Goal: Task Accomplishment & Management: Complete application form

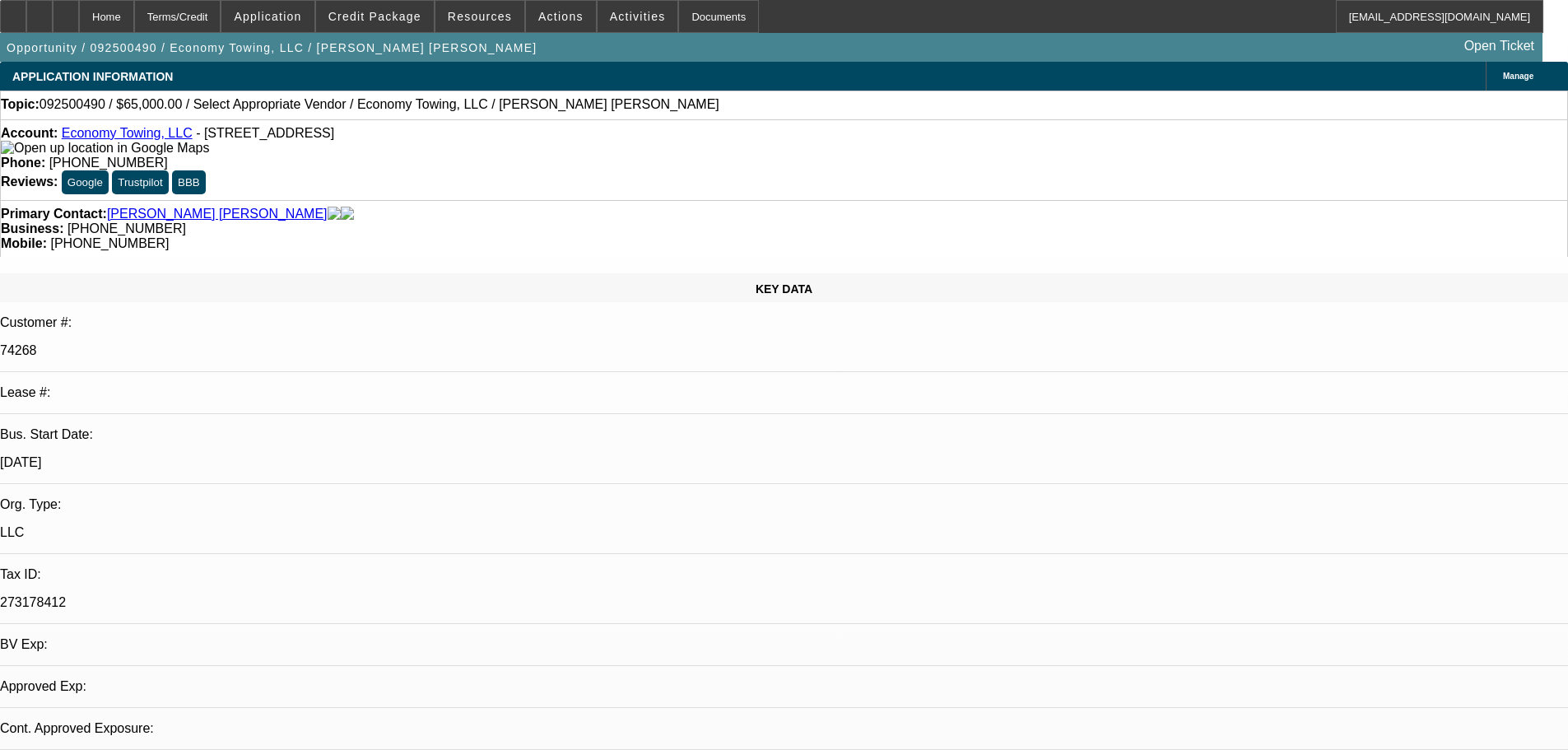
select select "0"
select select "2"
select select "0.1"
select select "4"
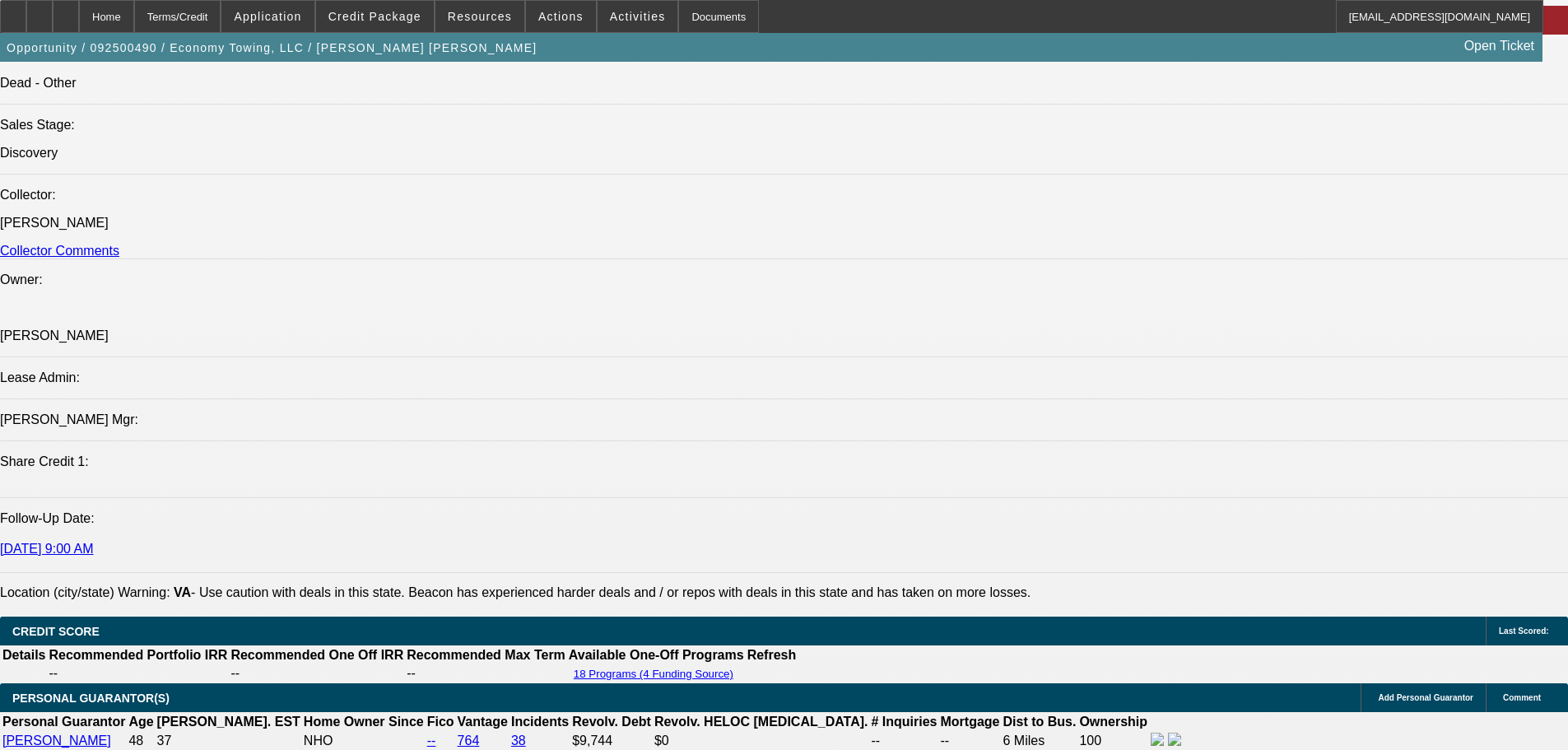
scroll to position [1482, 0]
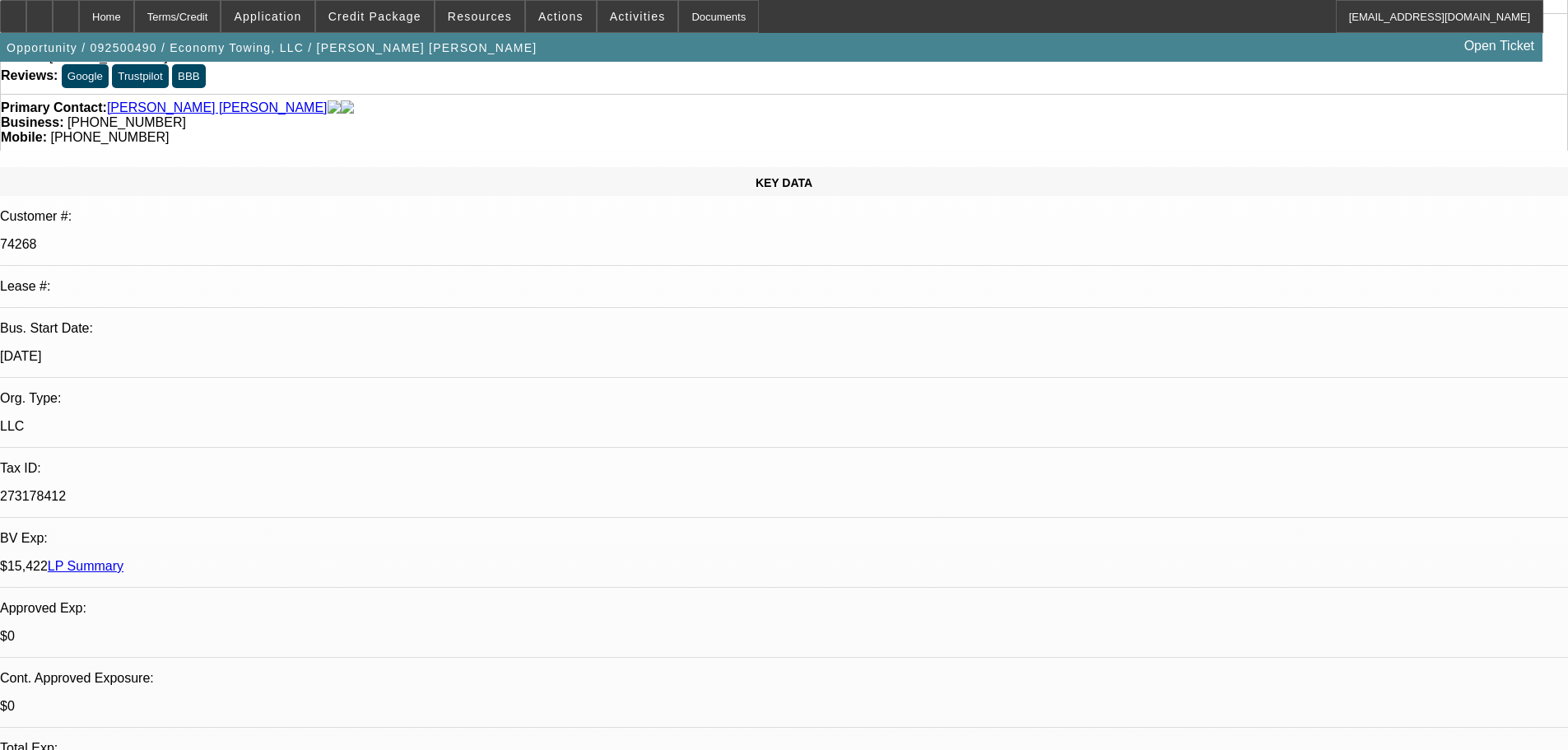
scroll to position [82, 0]
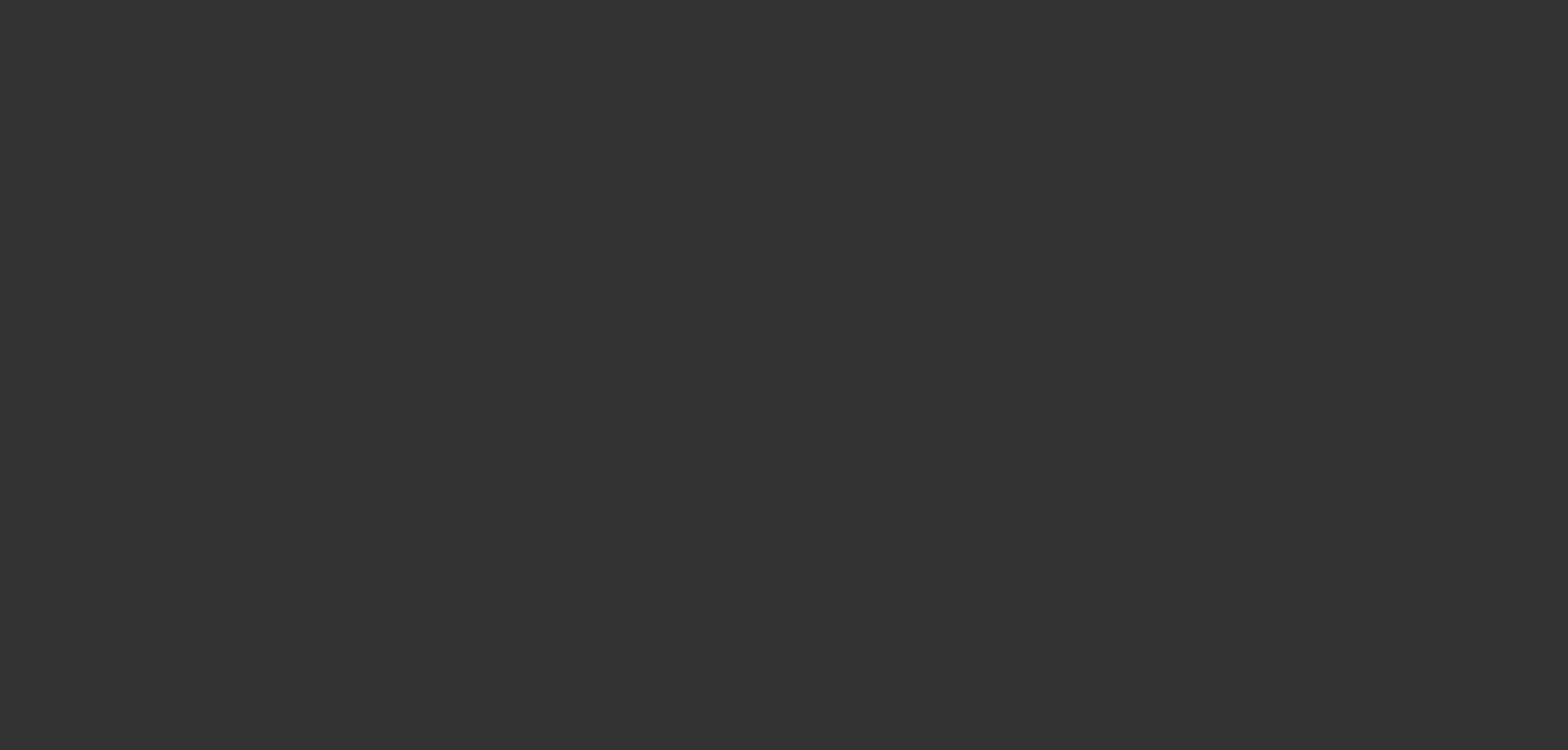
scroll to position [0, 0]
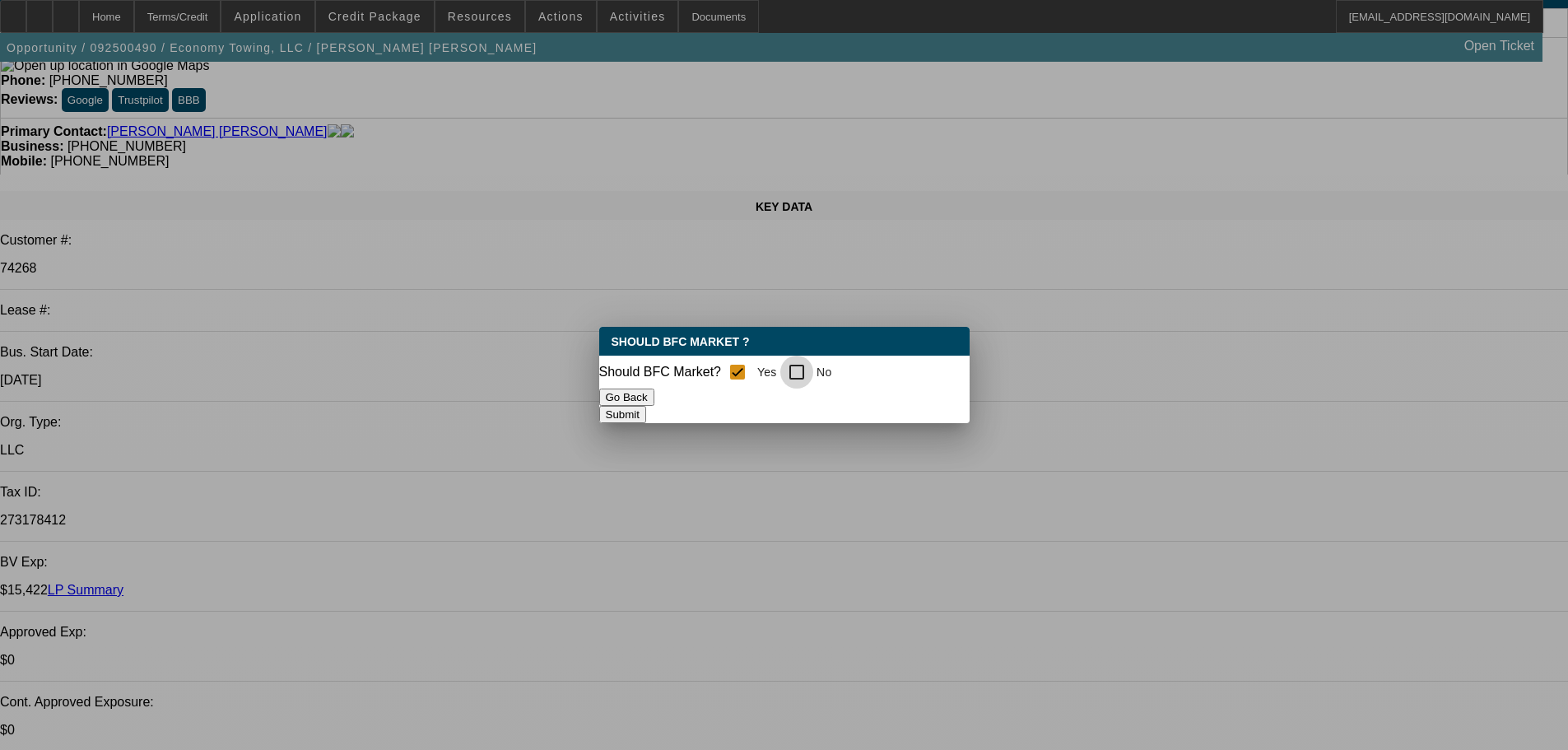
click at [812, 366] on input "No" at bounding box center [797, 371] width 33 height 33
checkbox input "true"
checkbox input "false"
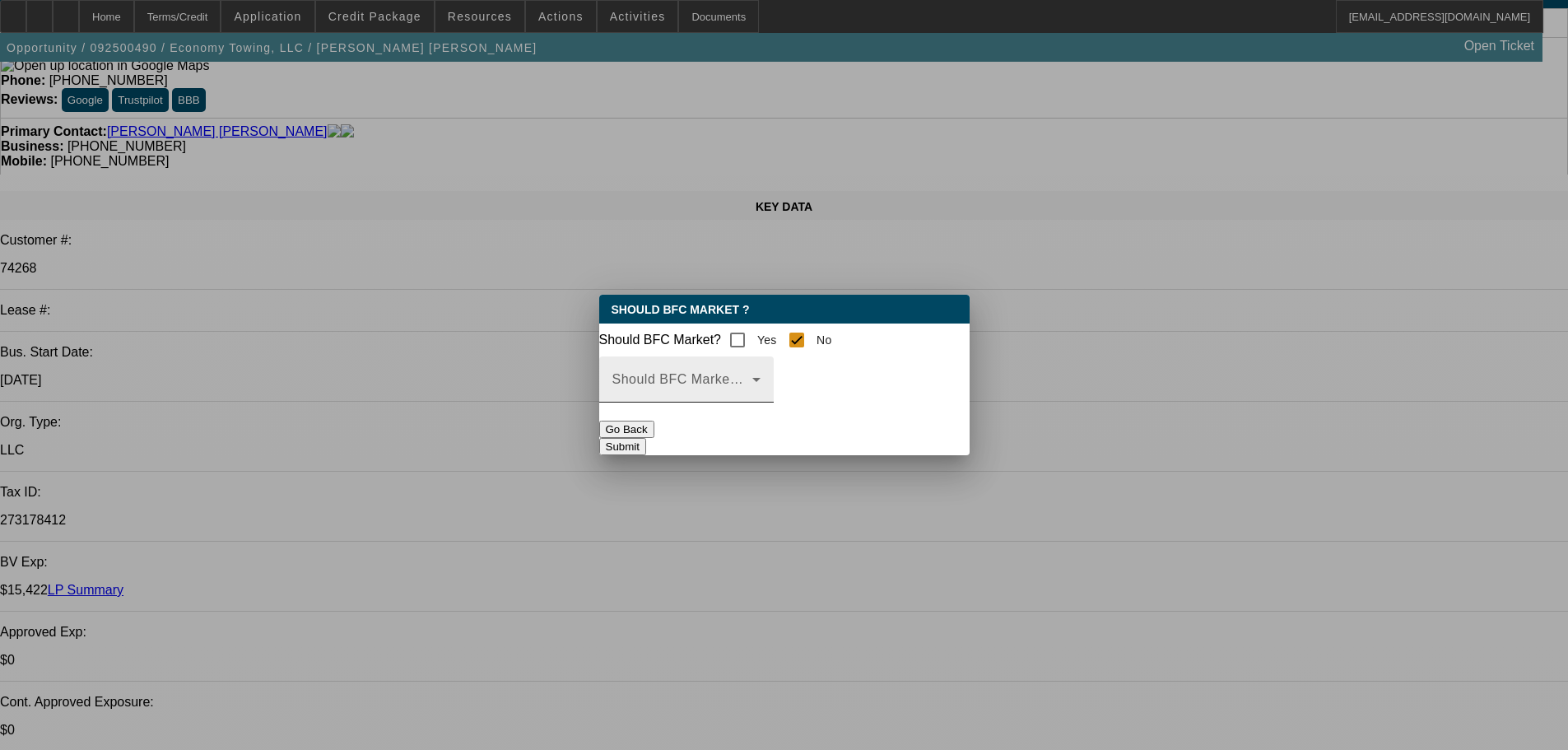
click at [761, 382] on icon at bounding box center [756, 379] width 8 height 4
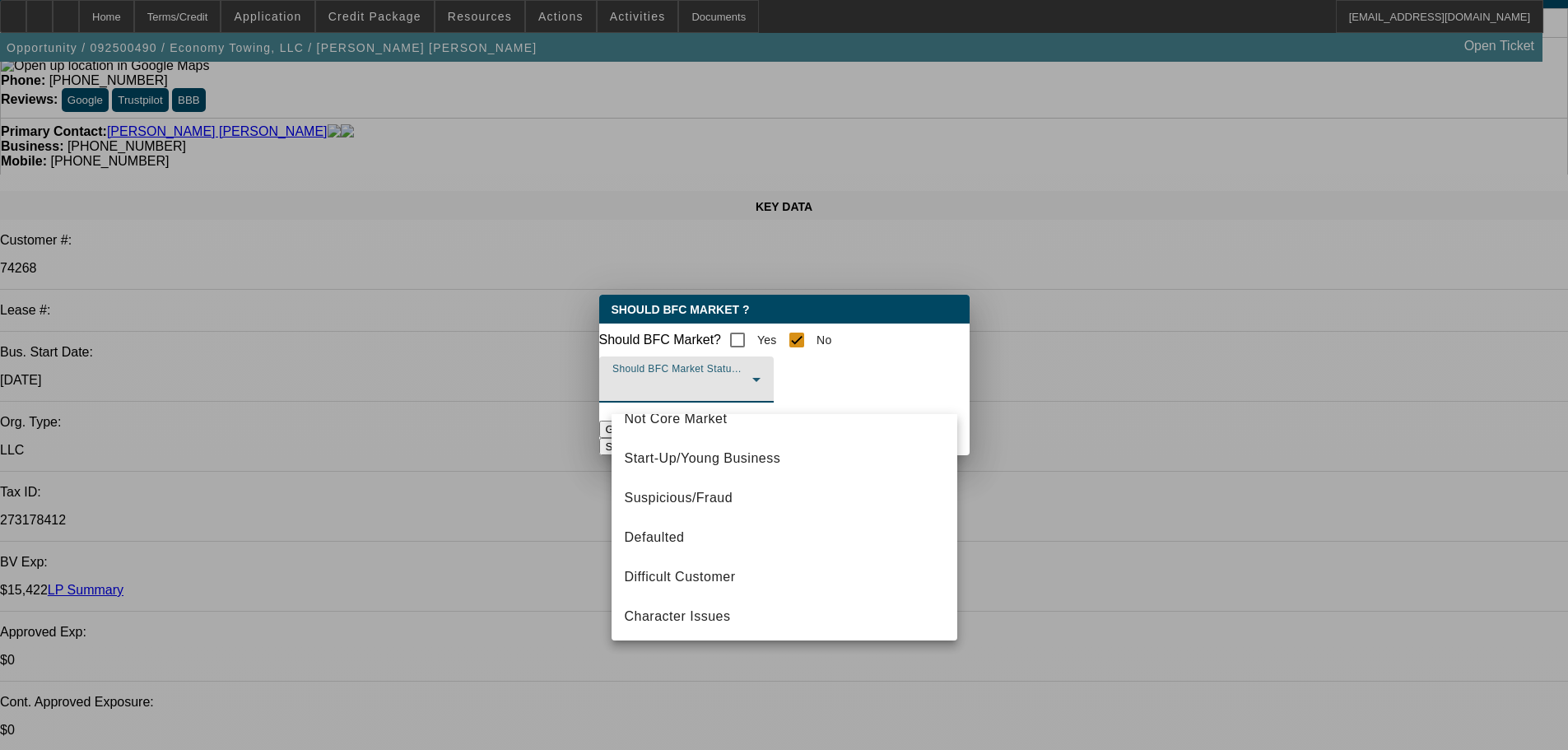
scroll to position [103, 0]
click at [713, 615] on span "Character Issues" at bounding box center [677, 614] width 107 height 20
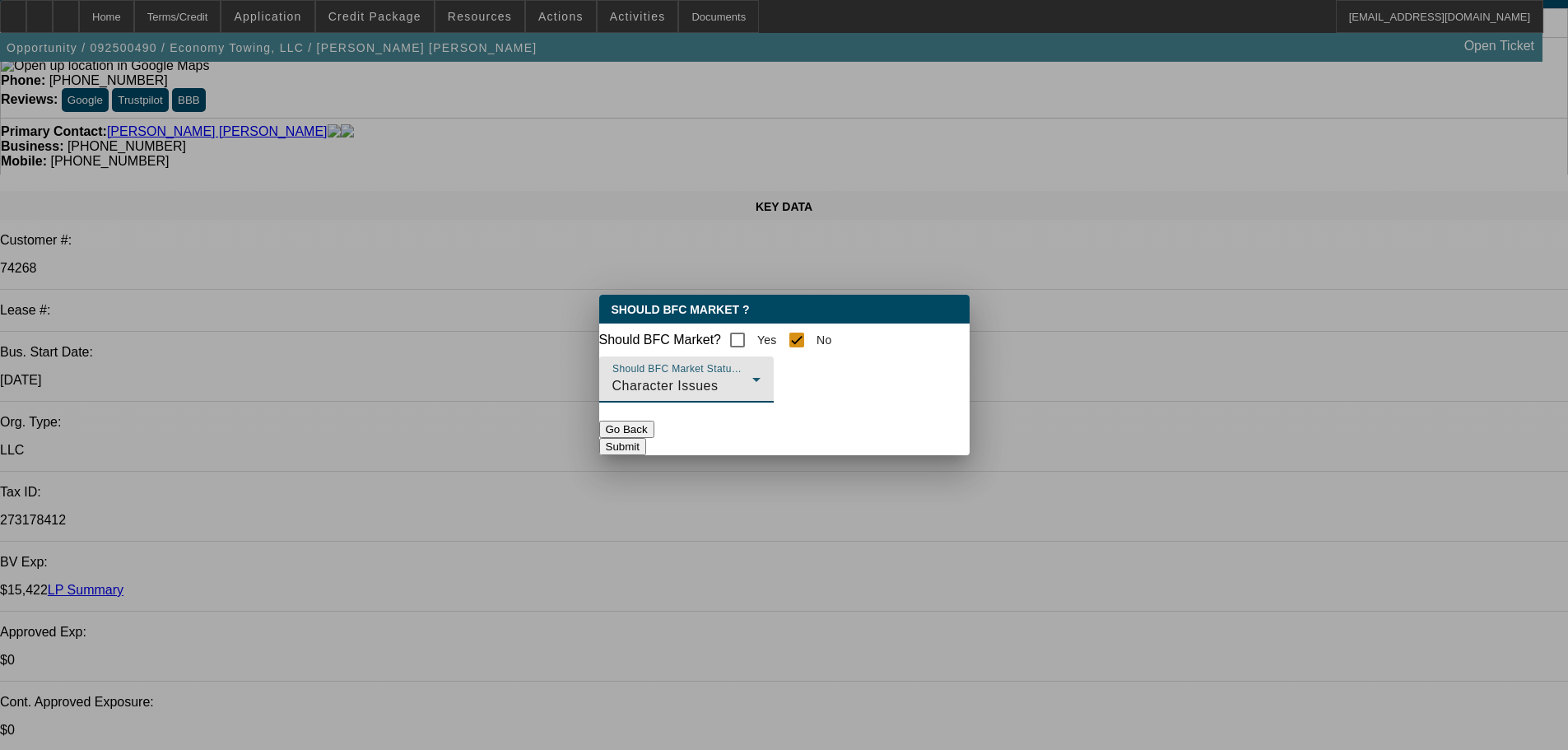
click at [646, 451] on button "Submit" at bounding box center [623, 446] width 47 height 17
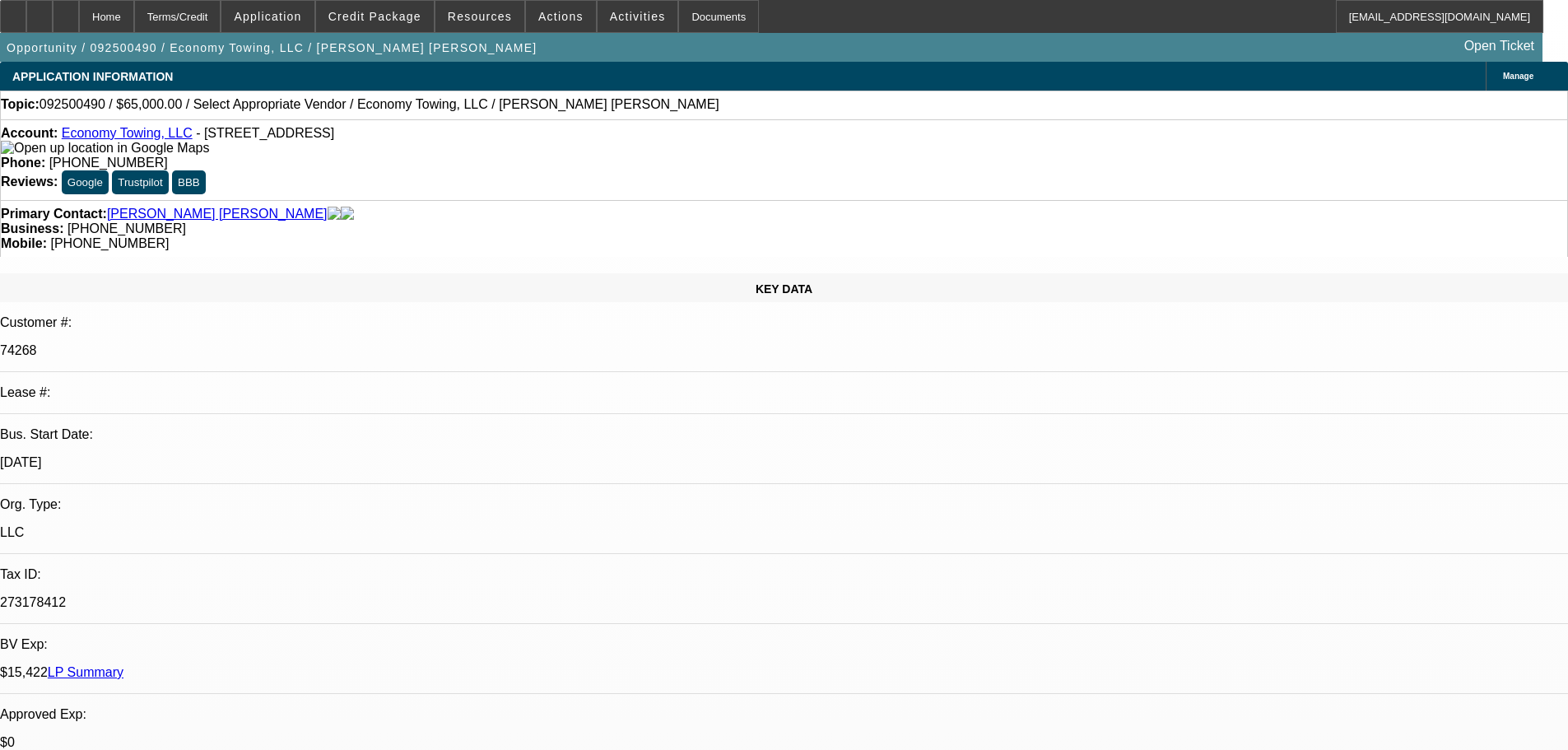
scroll to position [82, 0]
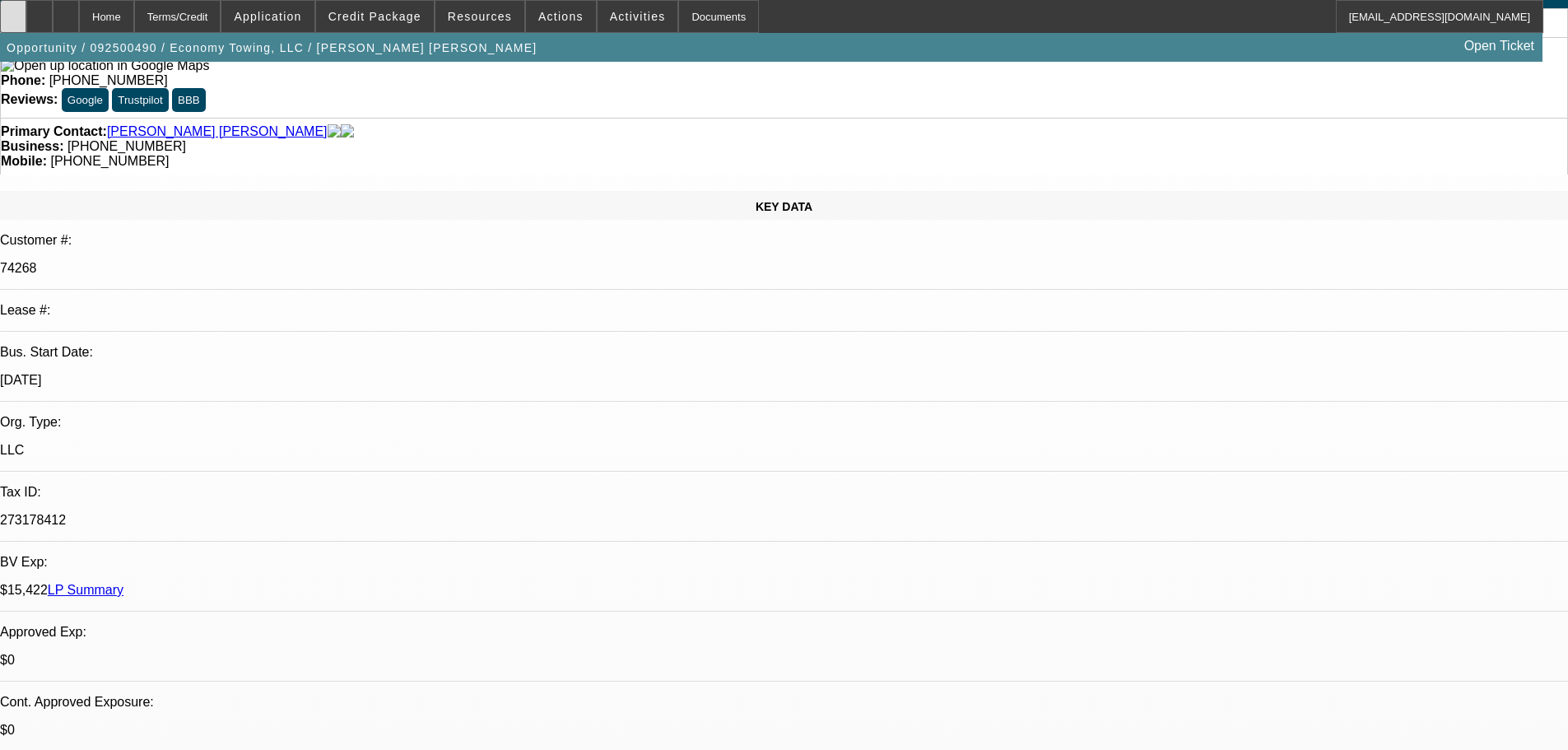
click at [26, 13] on div at bounding box center [13, 16] width 26 height 33
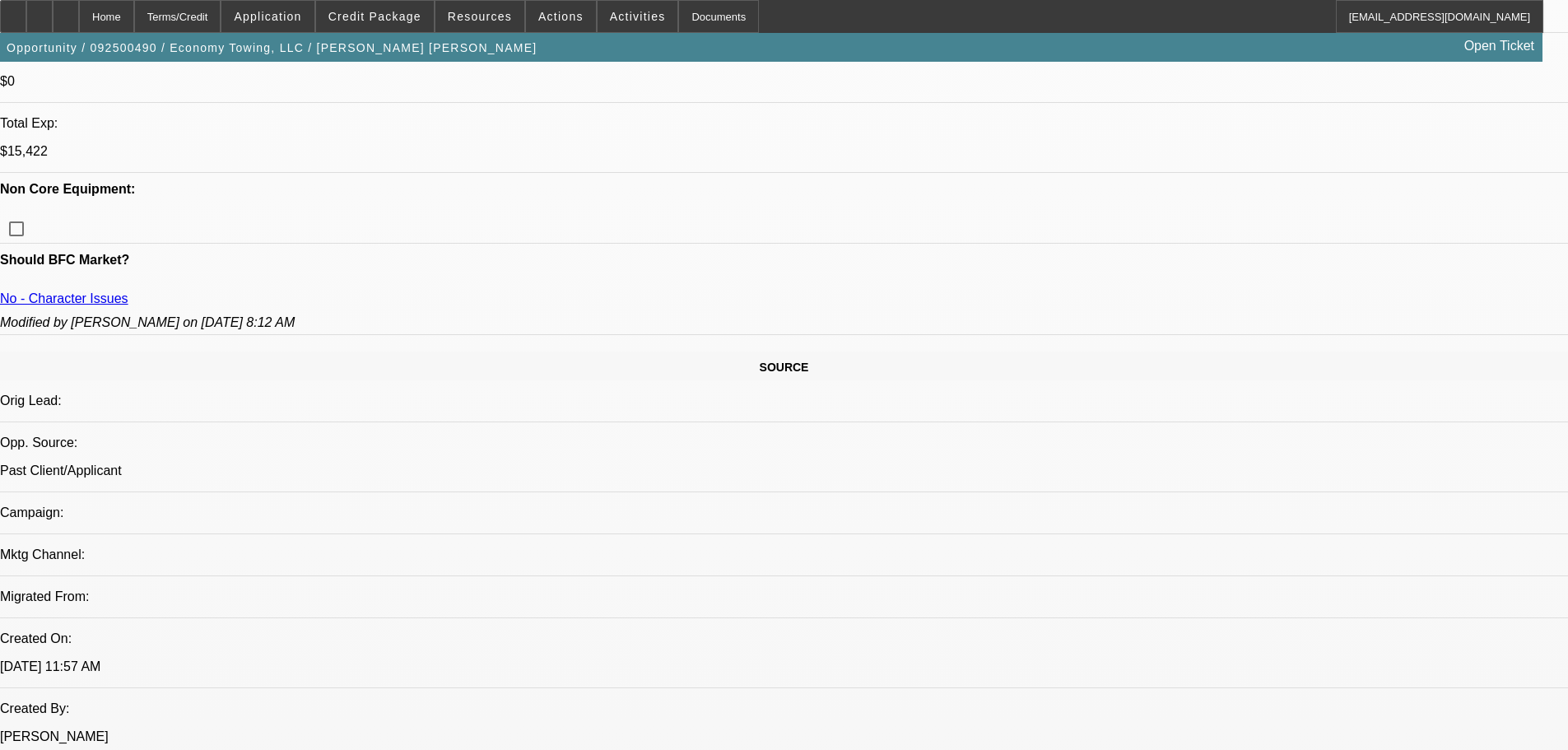
scroll to position [741, 0]
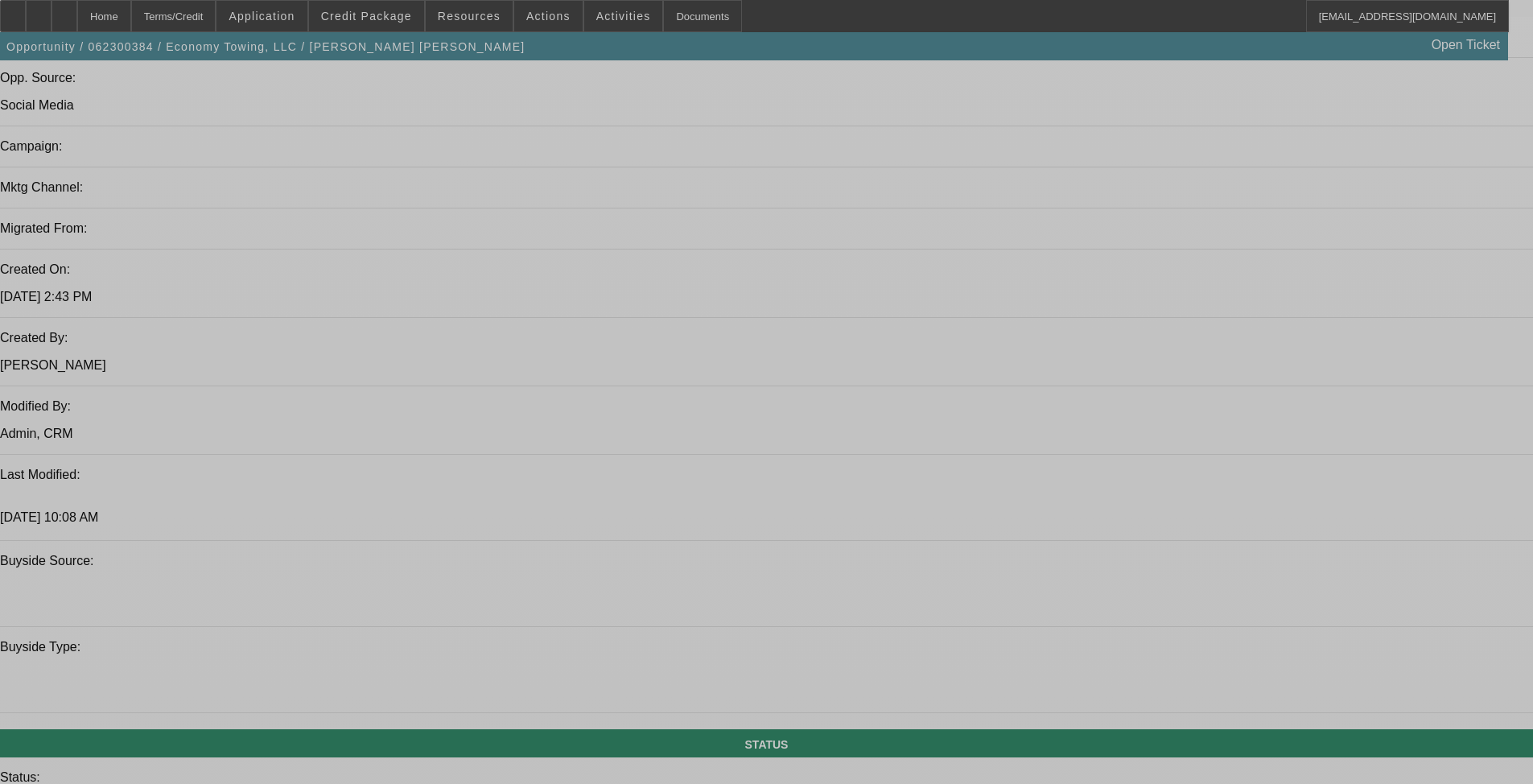
select select "0"
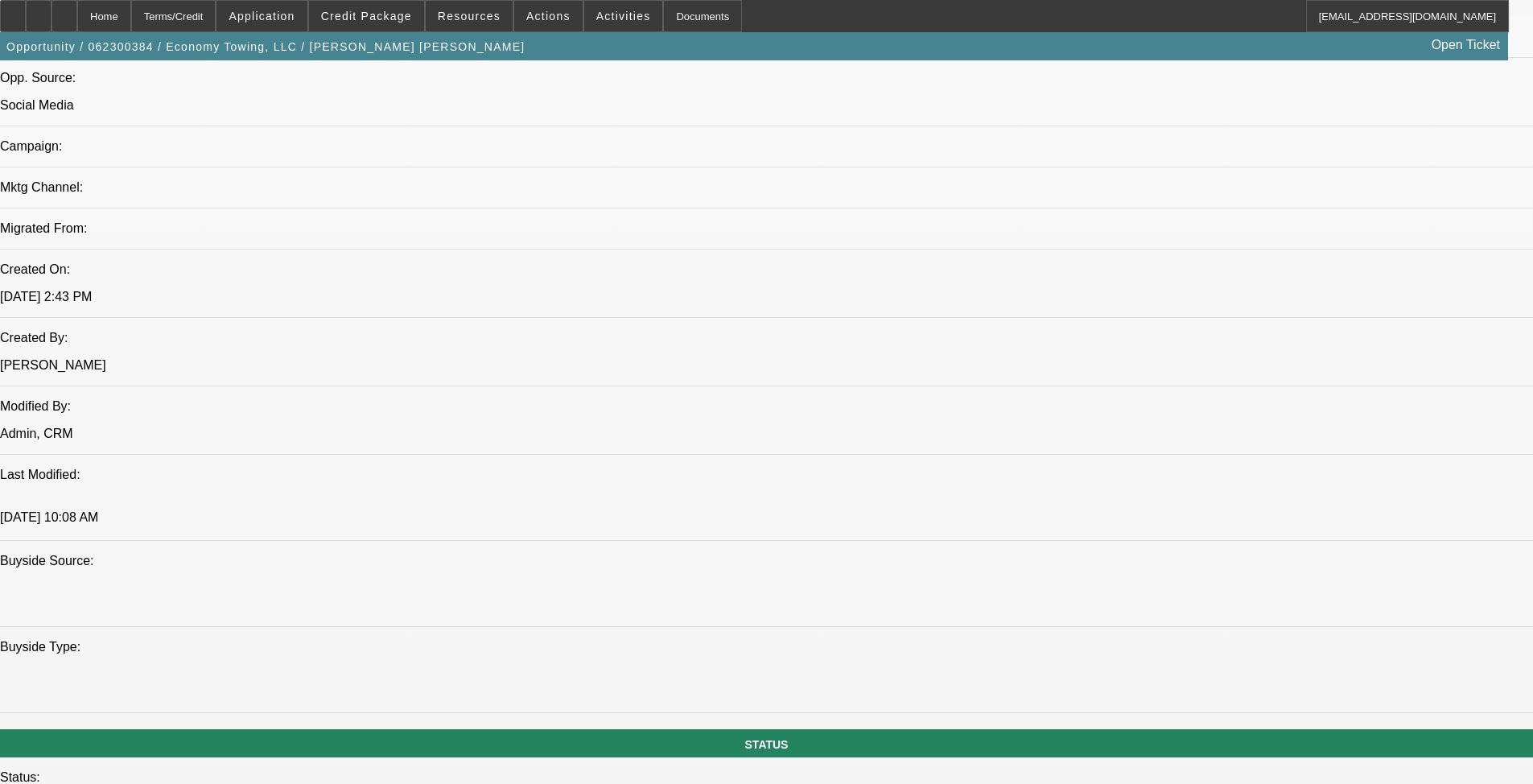
select select "2"
select select "0"
select select "6"
select select "0"
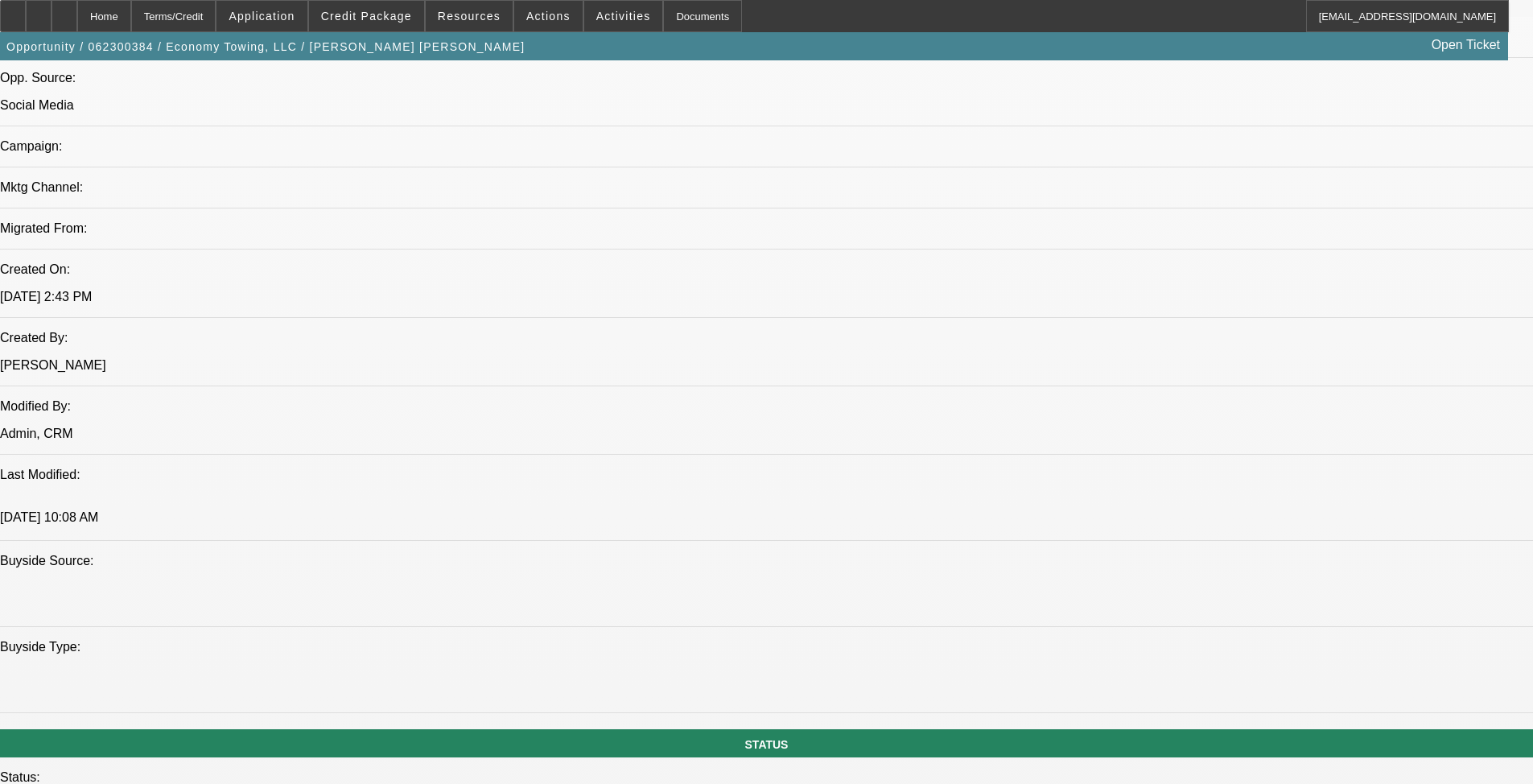
select select "2"
select select "0"
select select "6"
select select "0"
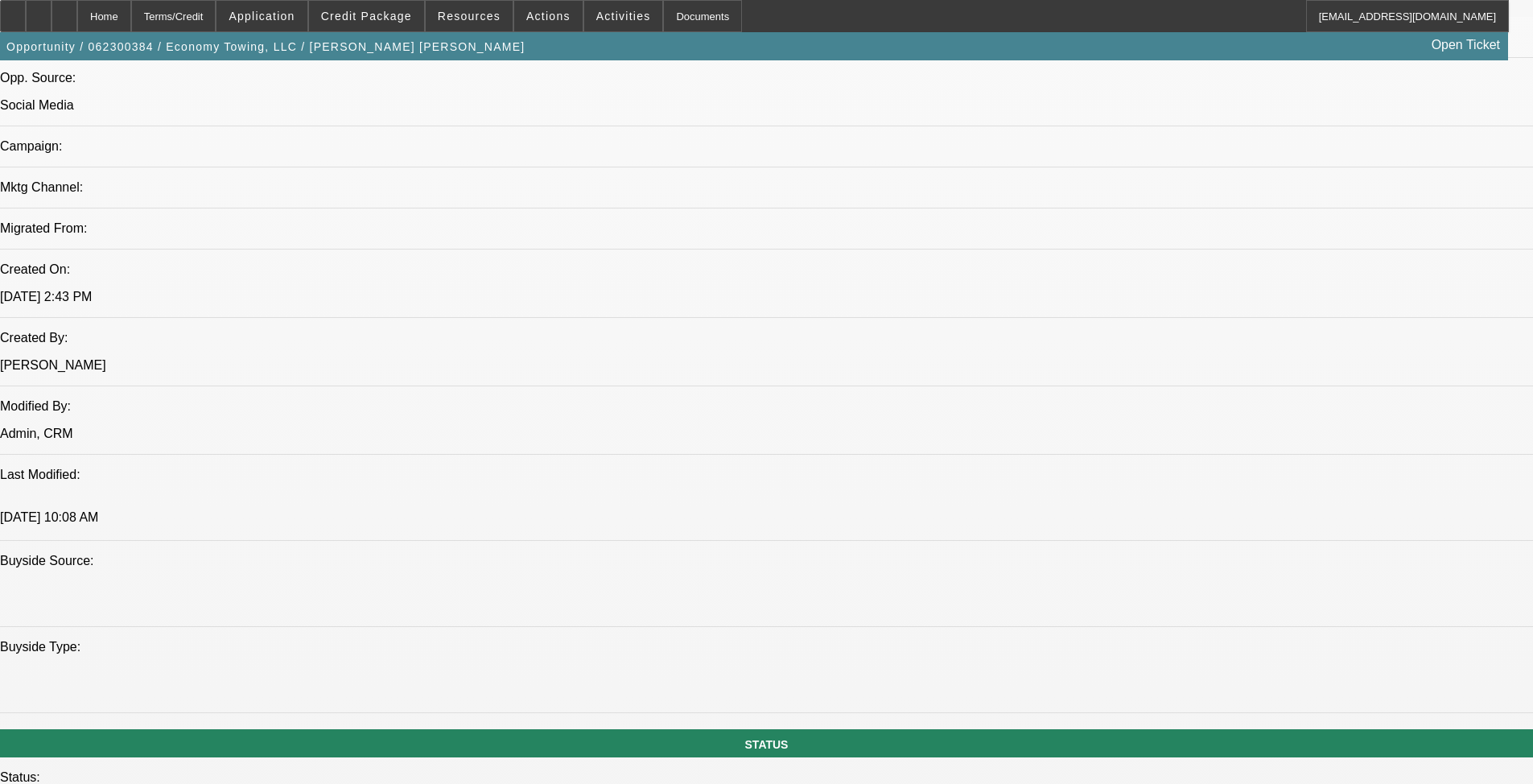
select select "2"
select select "0"
select select "6"
select select "0"
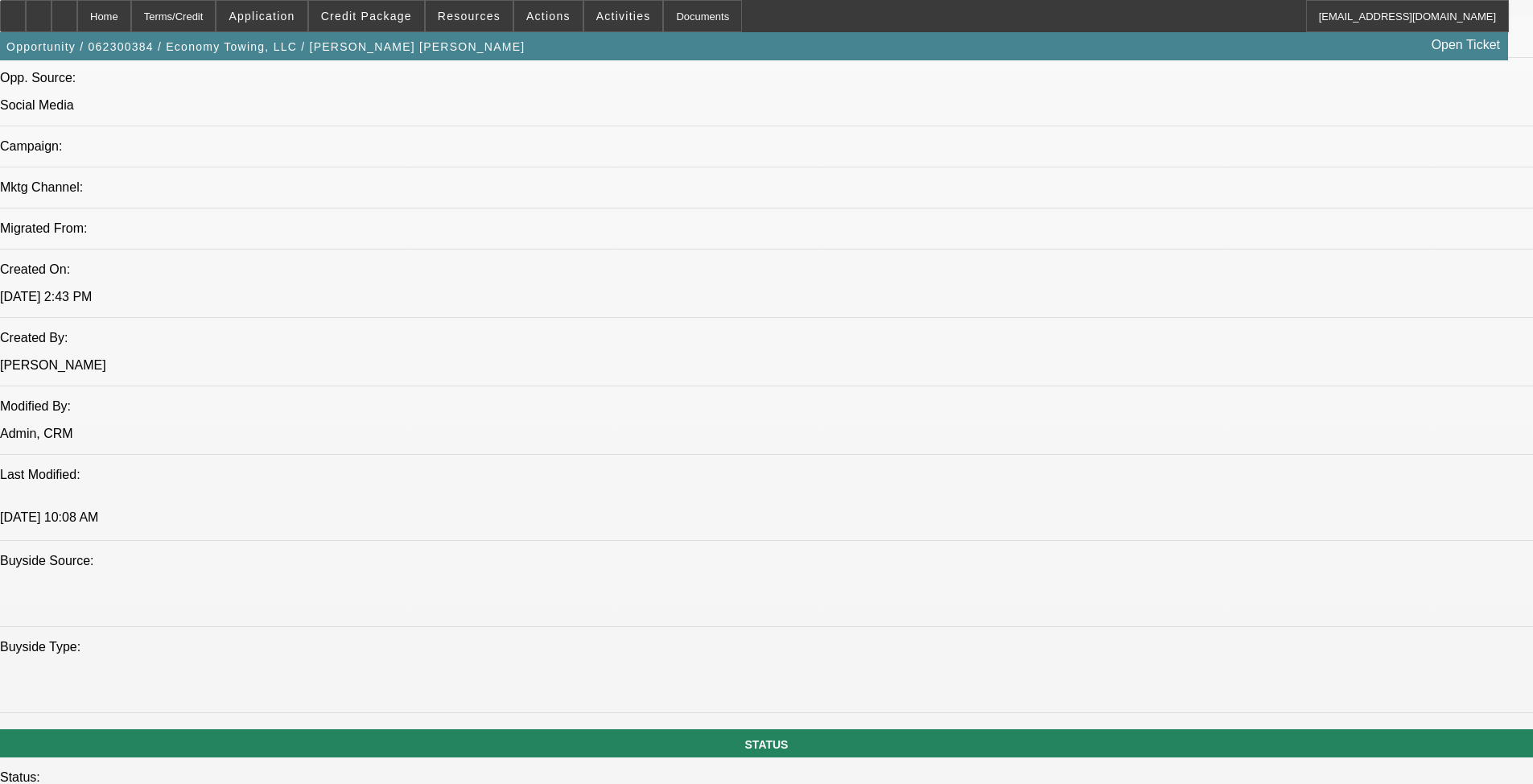
select select "2"
select select "0"
select select "6"
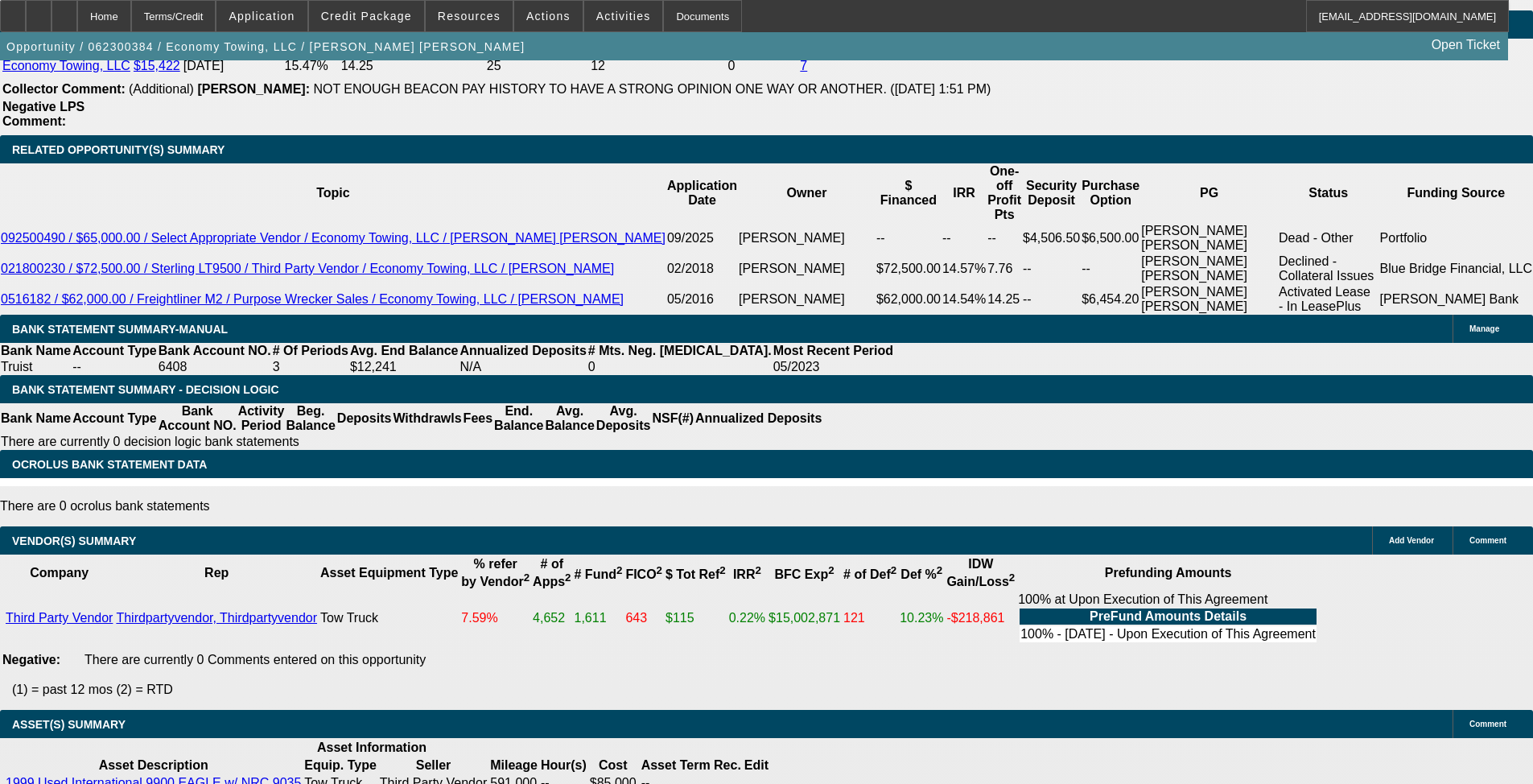
scroll to position [3051, 0]
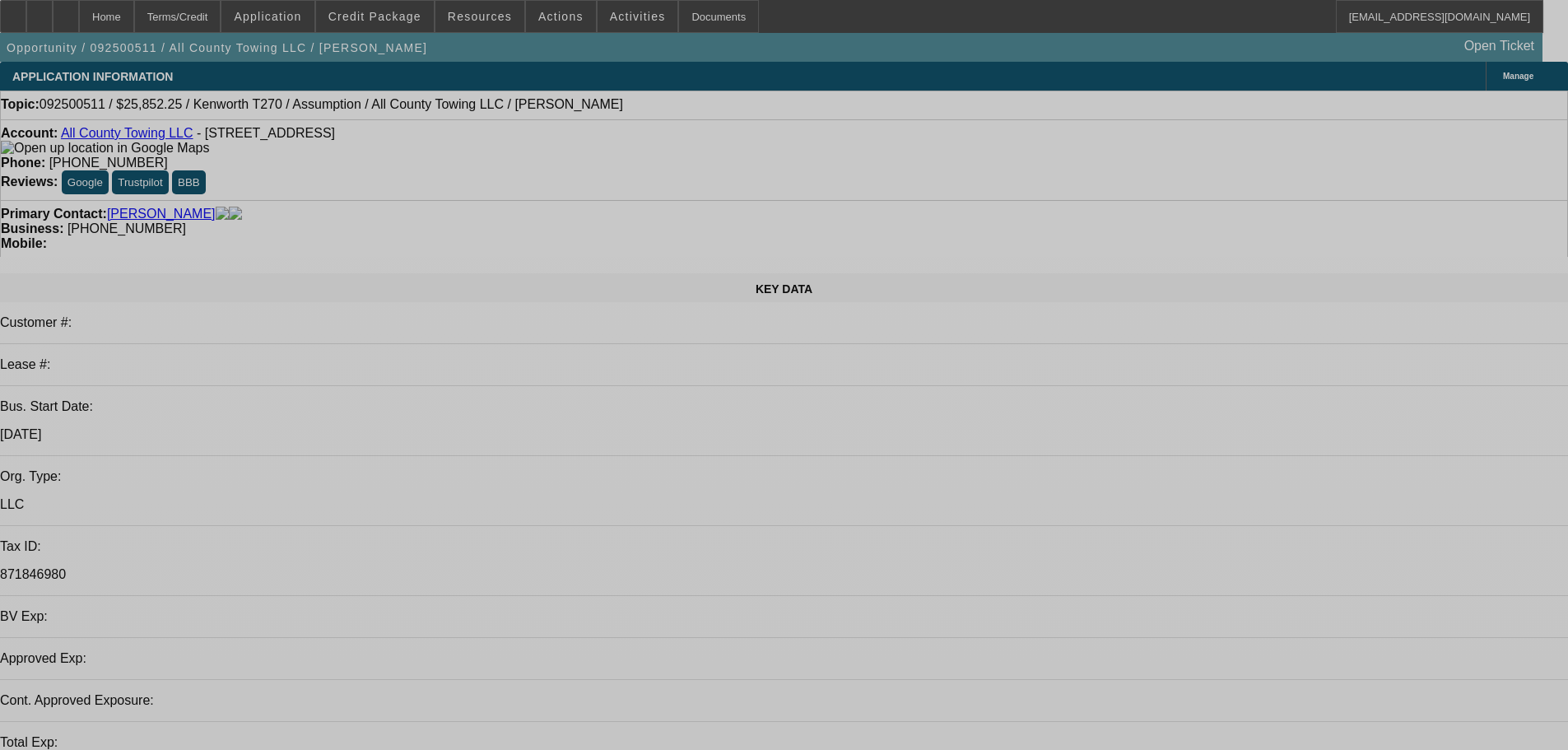
select select "0"
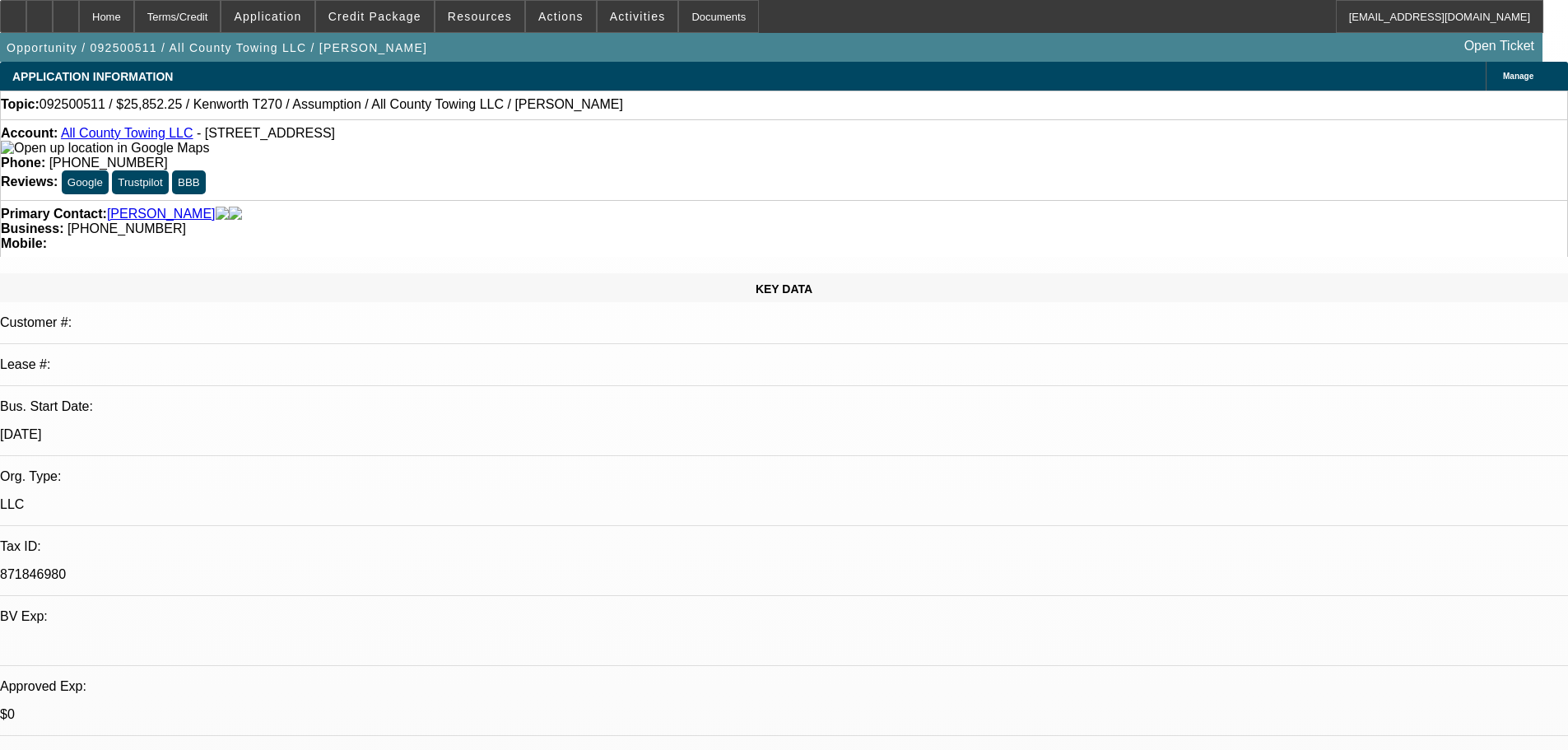
select select "2"
select select "5"
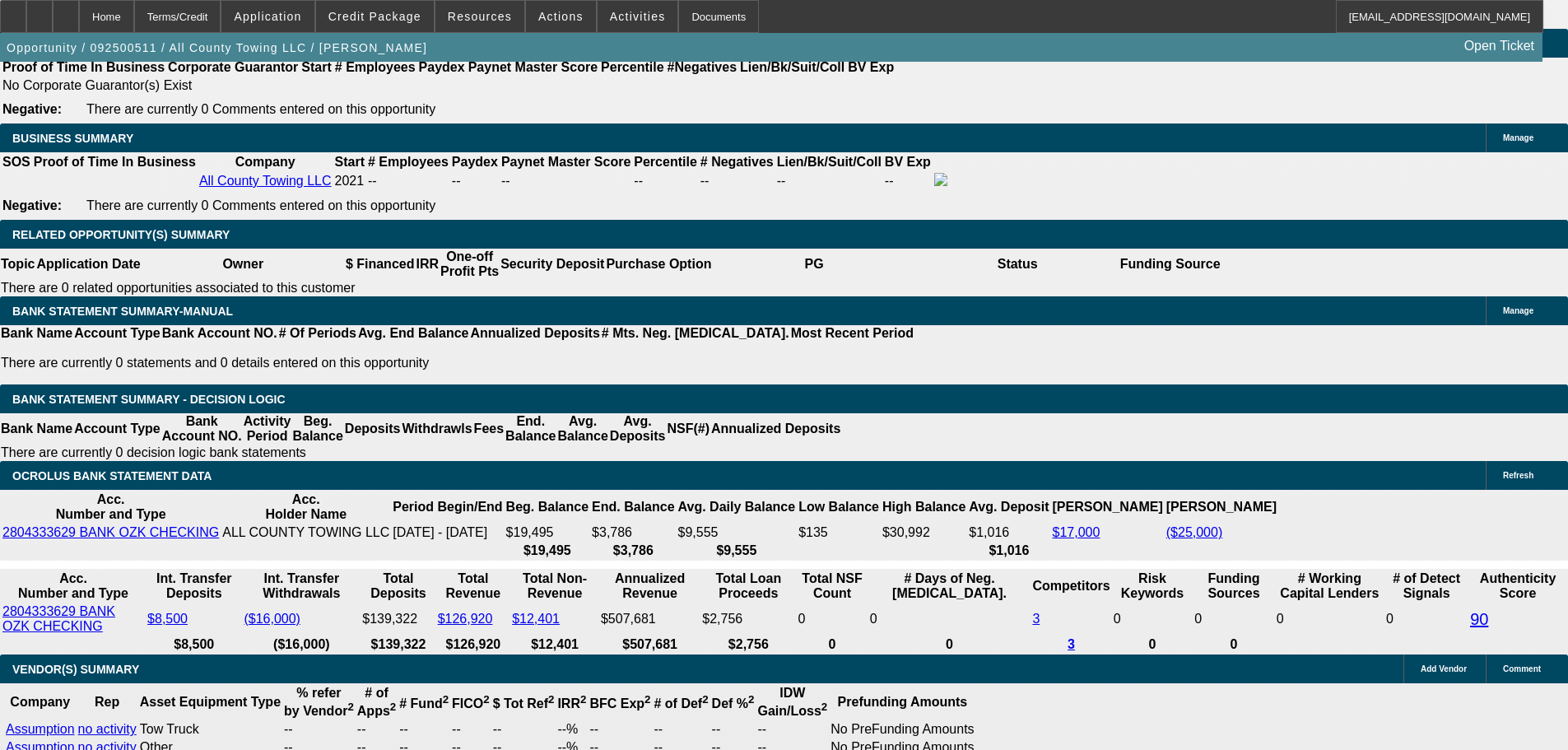
scroll to position [2800, 0]
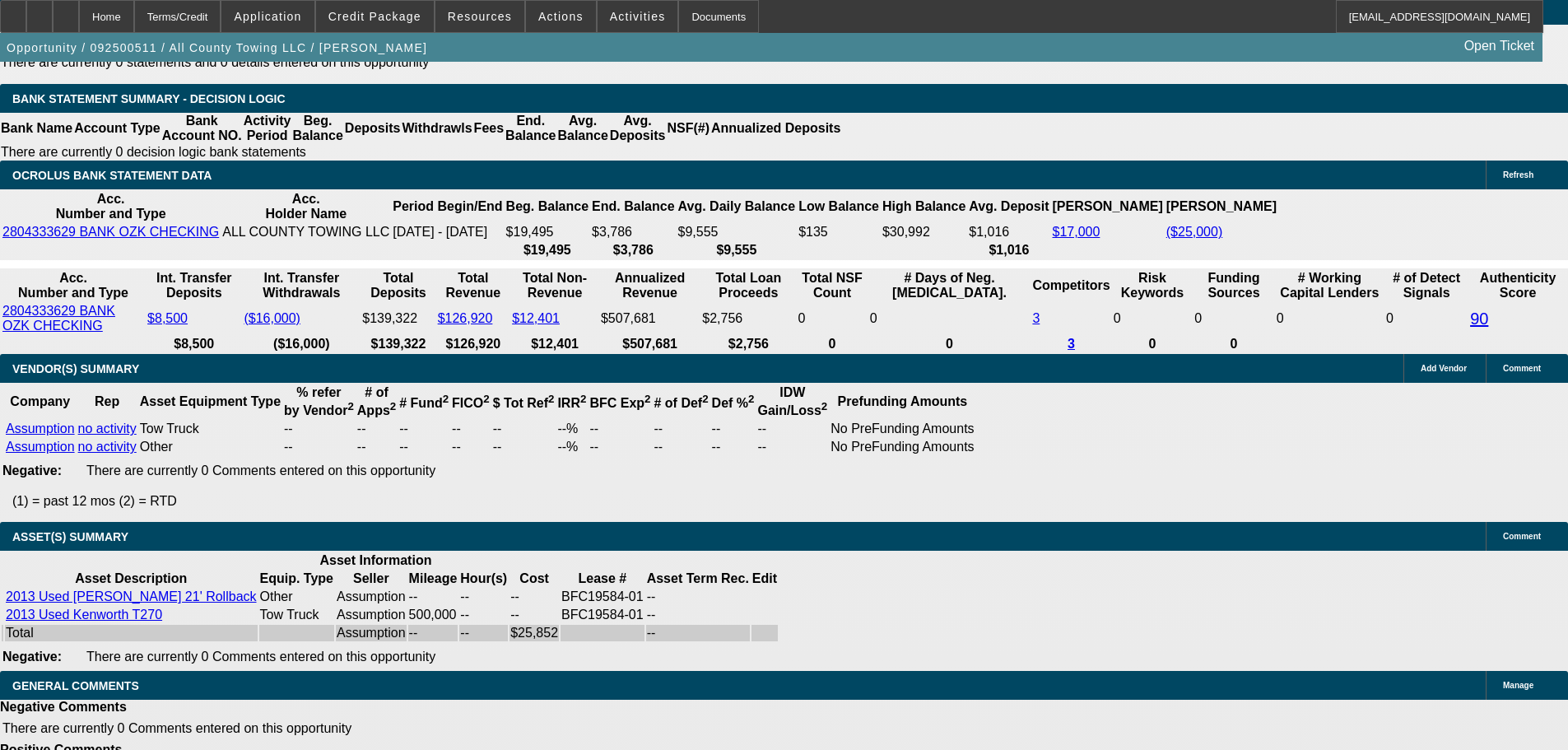
select select "6"
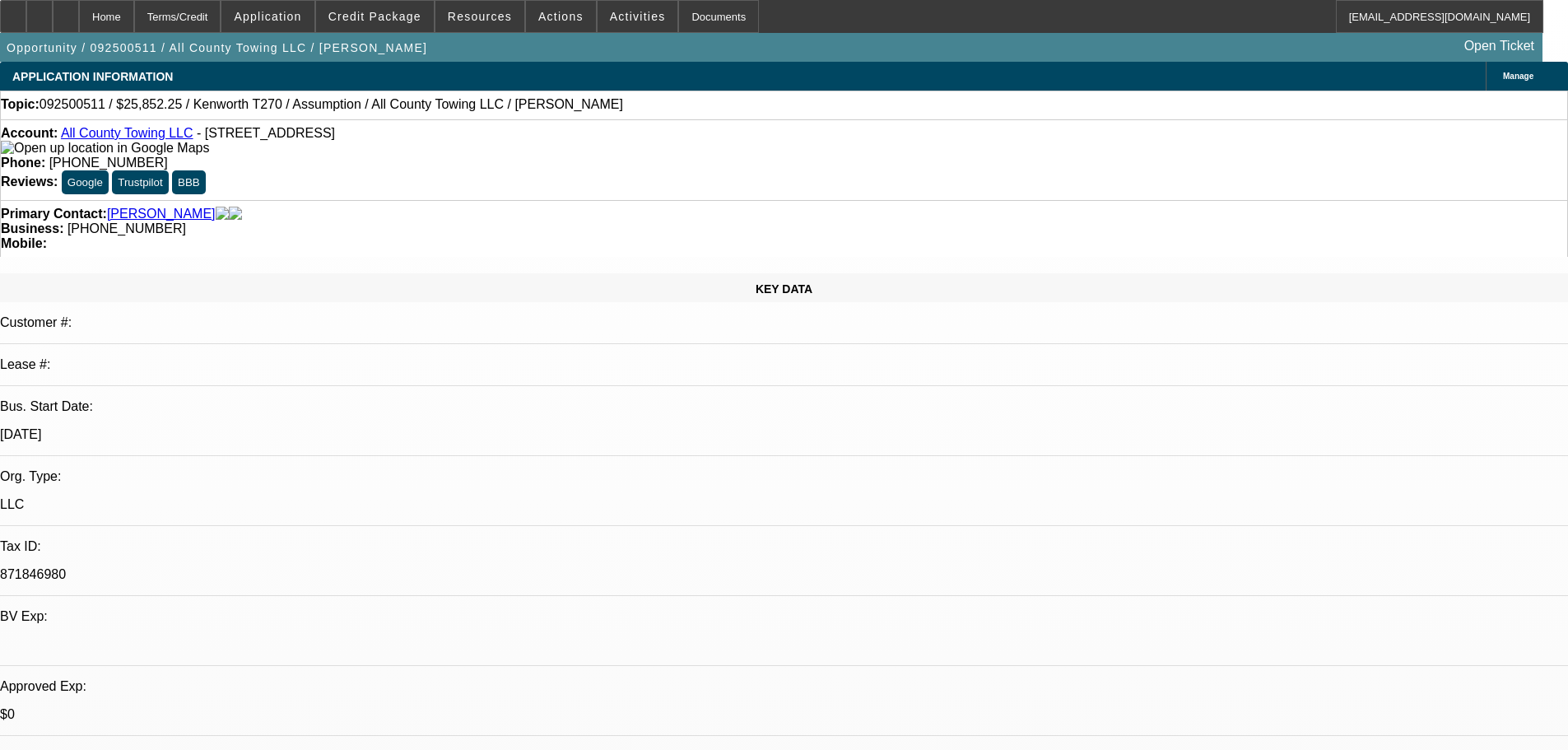
type textarea "PHIL - THE 01 DEAL IS A FIN PAC SERVICED DEAL SO THIS CREDIT FILE NEEDS TO GO T…"
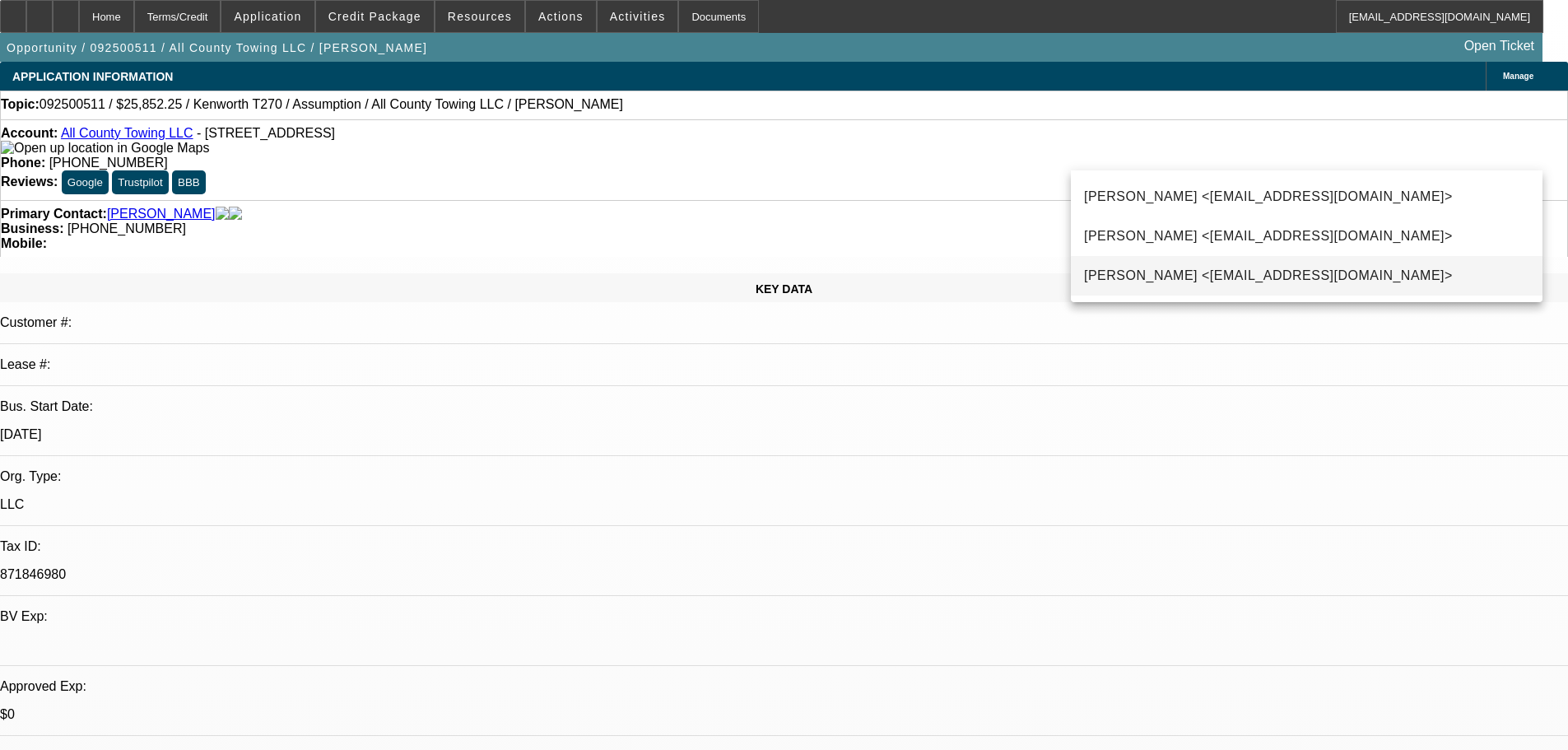
type input "JON"
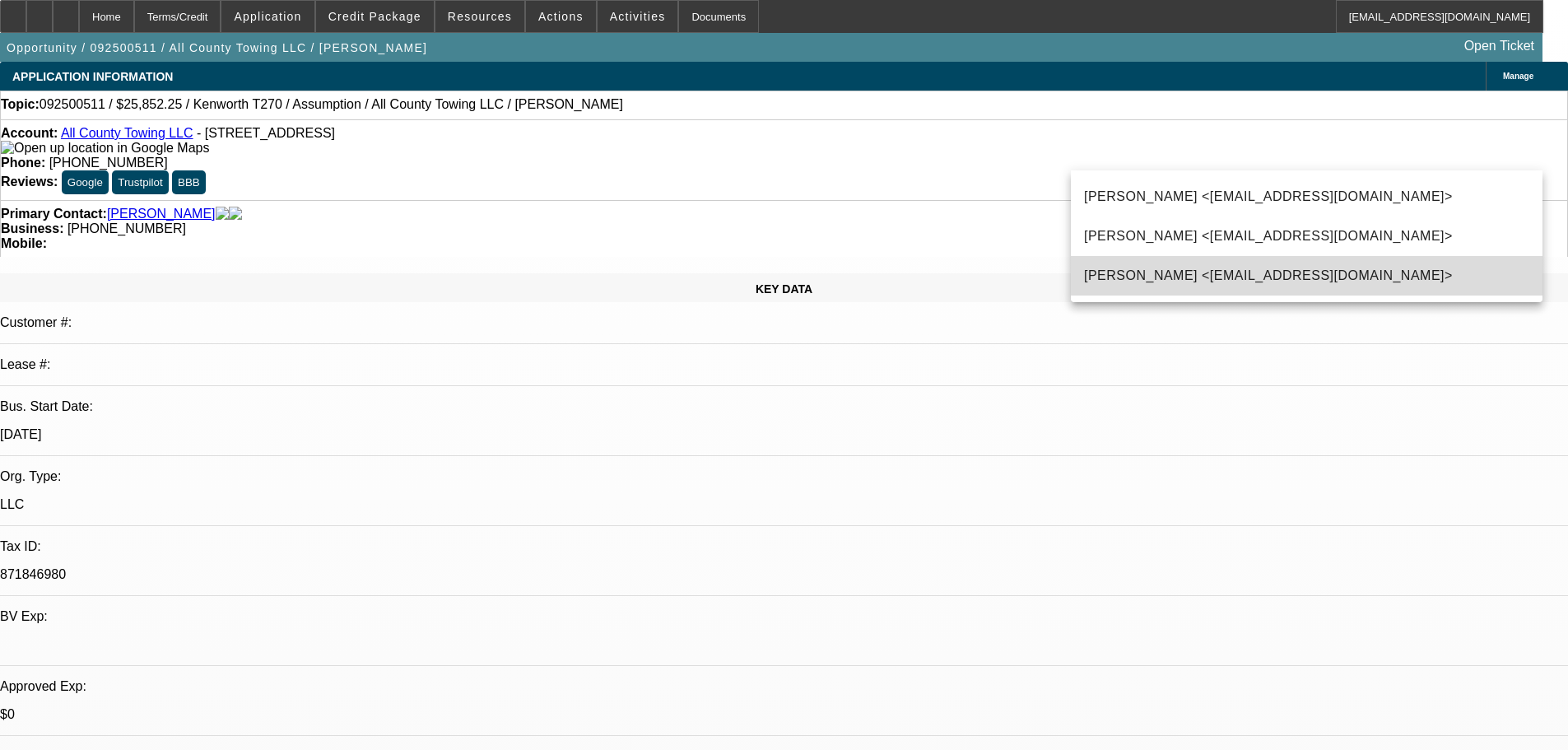
click at [1223, 277] on span "Jon Trottier <jtrottier@beaconfunding.com>" at bounding box center [1269, 276] width 369 height 20
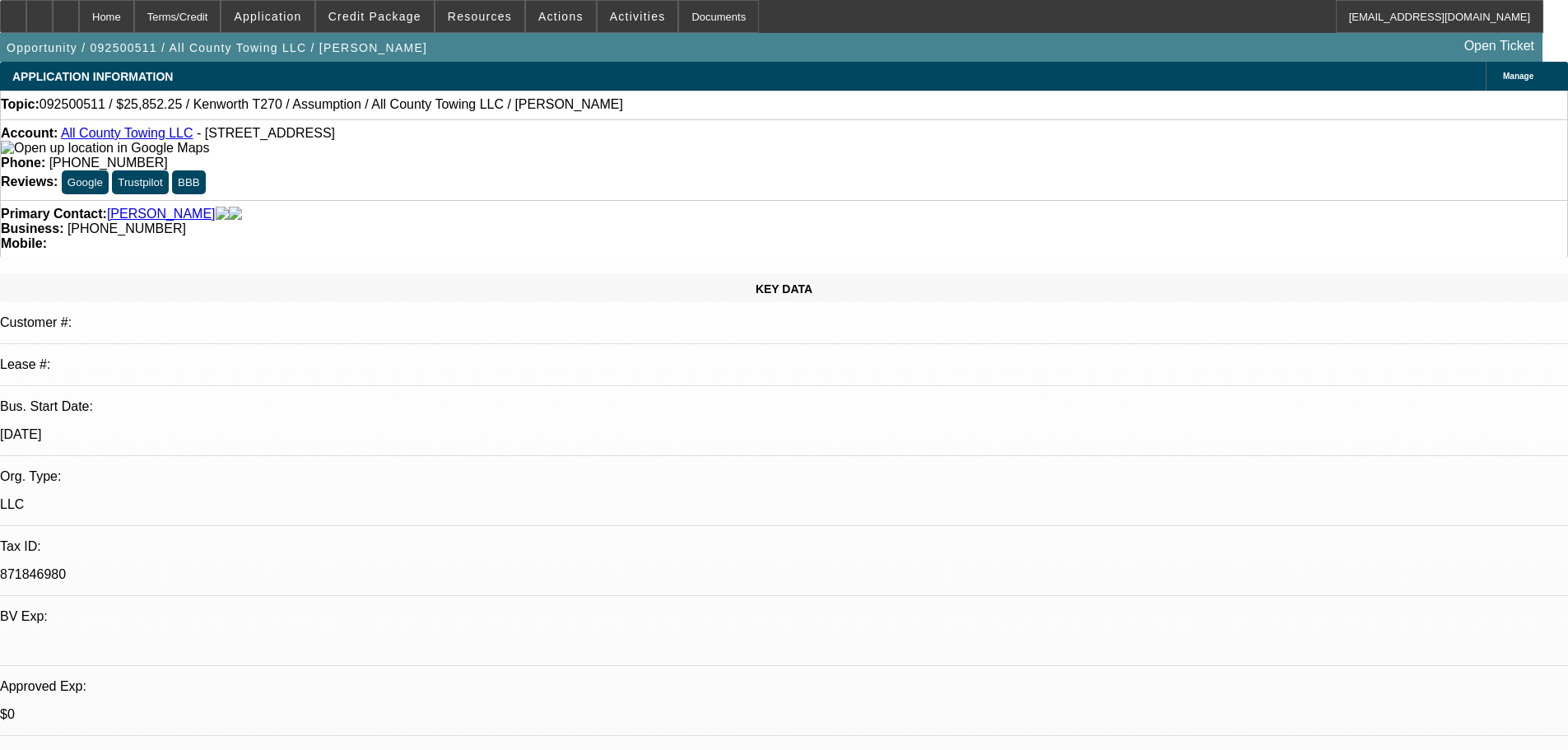
type textarea "PHIL - THE 01 DEAL IS A FIN PAC SERVICED DEAL SO THIS CREDIT FILE NEEDS TO GO T…"
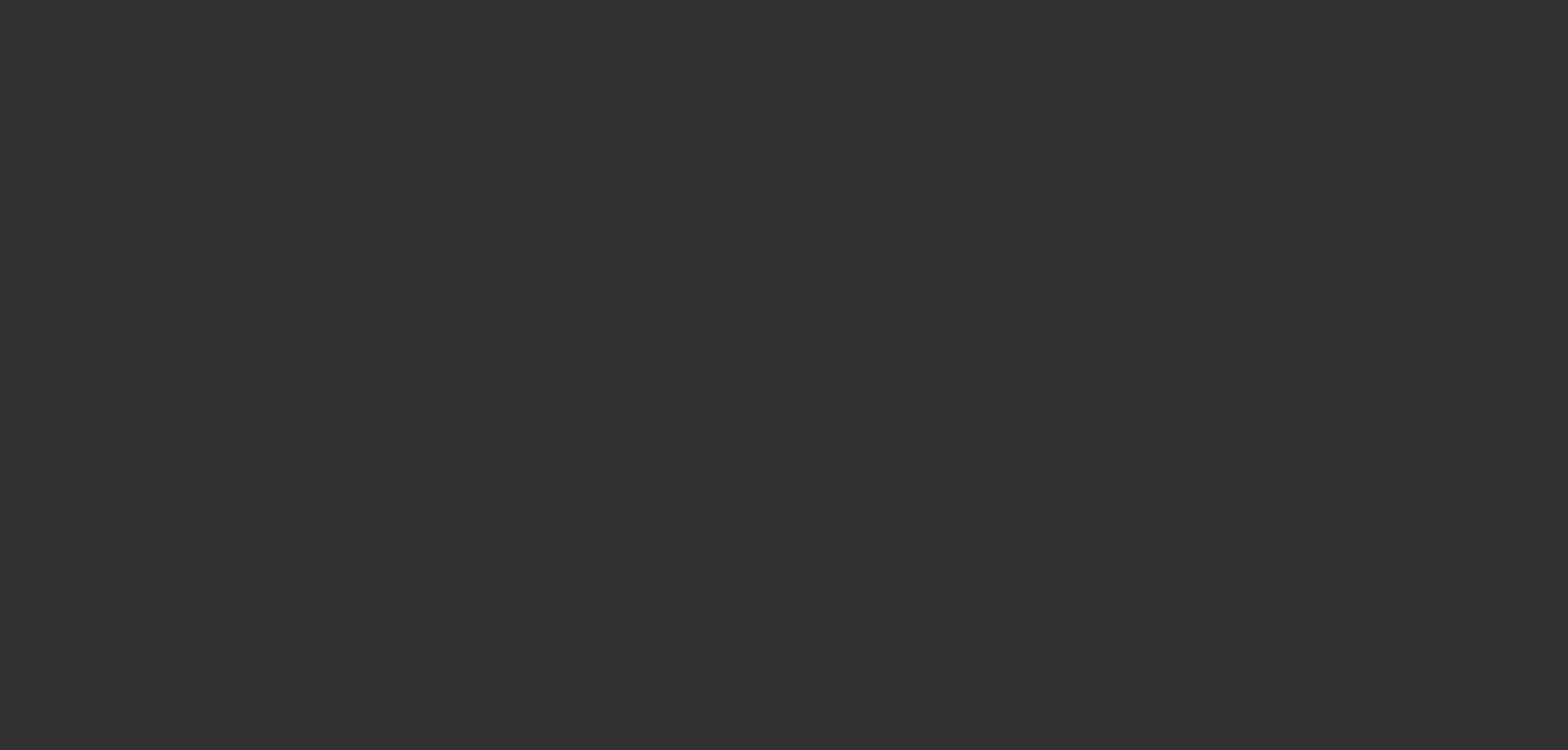
select select "0"
select select "2"
select select "0"
select select "5"
select select "0"
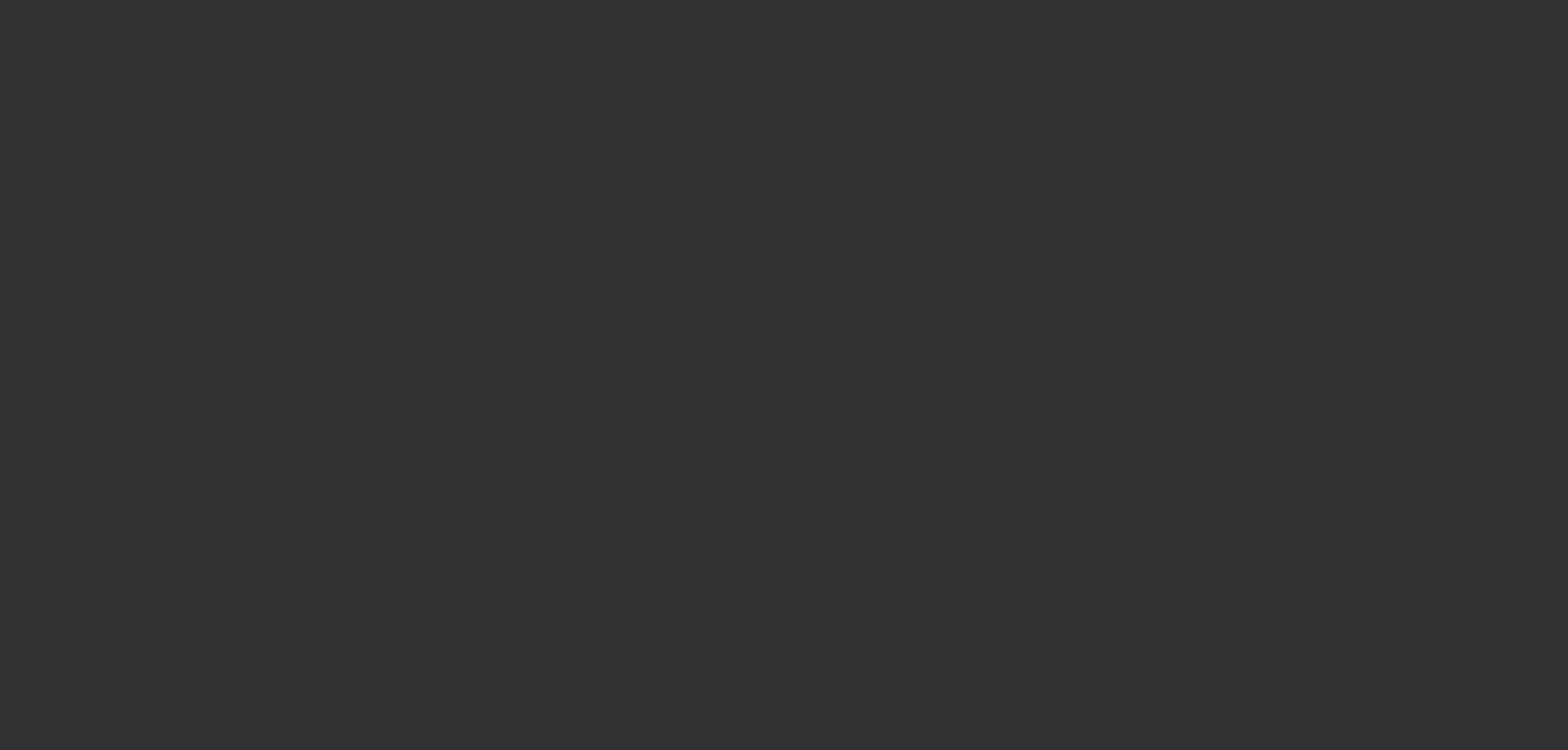
select select "2"
select select "0"
select select "5"
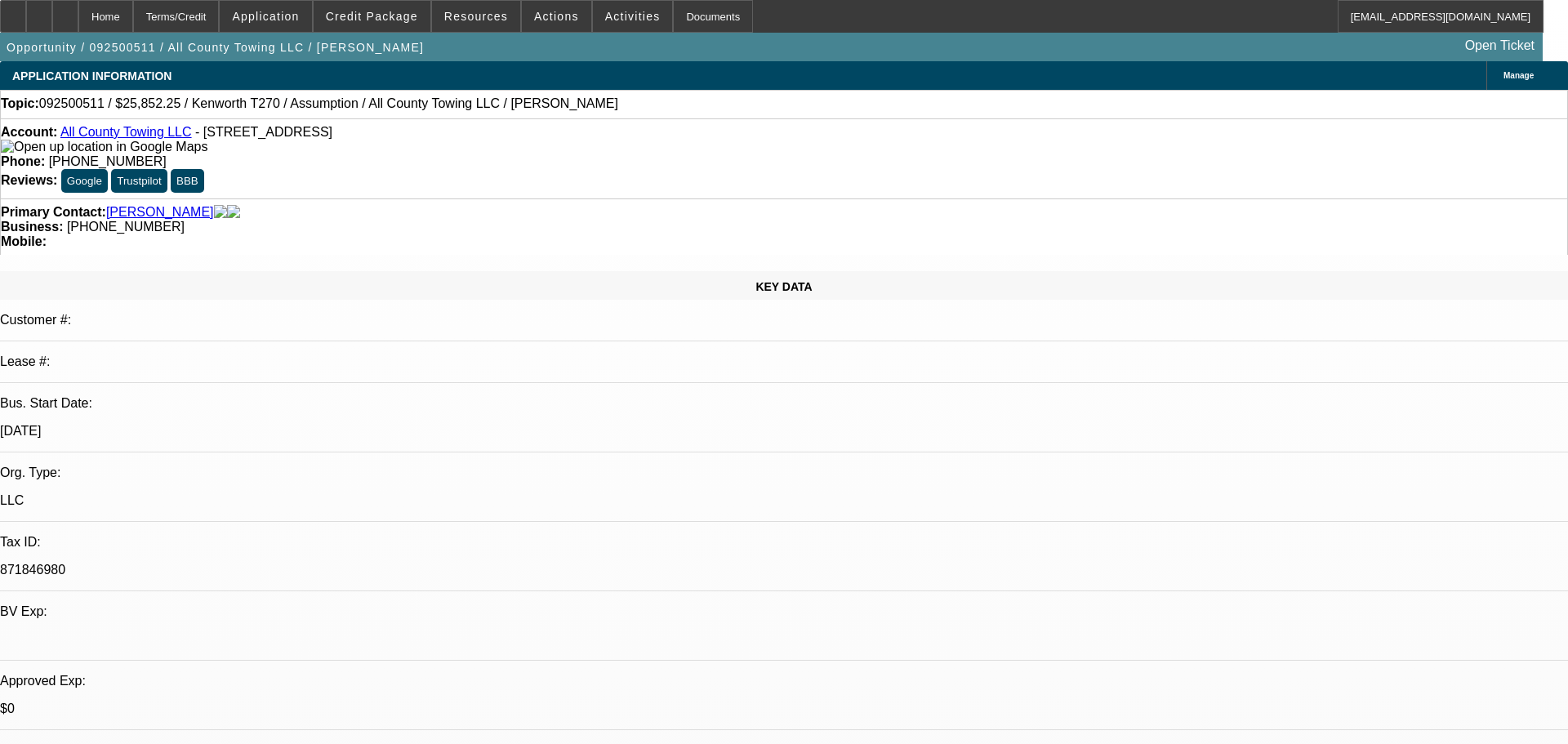
select select "0"
select select "2"
select select "0"
select select "5"
select select "0"
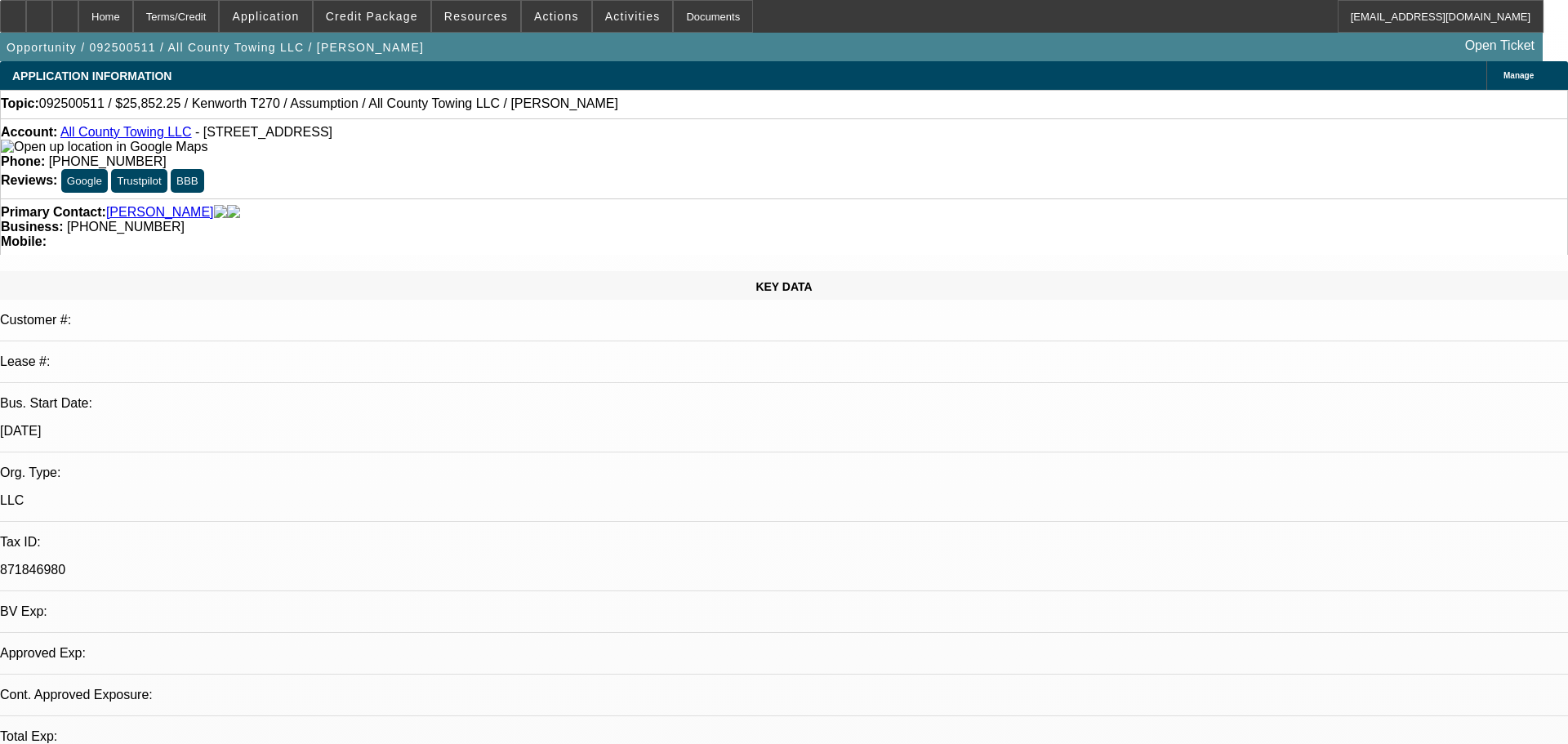
select select "2"
select select "0"
select select "5"
select select "0"
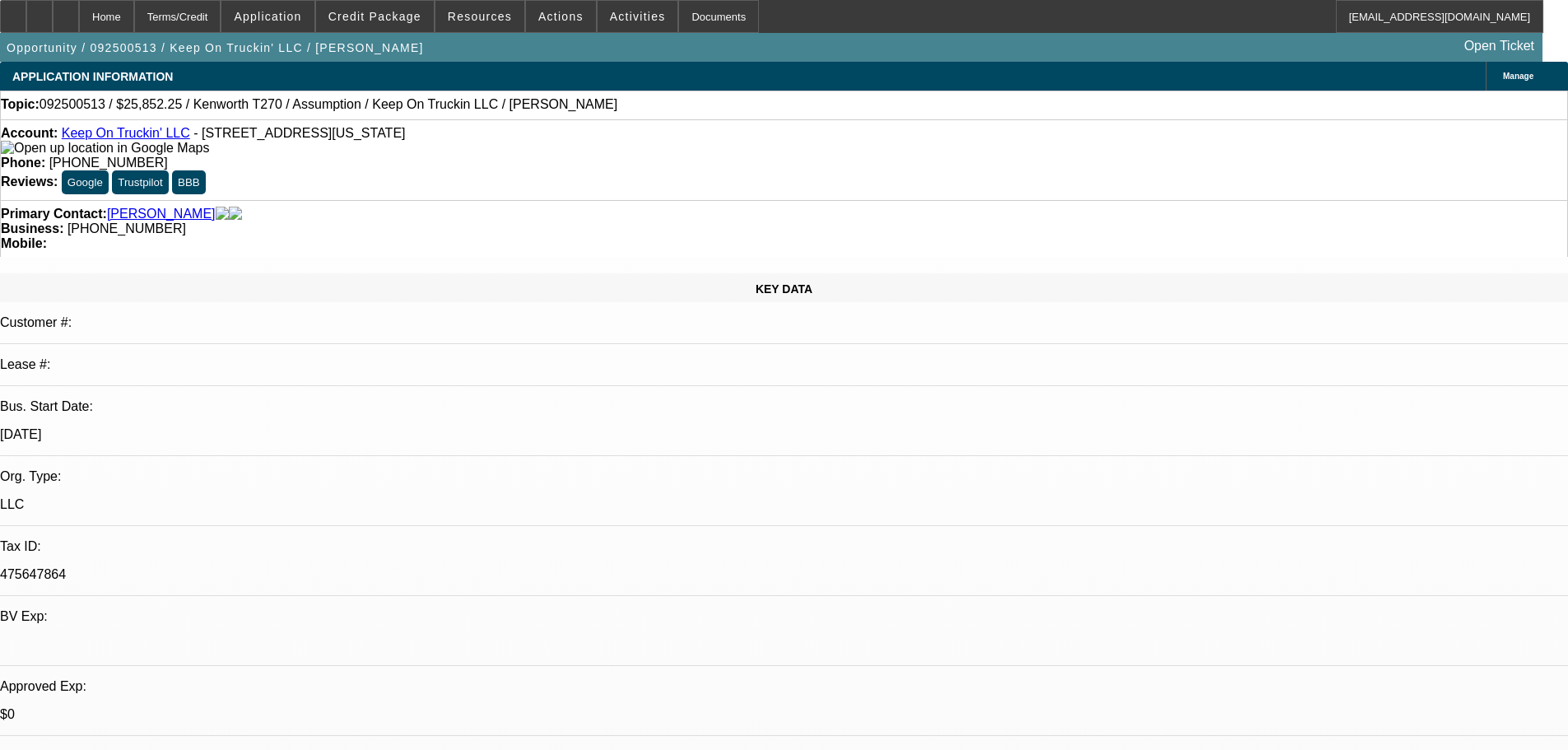
select select "2"
select select "0"
select select "5"
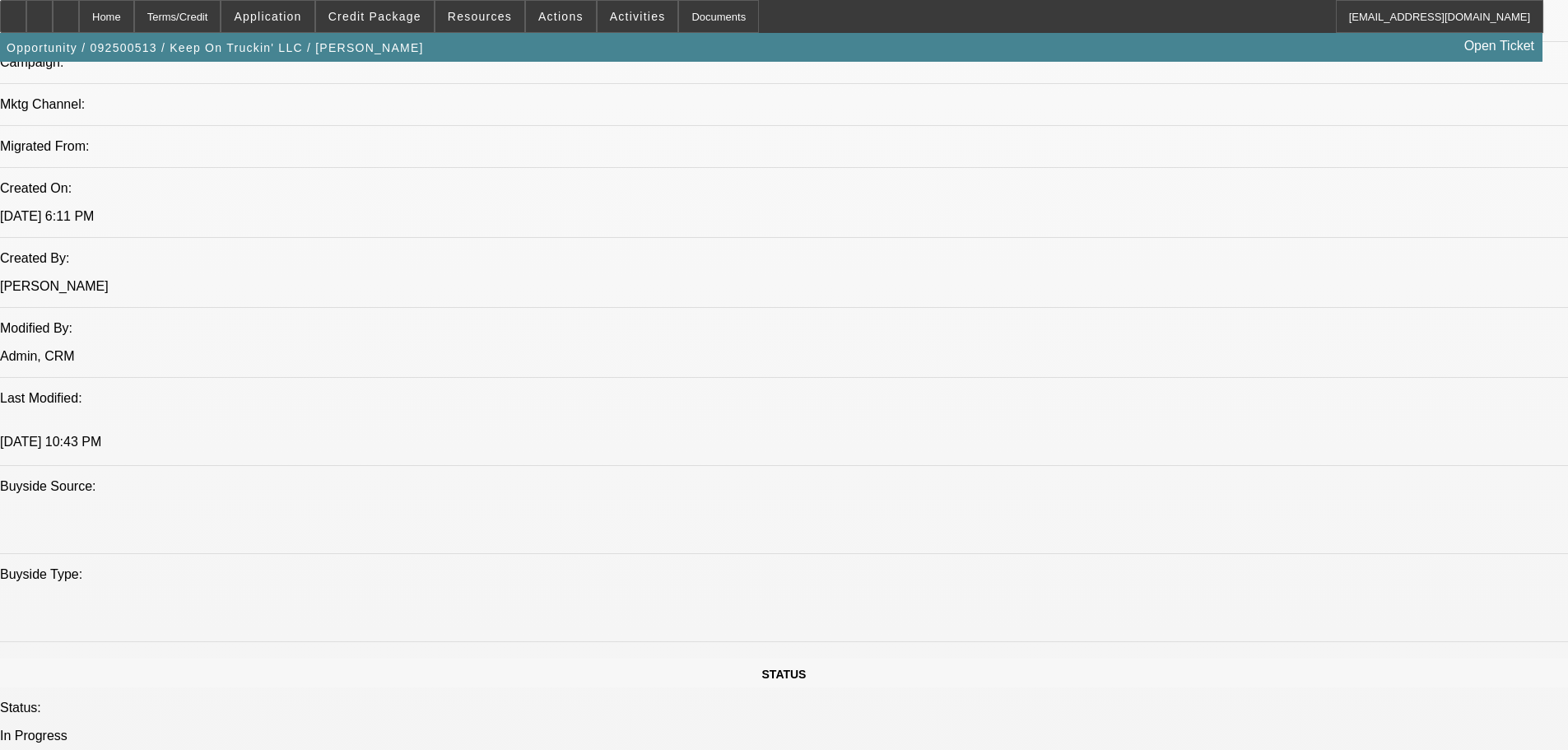
scroll to position [1153, 0]
click at [397, 18] on span "Credit Package" at bounding box center [375, 16] width 93 height 13
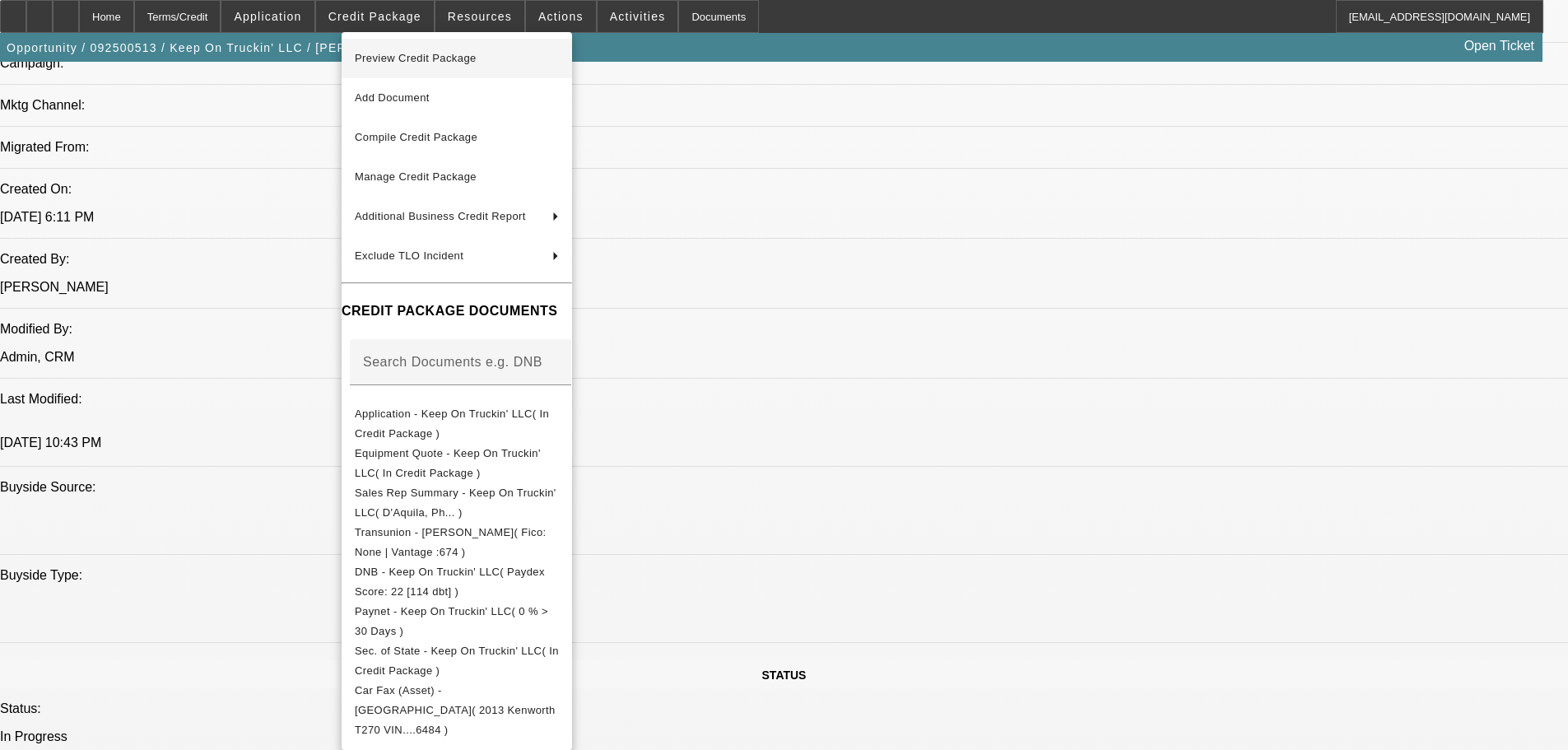
click at [417, 67] on span "Preview Credit Package" at bounding box center [456, 58] width 204 height 20
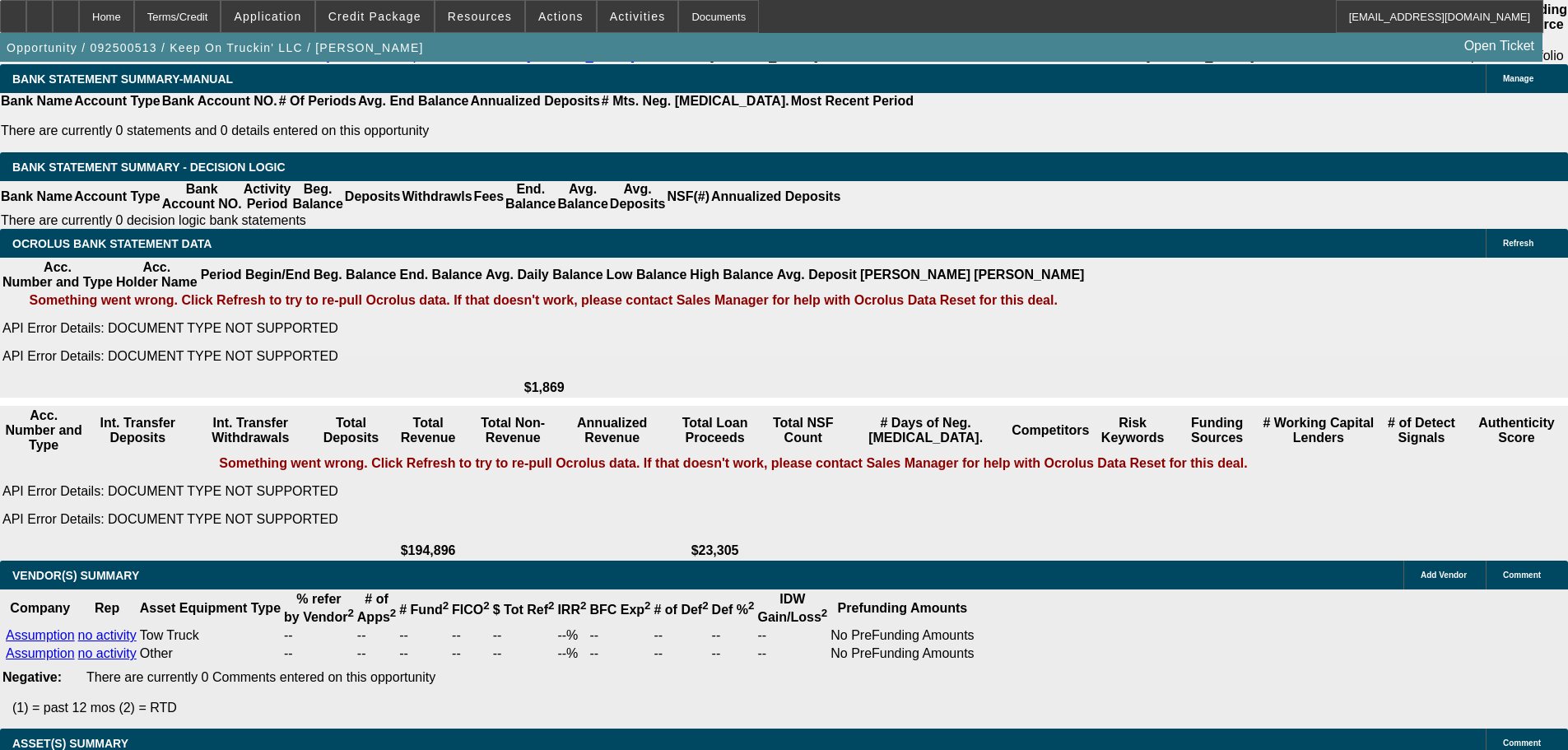
scroll to position [2960, 0]
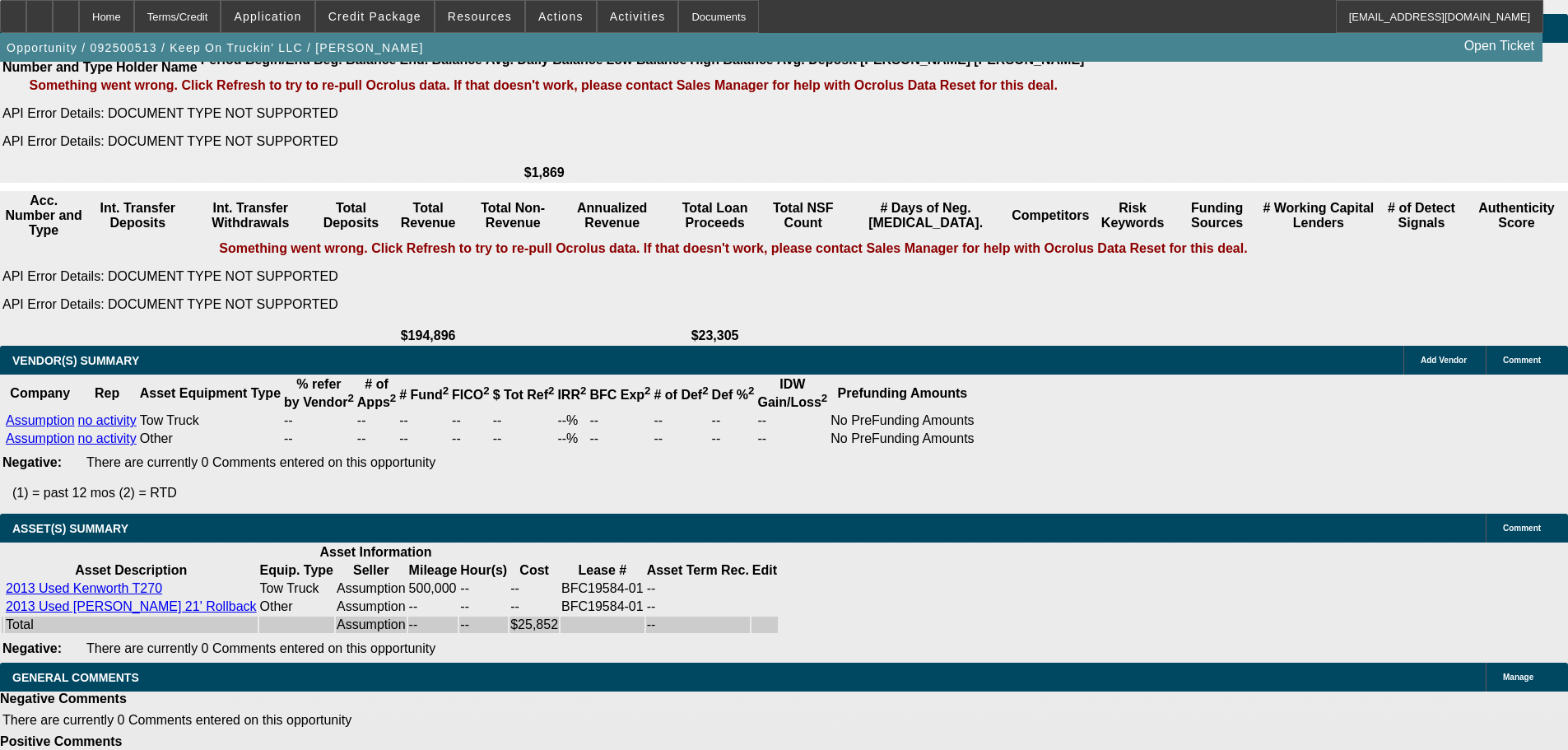
select select "6"
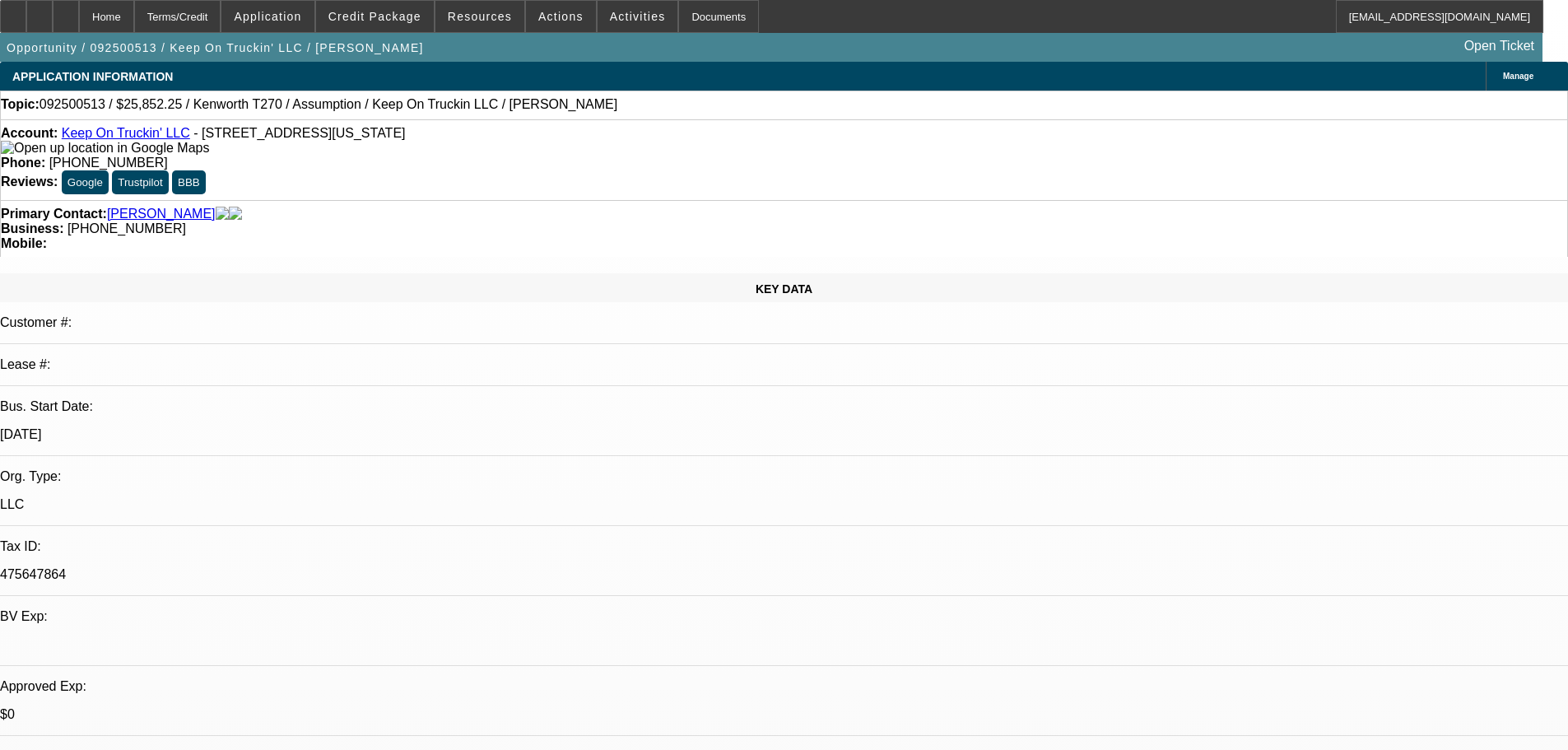
type textarea "PHIL- LETS SEE WHAT FP SAYS ON THE PRIOR ASSUMPTION DEAL AS THIS ONE HAS SOME H…"
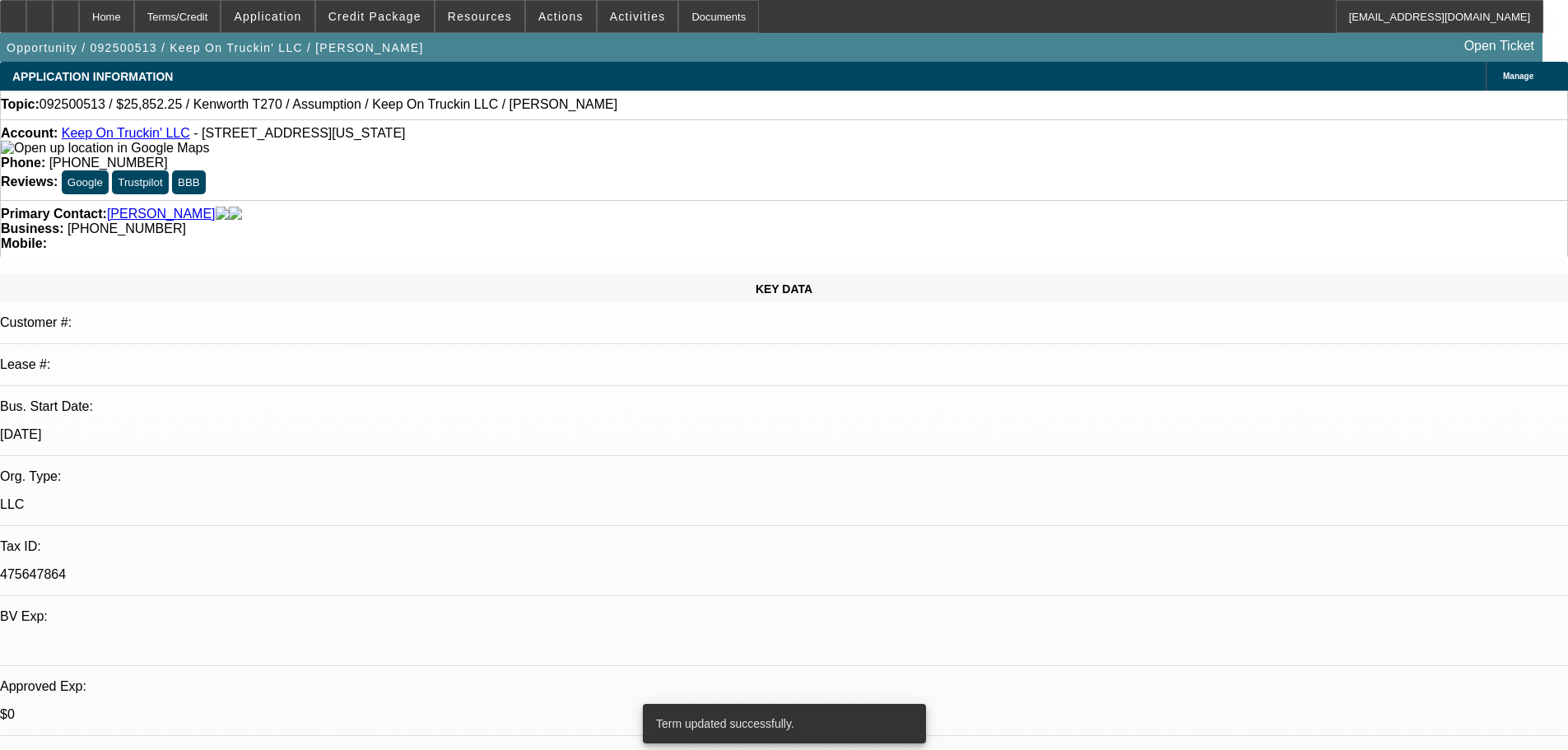
select select "0"
select select "2"
select select "0"
select select "5"
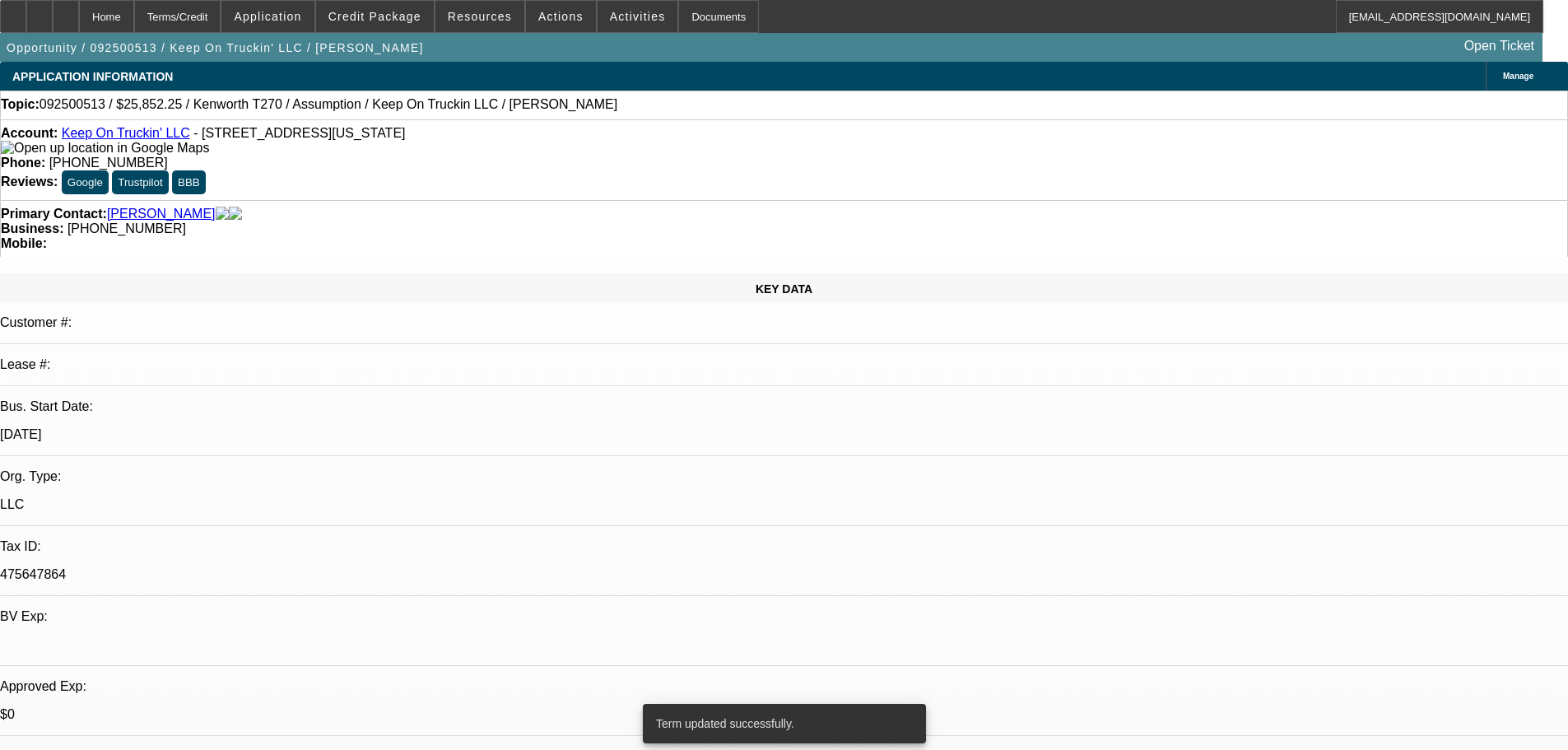
select select "0"
select select "2"
select select "0"
select select "5"
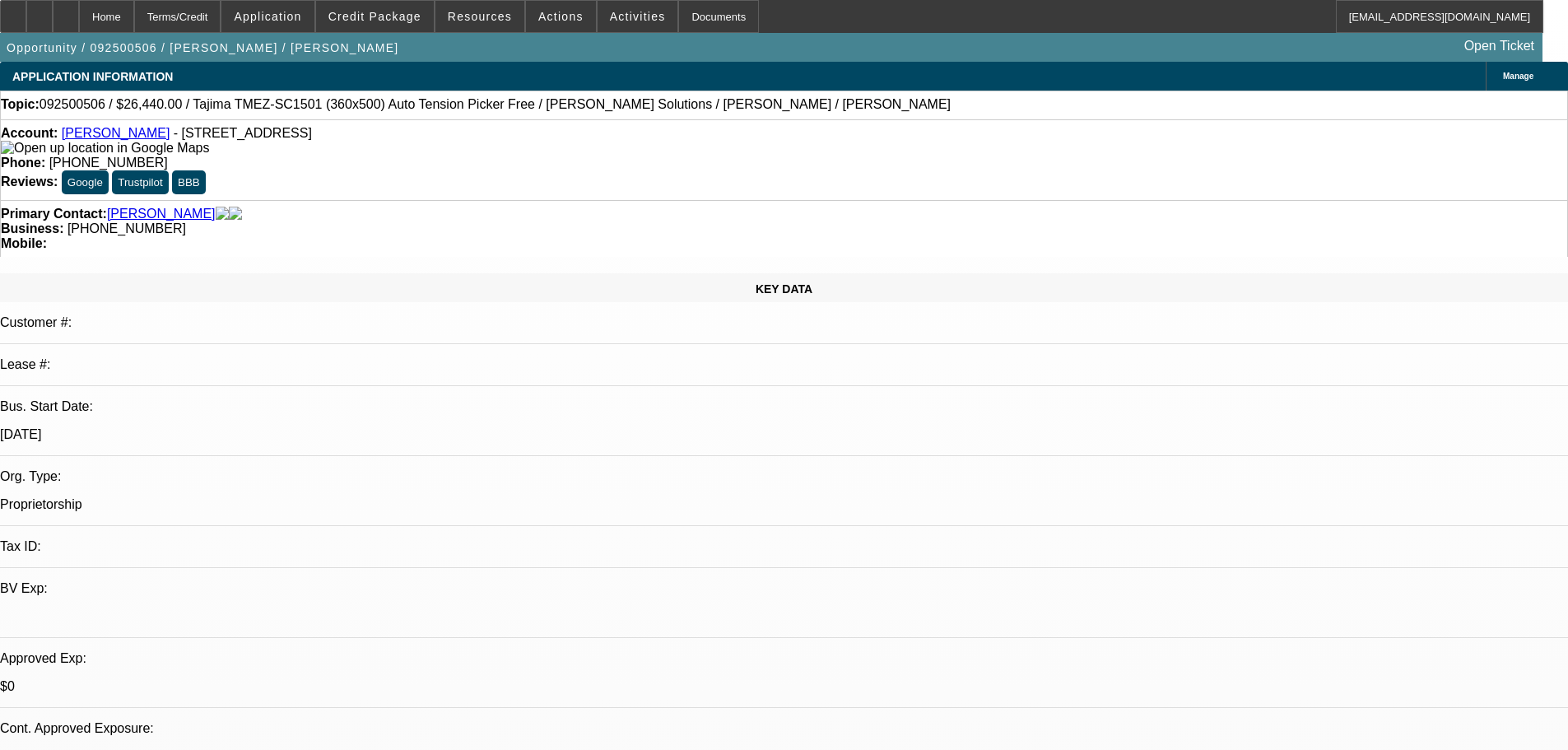
select select "0"
select select "2"
select select "0"
select select "6"
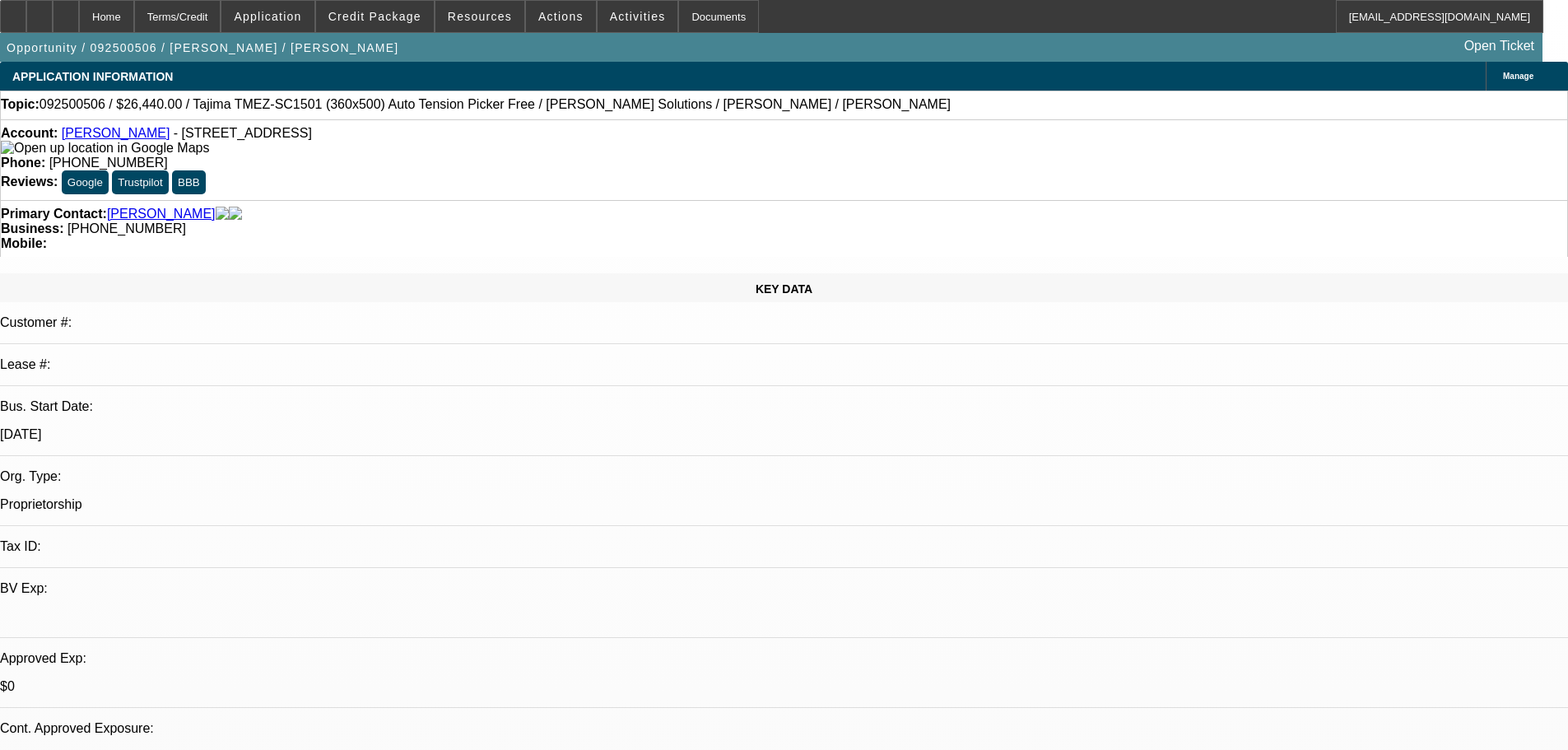
select select "0"
select select "2"
select select "0"
select select "6"
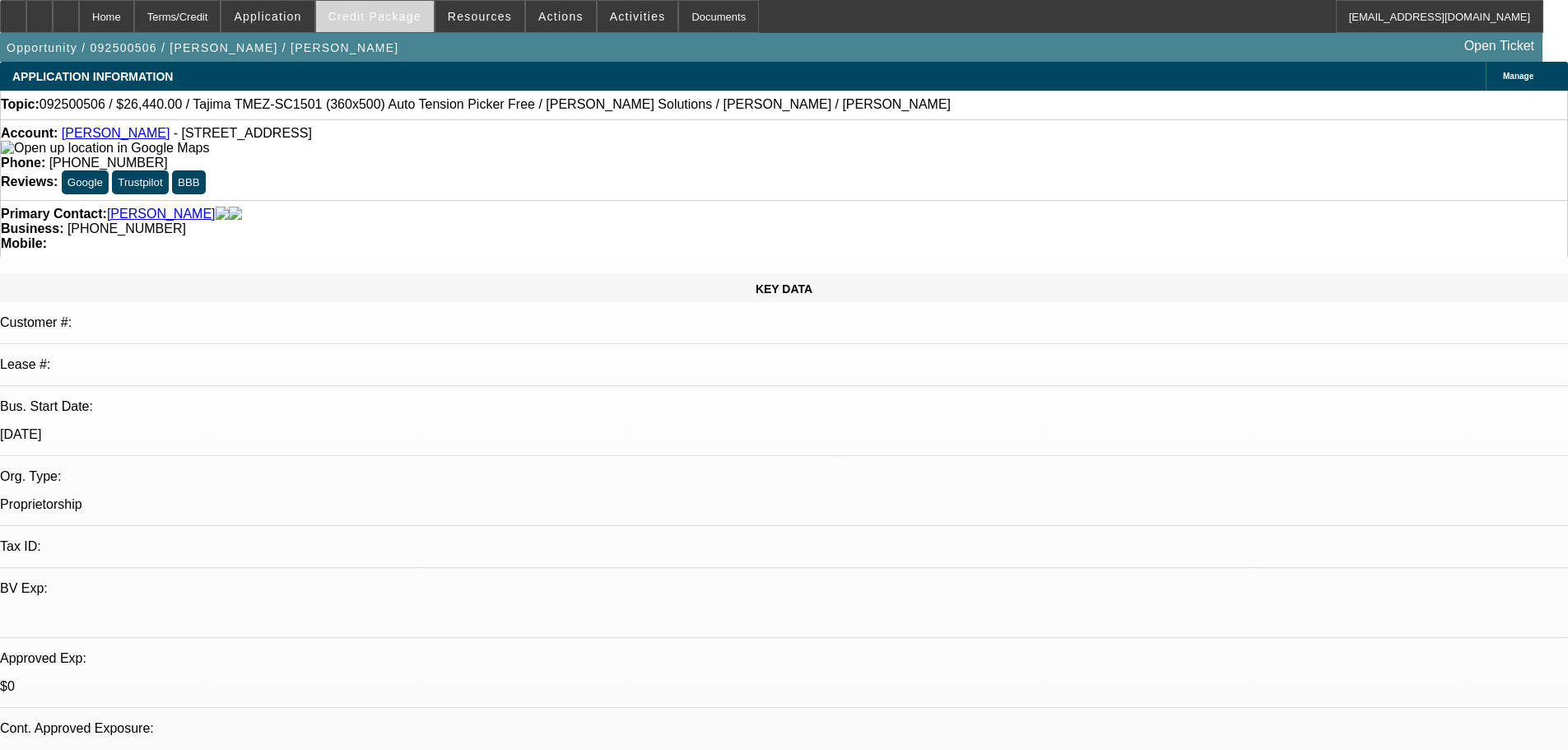
click at [407, 24] on span at bounding box center [375, 16] width 118 height 39
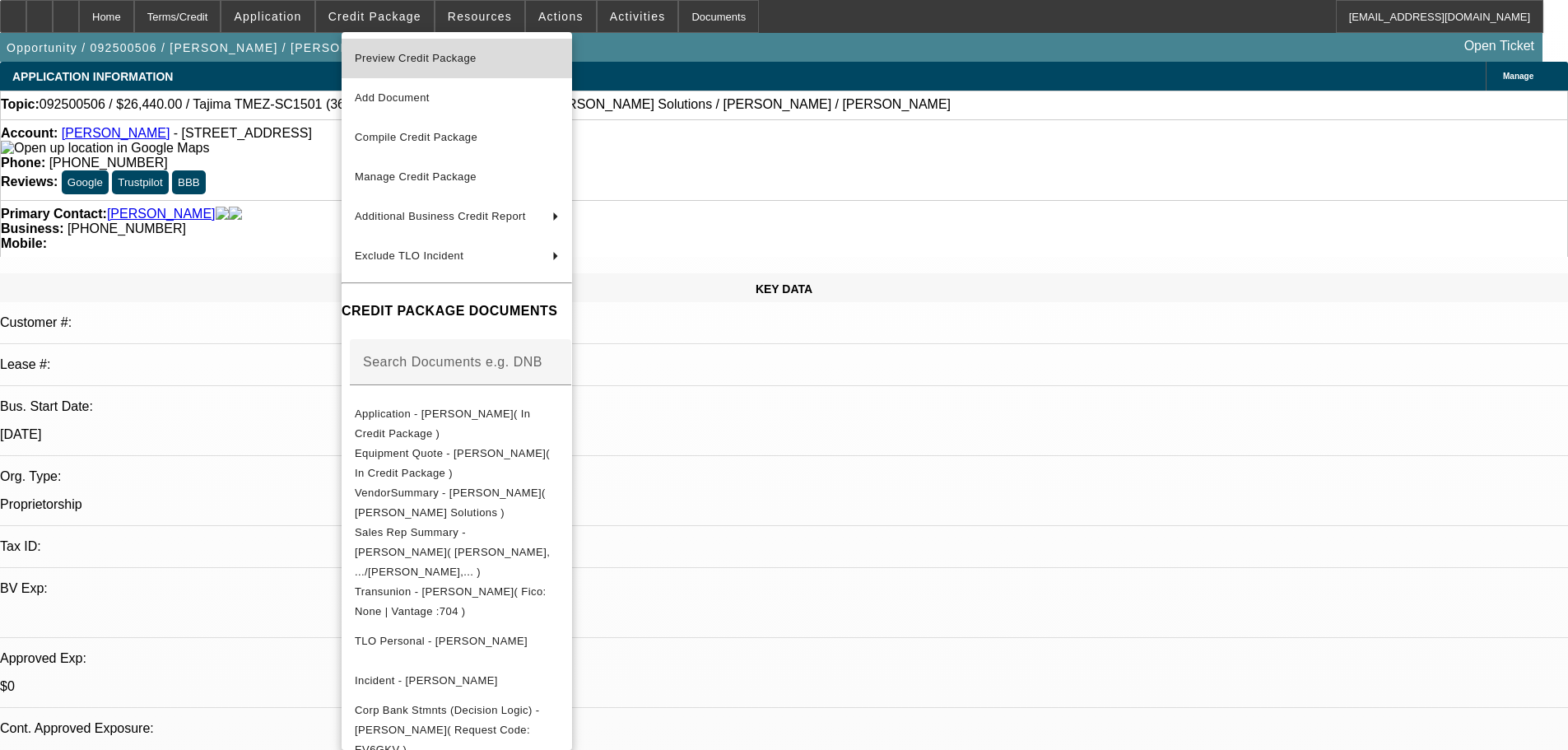
click at [414, 56] on span "Preview Credit Package" at bounding box center [415, 58] width 122 height 13
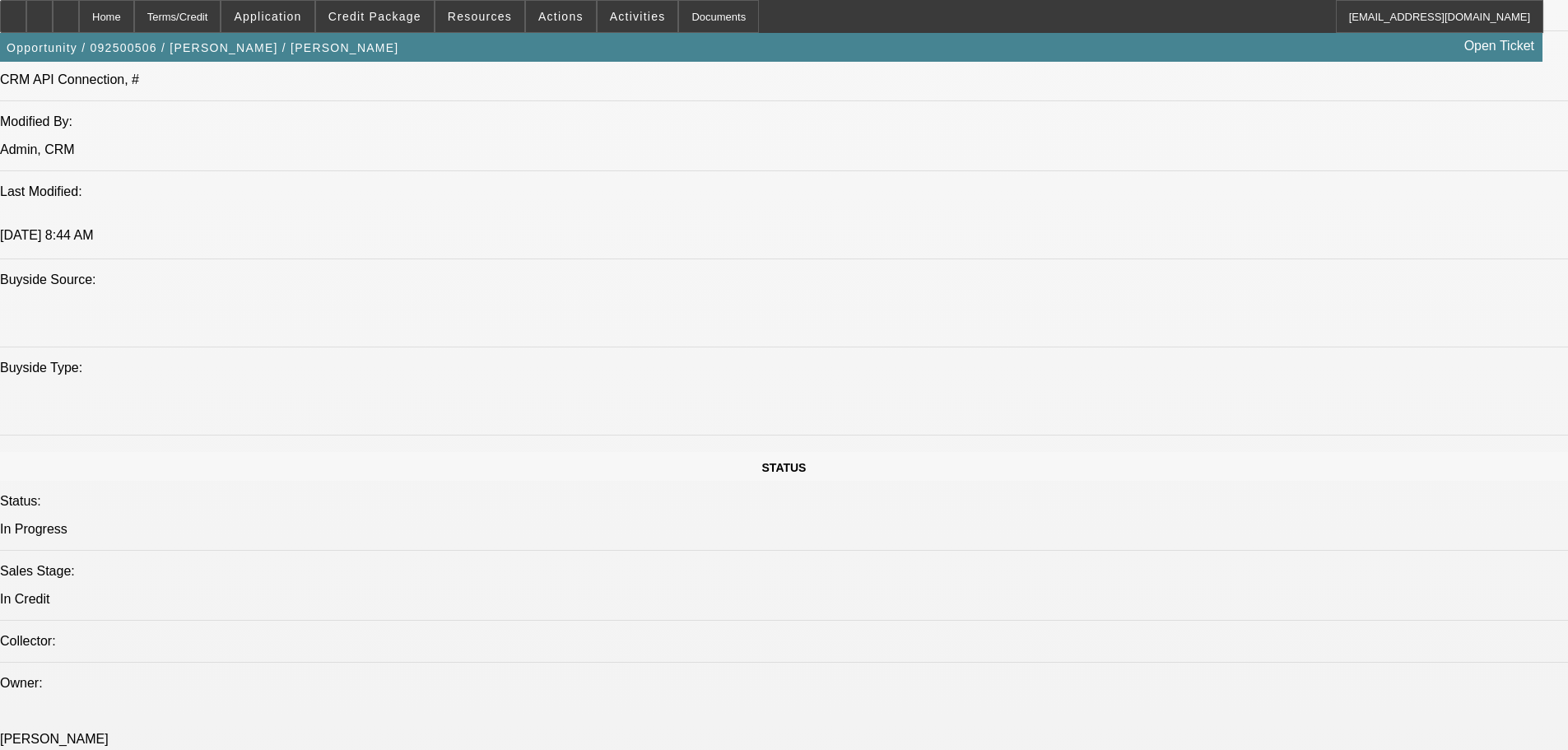
scroll to position [1482, 0]
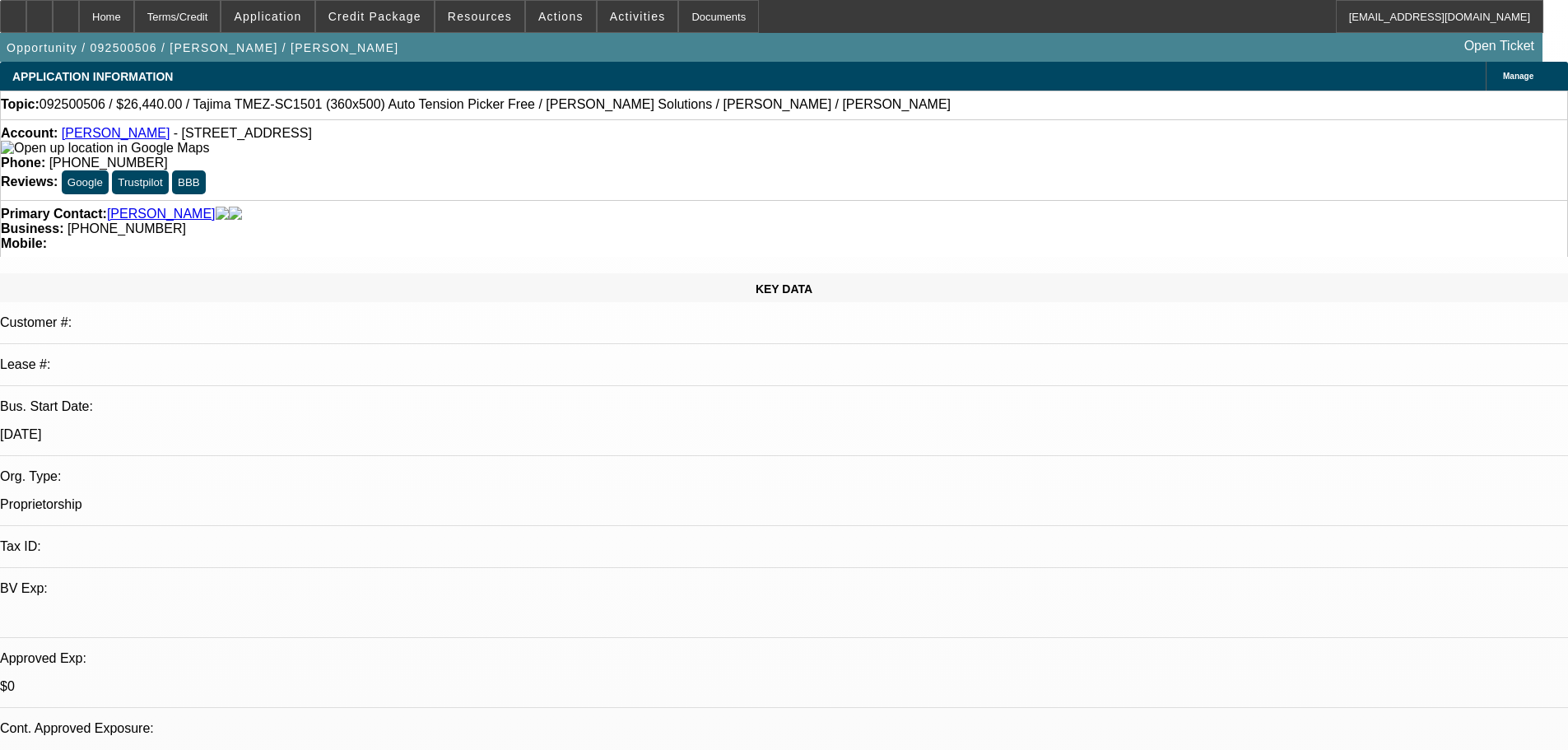
scroll to position [329, 0]
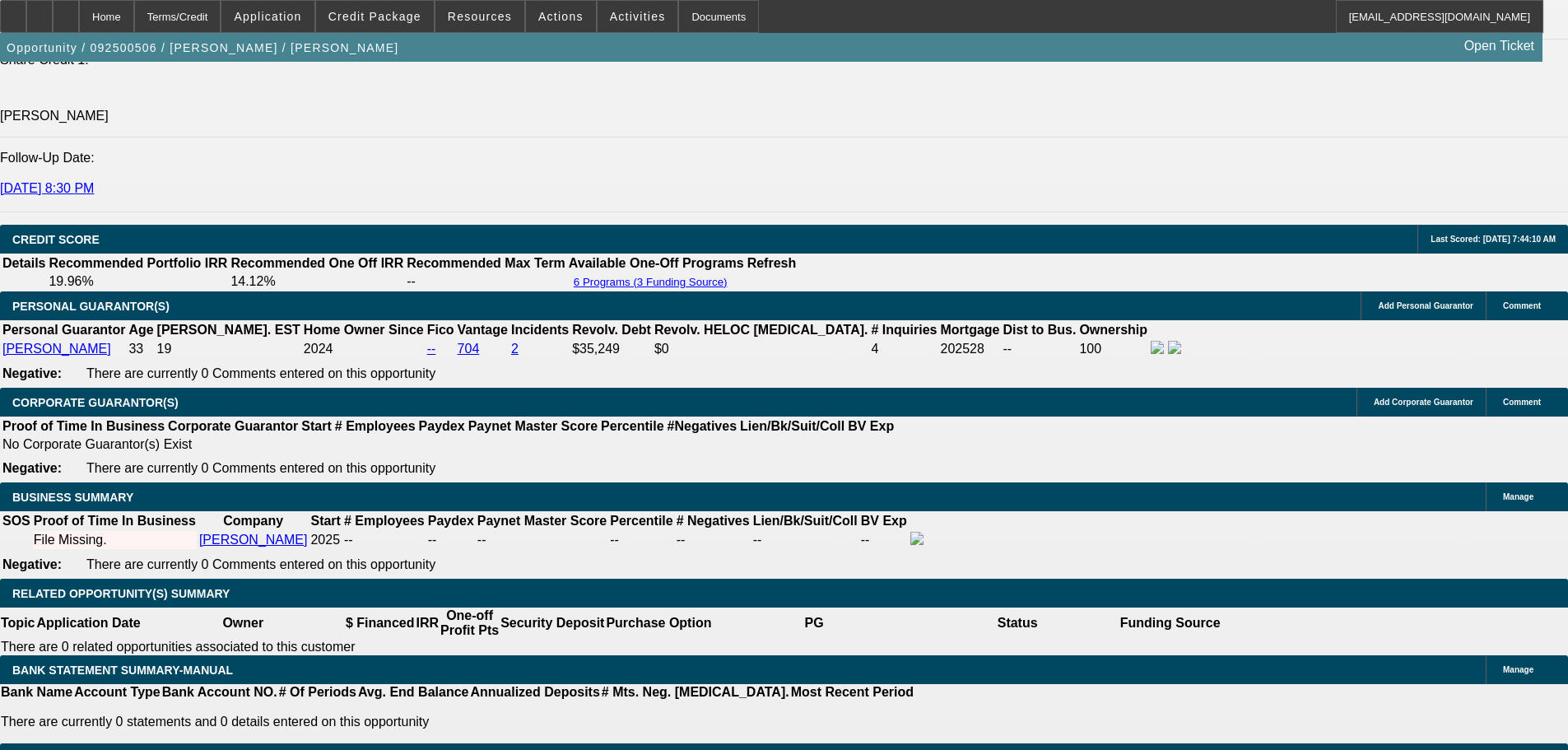
scroll to position [2740, 0]
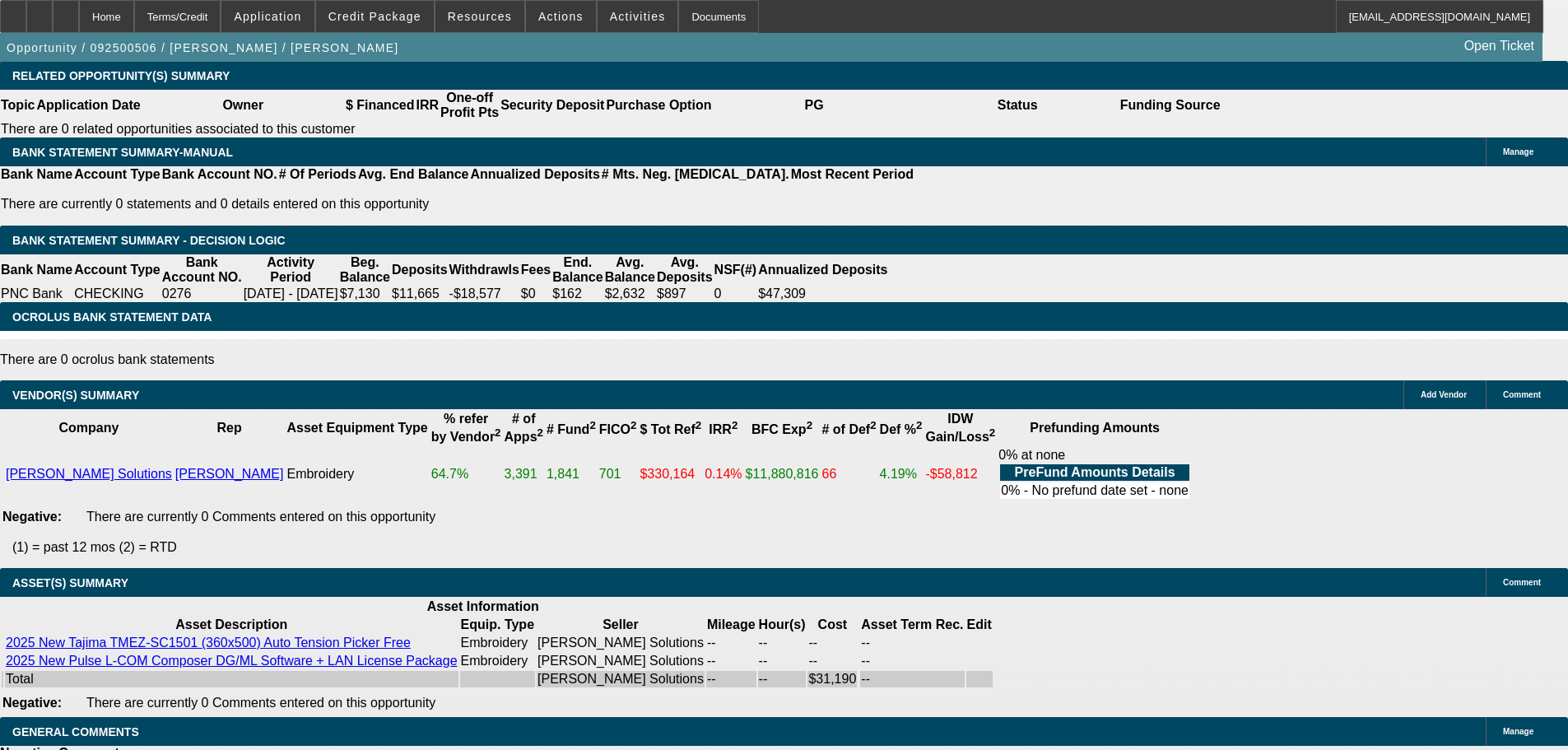
select select "5"
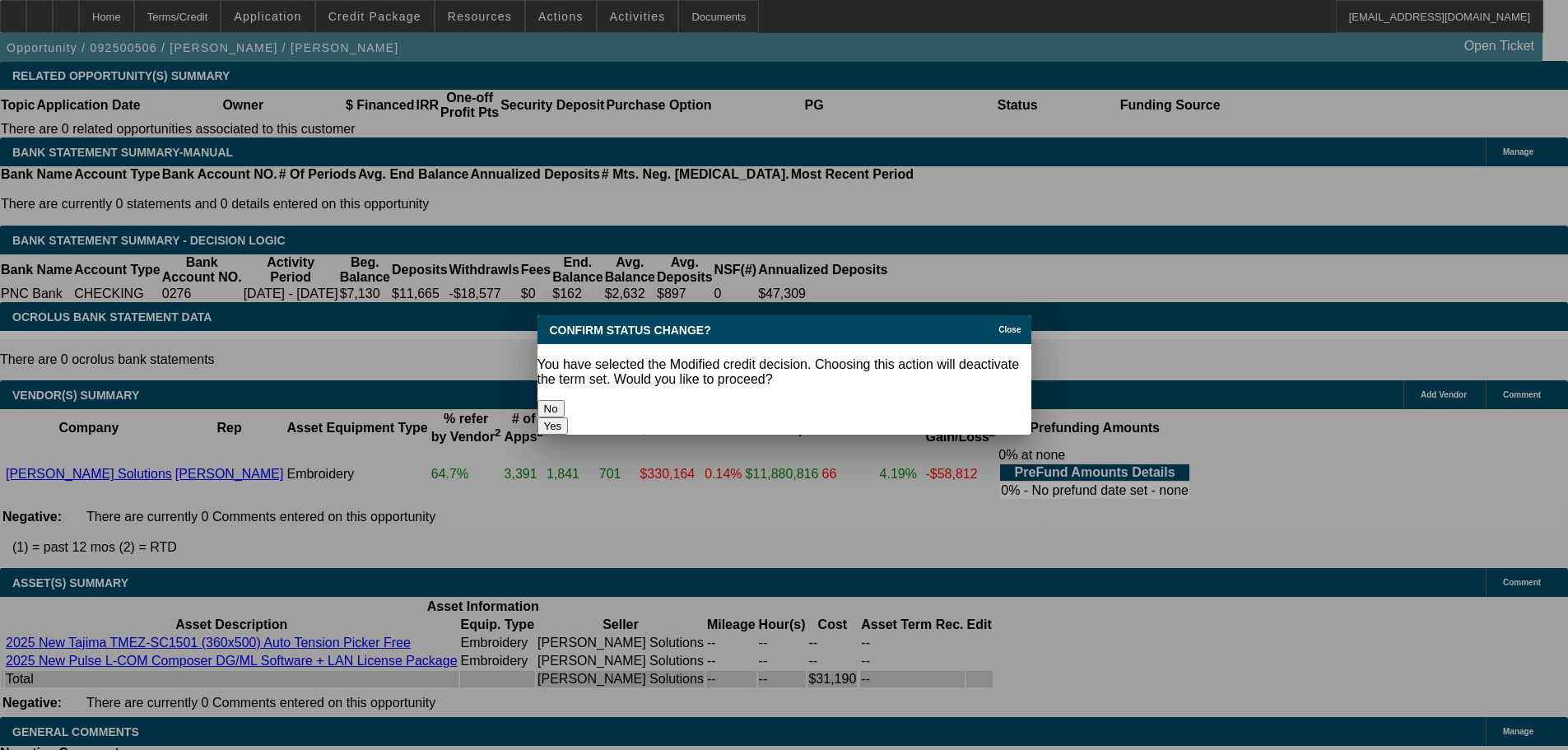
scroll to position [0, 0]
click at [569, 417] on button "Yes" at bounding box center [553, 425] width 31 height 17
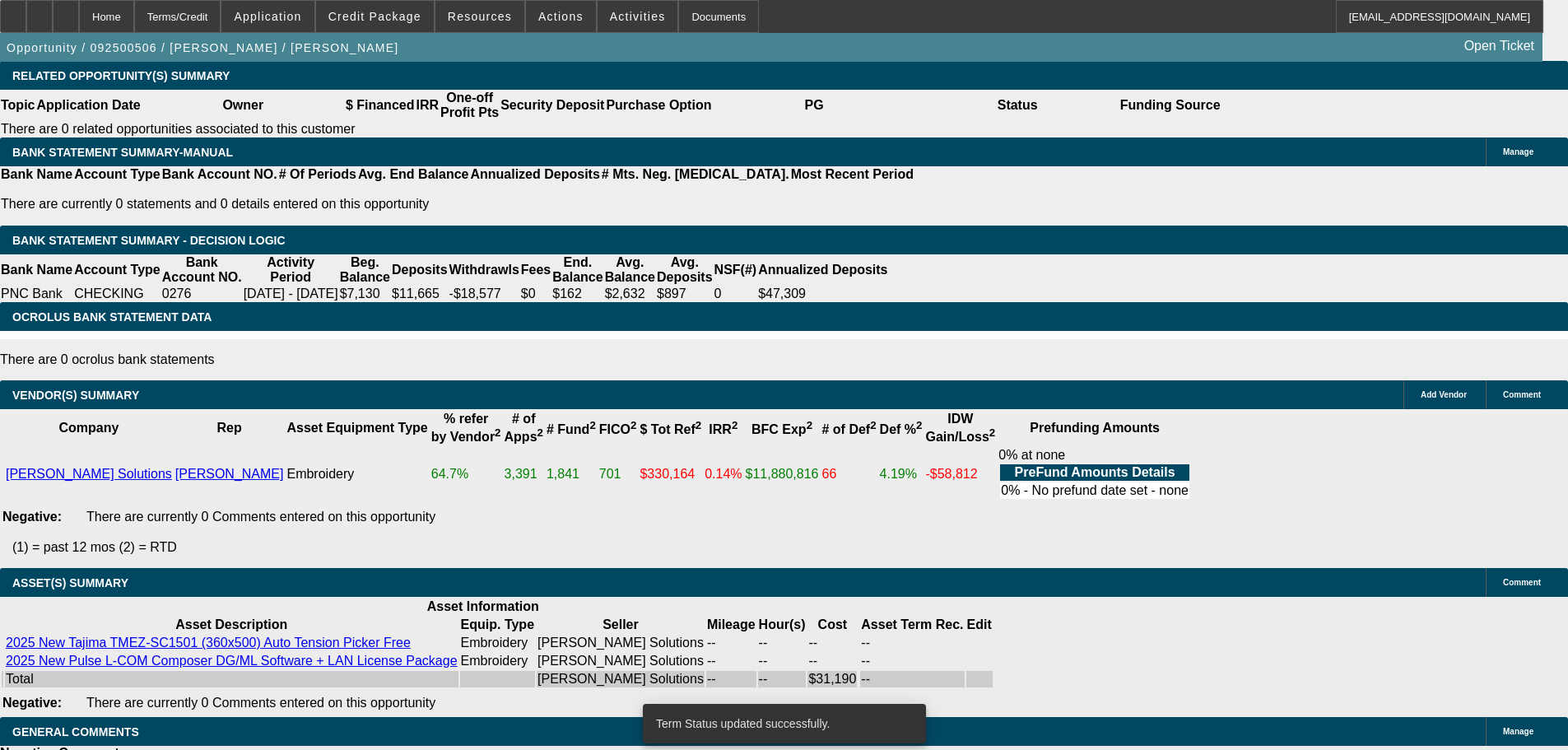
scroll to position [2706, 0]
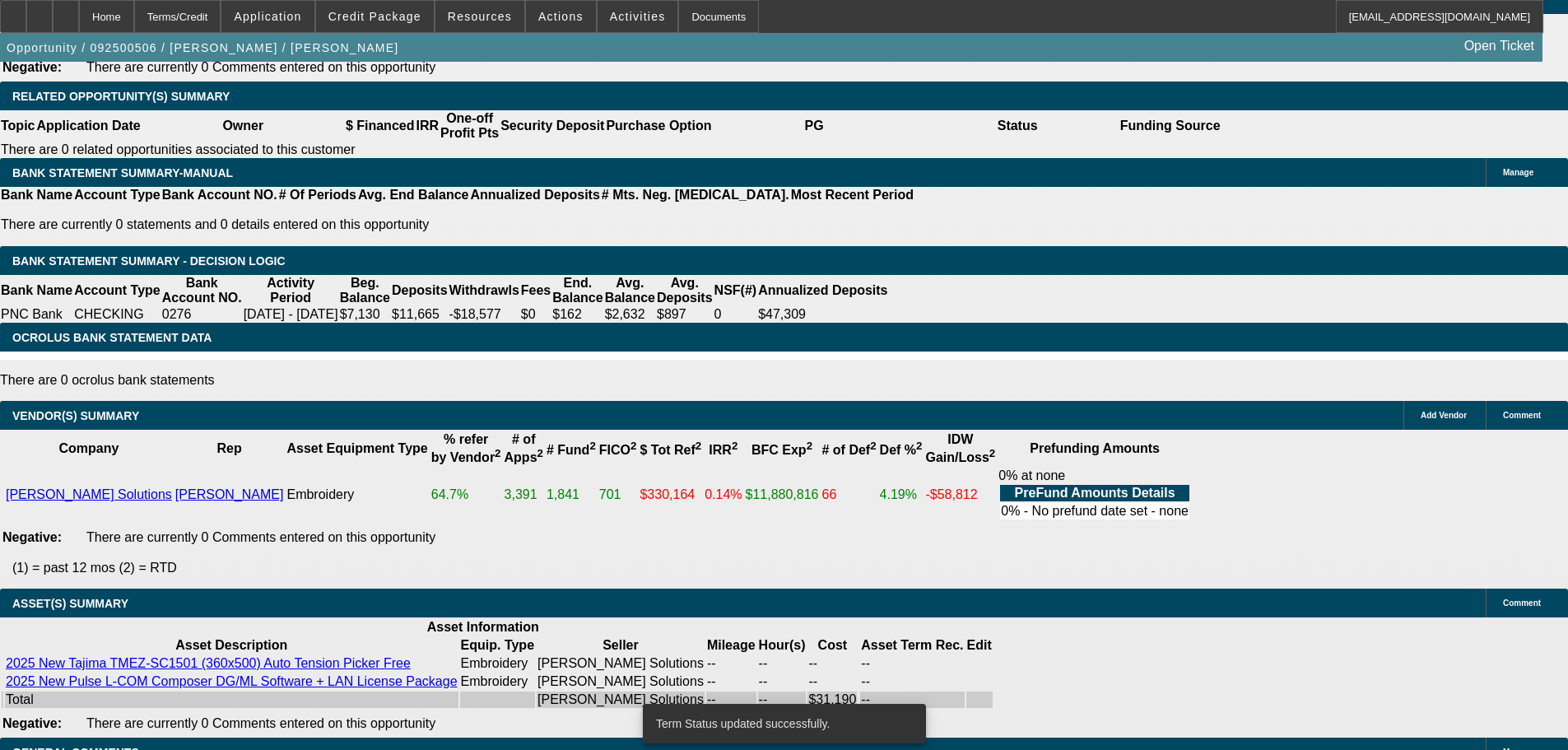
select select "0"
select select "2"
select select "0"
select select "6"
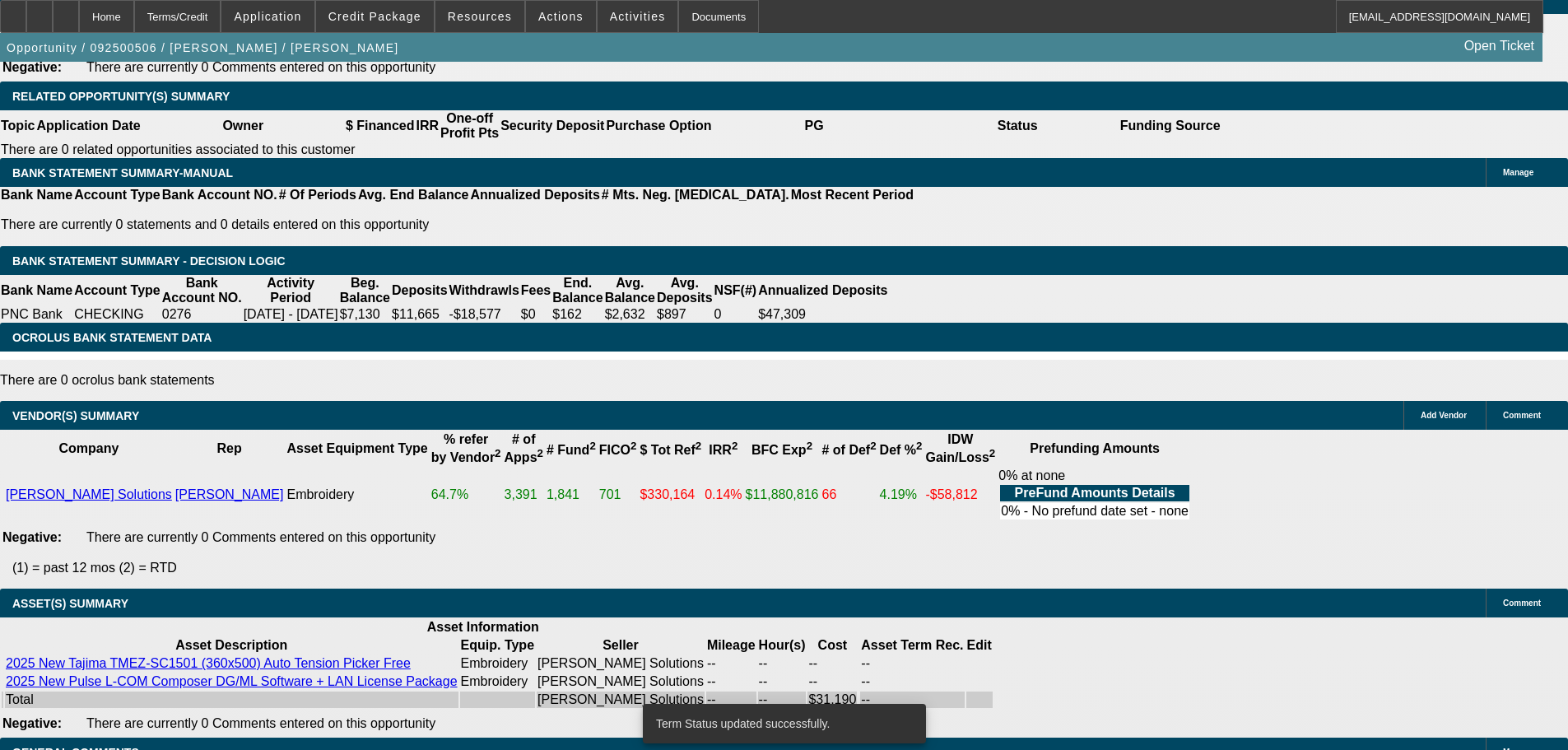
select select "0"
select select "2"
select select "0"
select select "6"
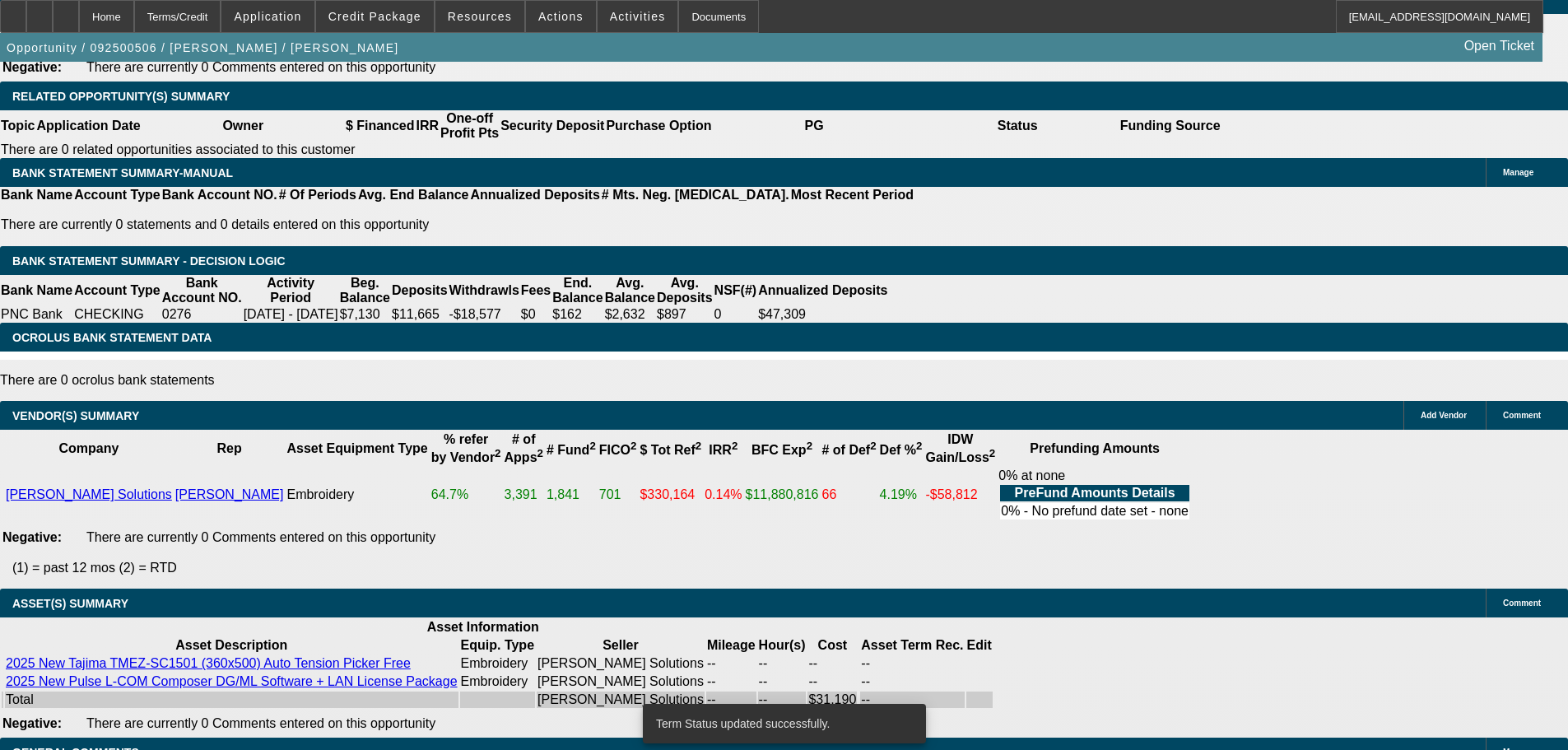
select select "0"
select select "2"
select select "0"
select select "6"
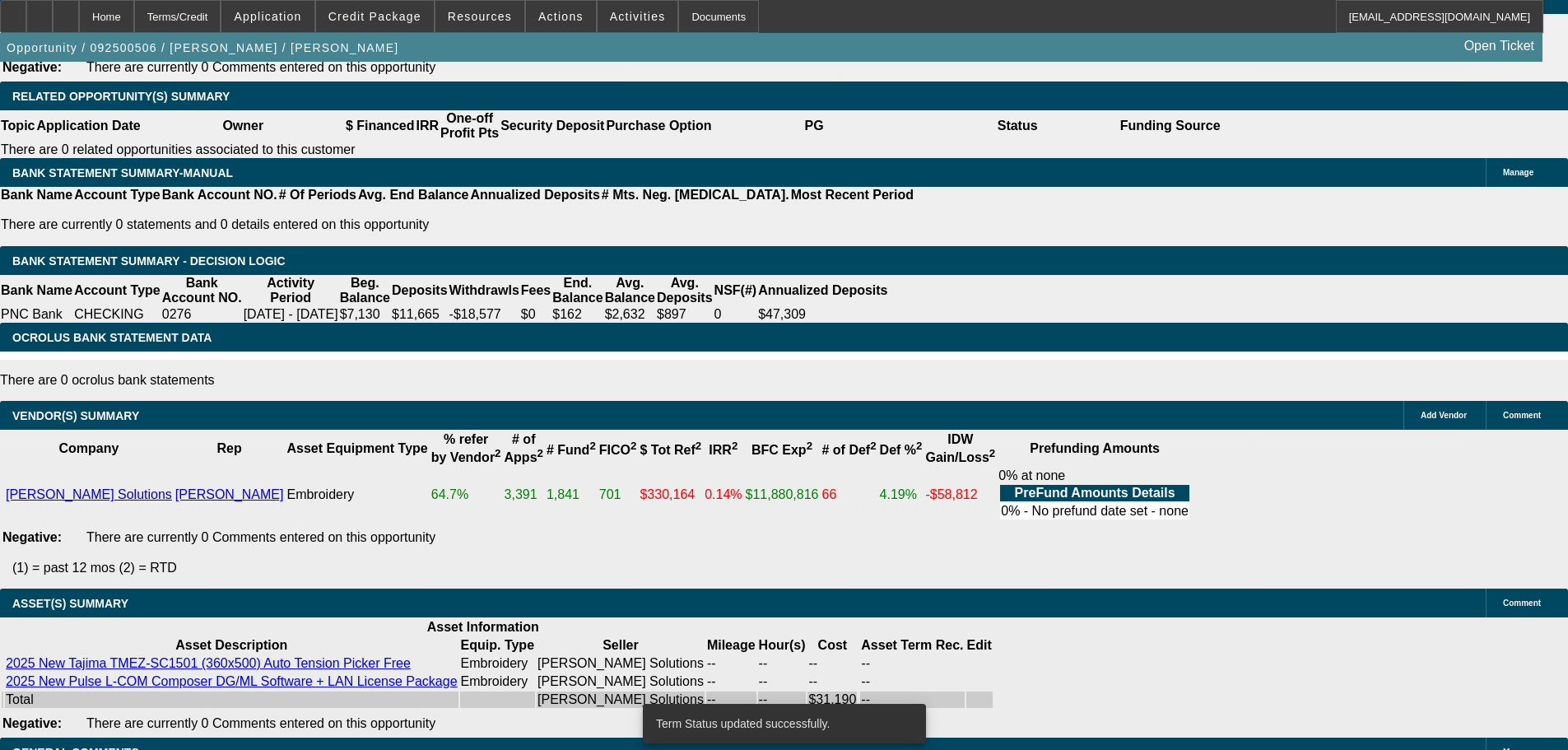
scroll to position [2740, 0]
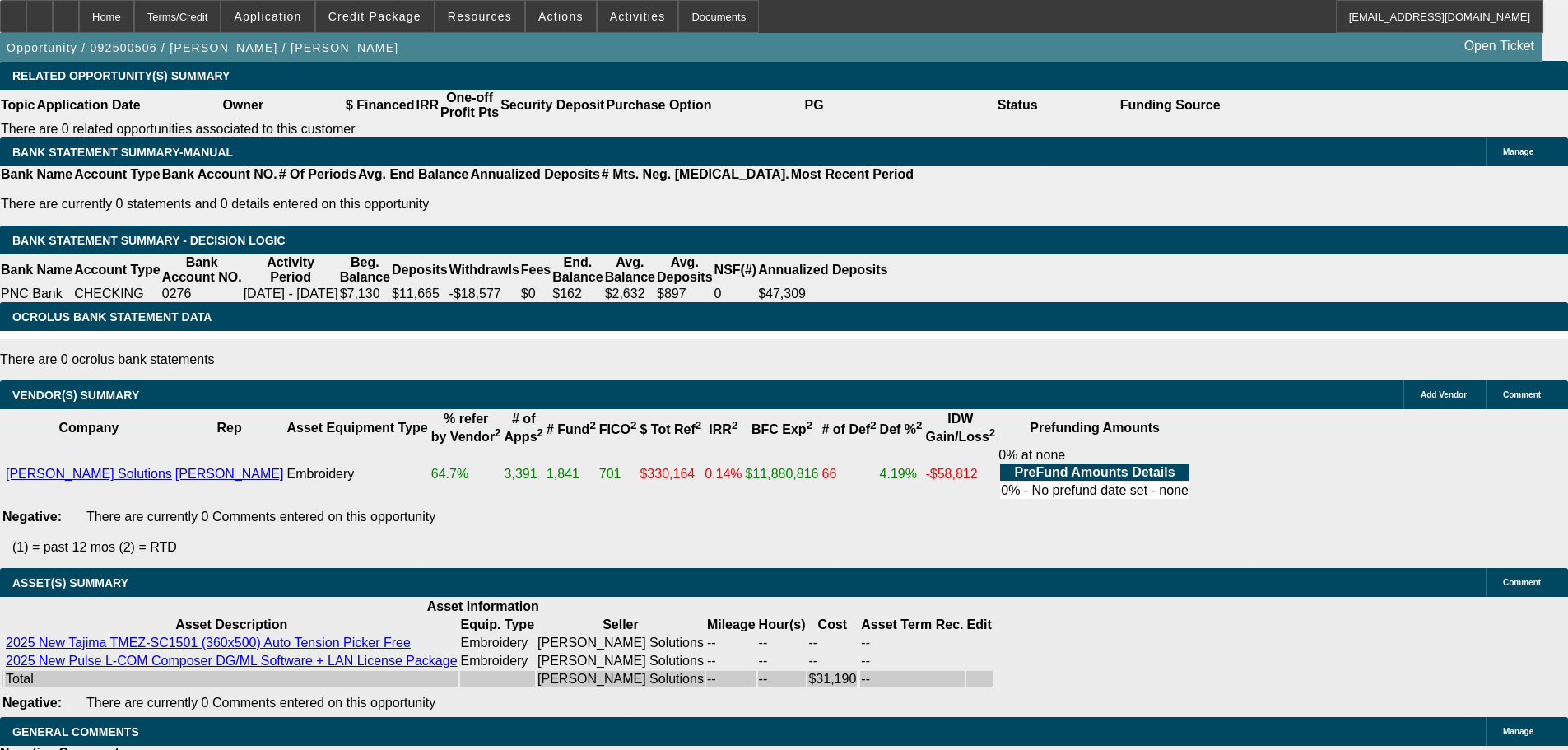
select select "5"
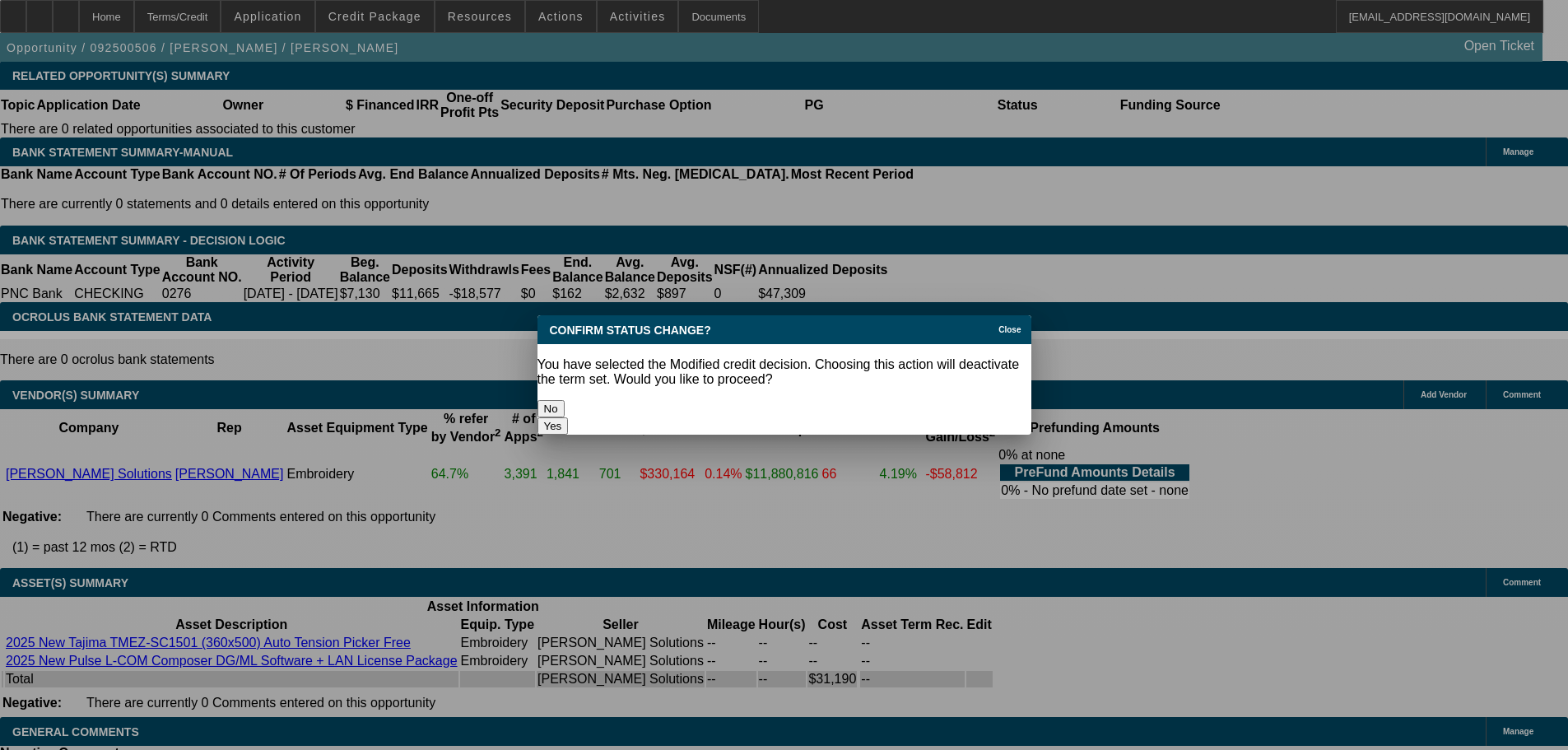
click at [569, 417] on button "Yes" at bounding box center [553, 425] width 31 height 17
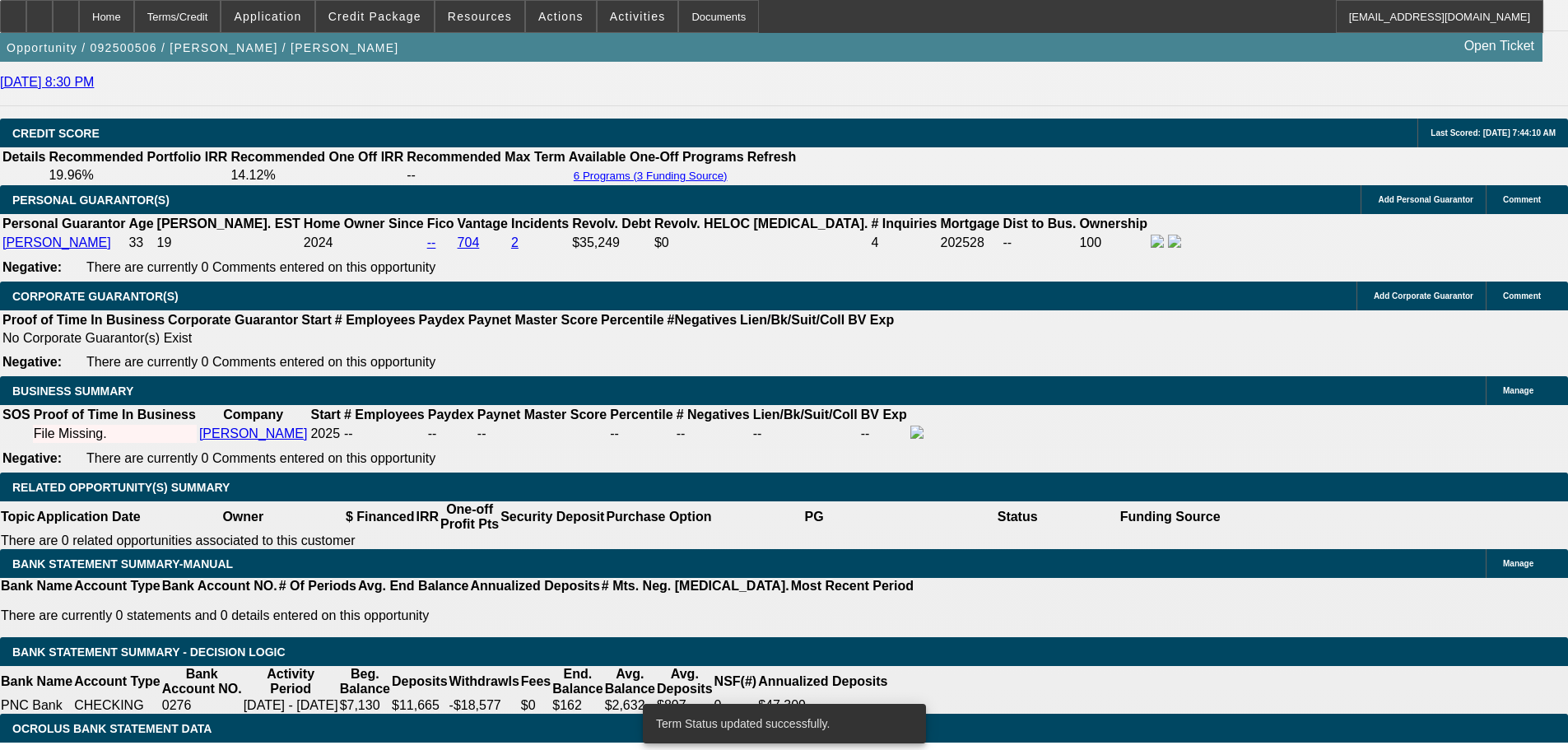
scroll to position [2302, 0]
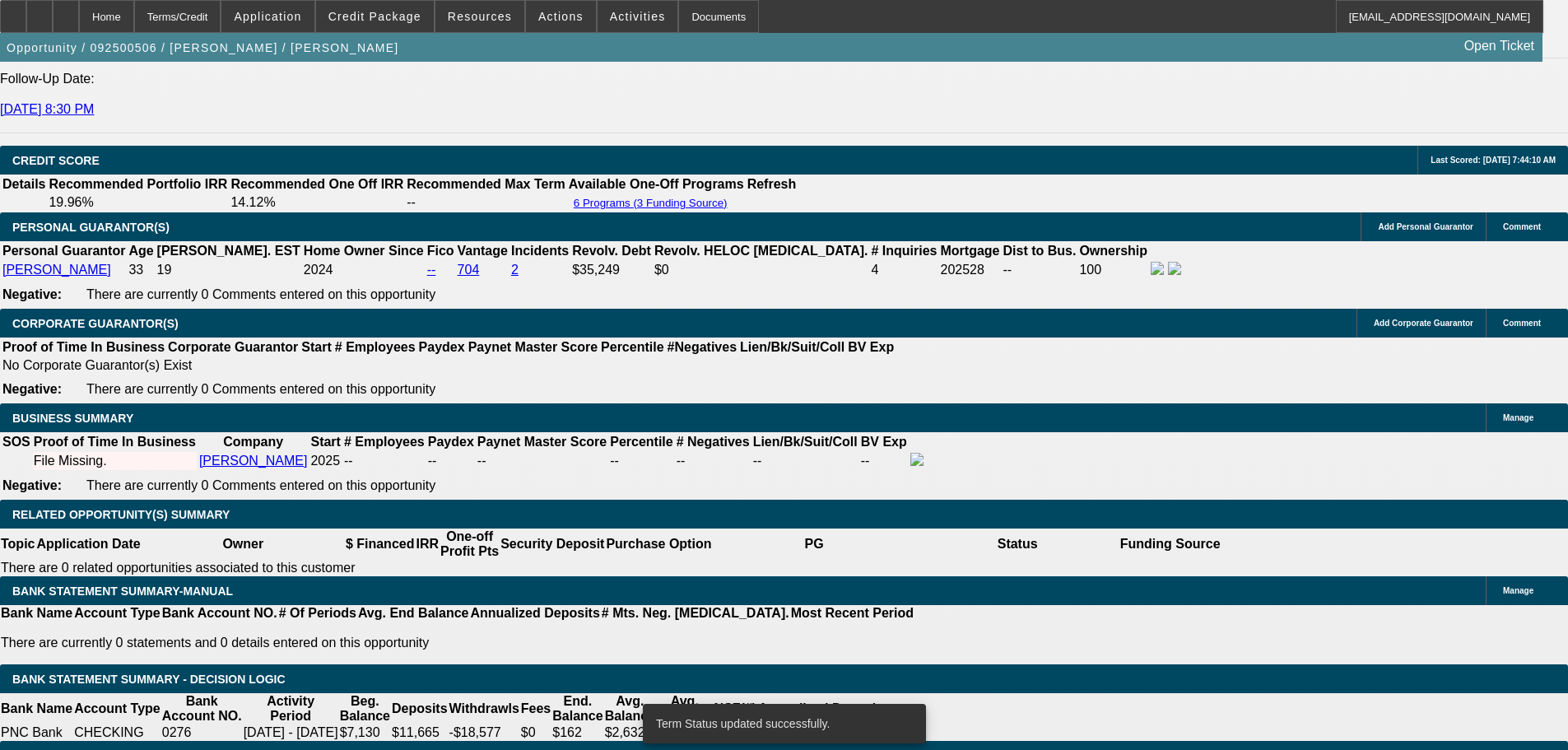
select select "0"
select select "2"
select select "0"
select select "6"
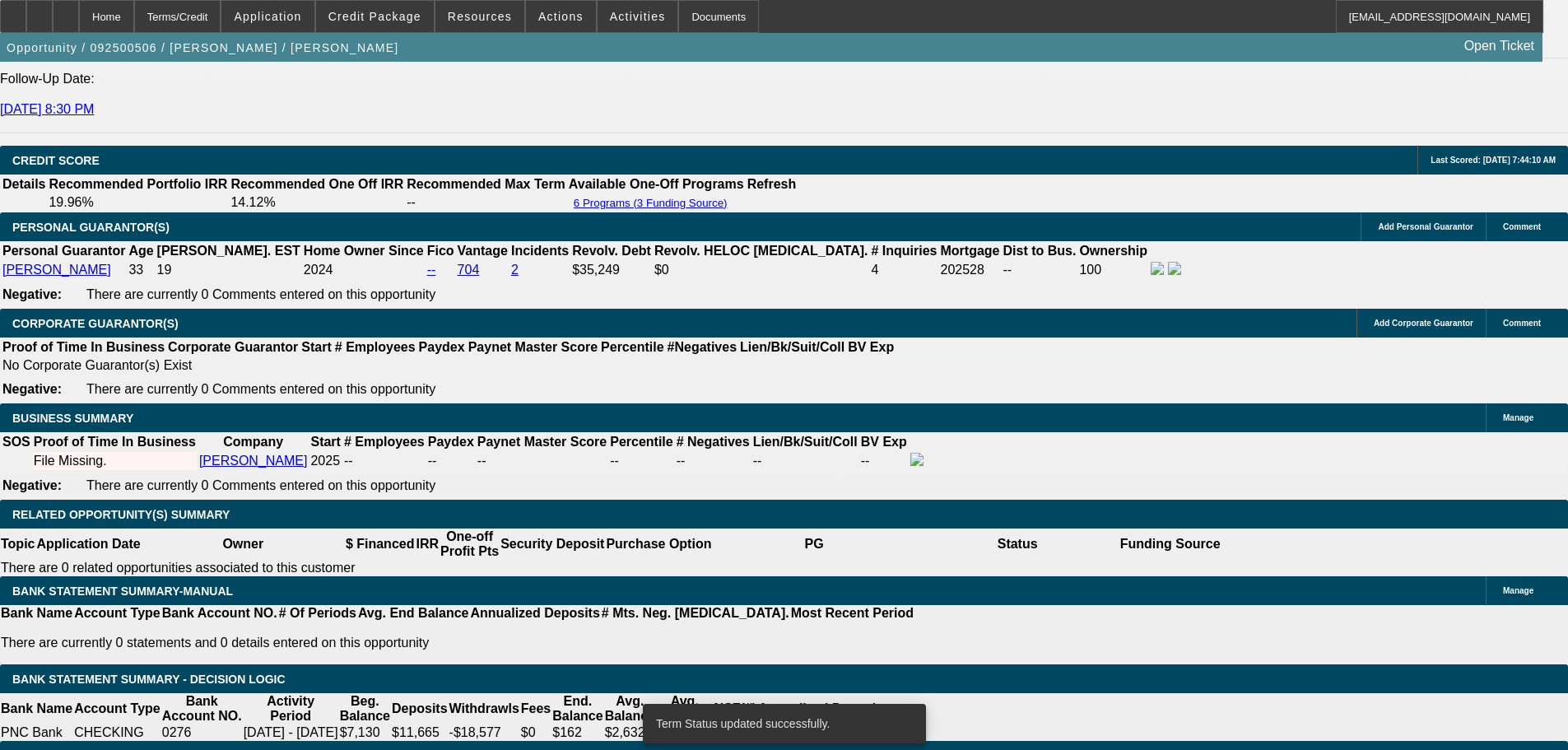
select select "0"
select select "2"
select select "0"
select select "6"
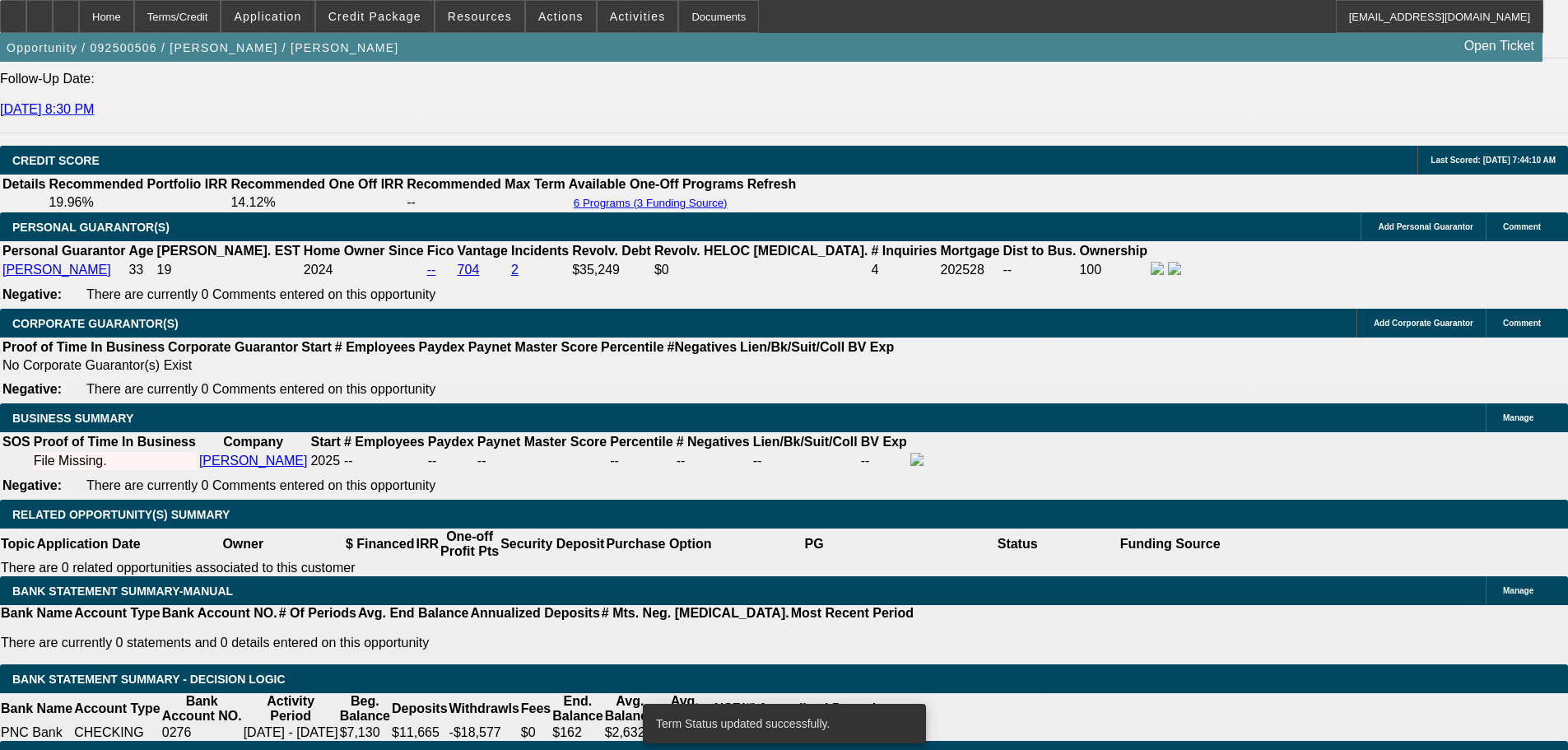
select select "0"
select select "2"
select select "0"
select select "6"
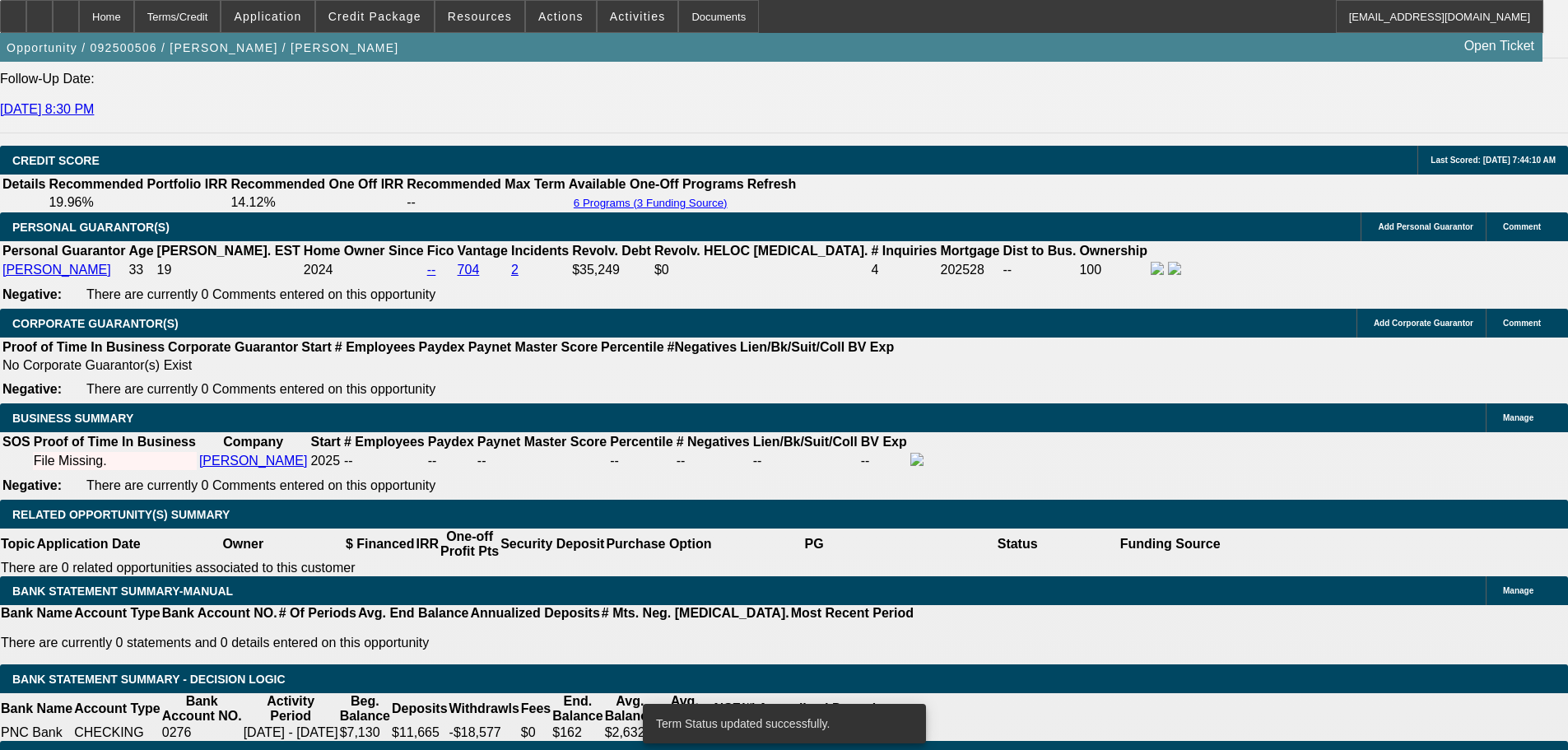
select select "0"
select select "2"
select select "0"
select select "6"
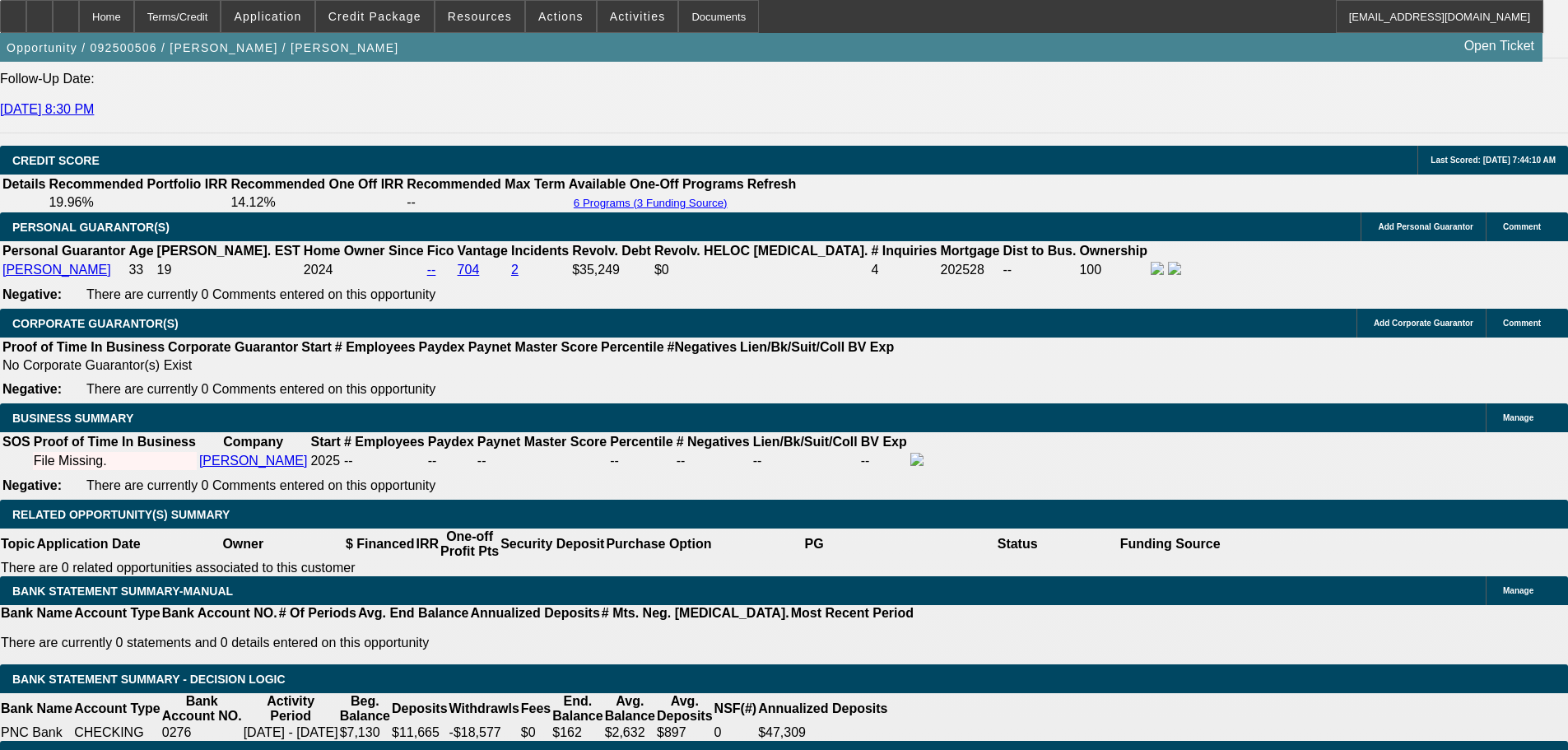
select select "0.2"
type input "$6,238.00"
type input "UNKNOWN"
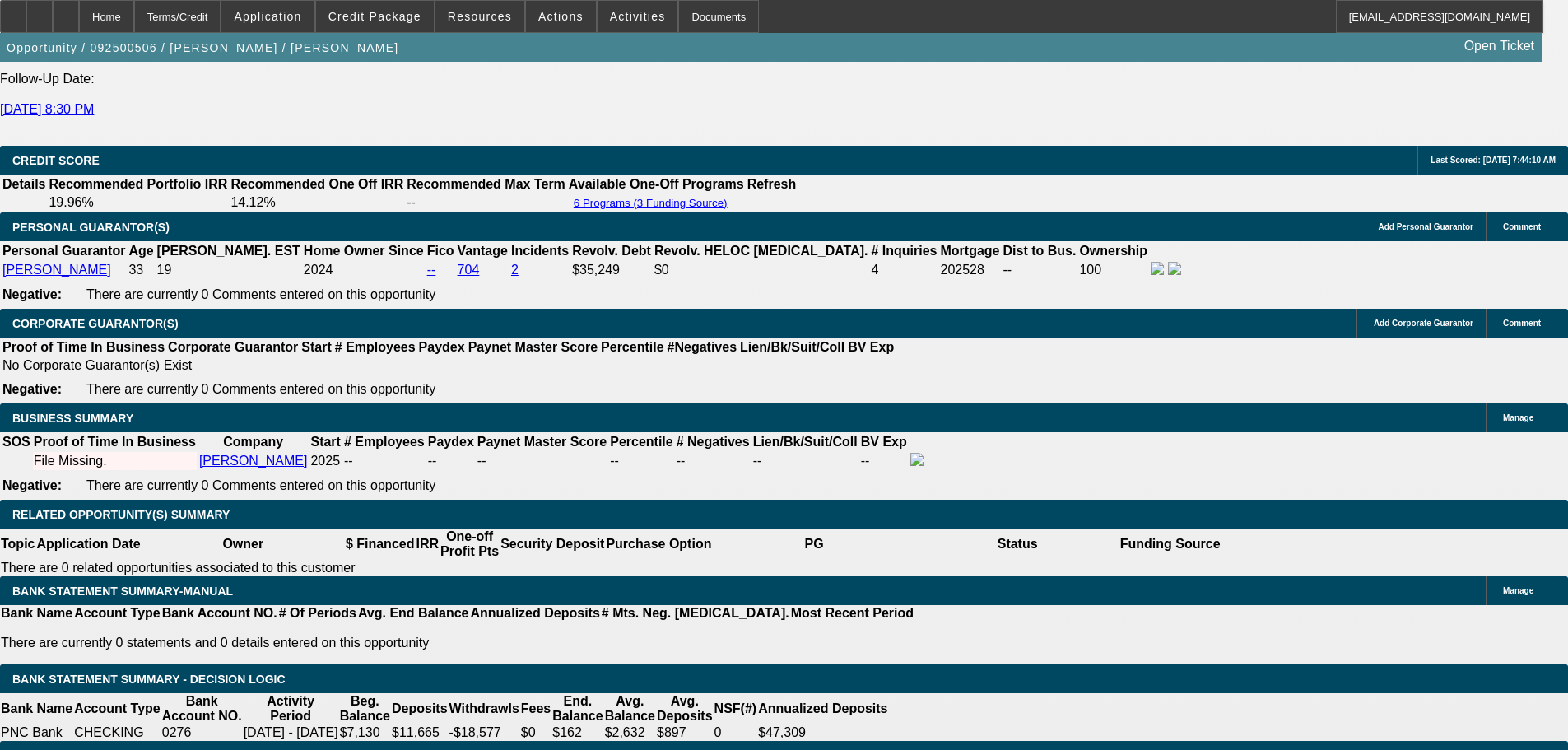
type input "$1,153.24"
type input "$576.62"
select select "0.2"
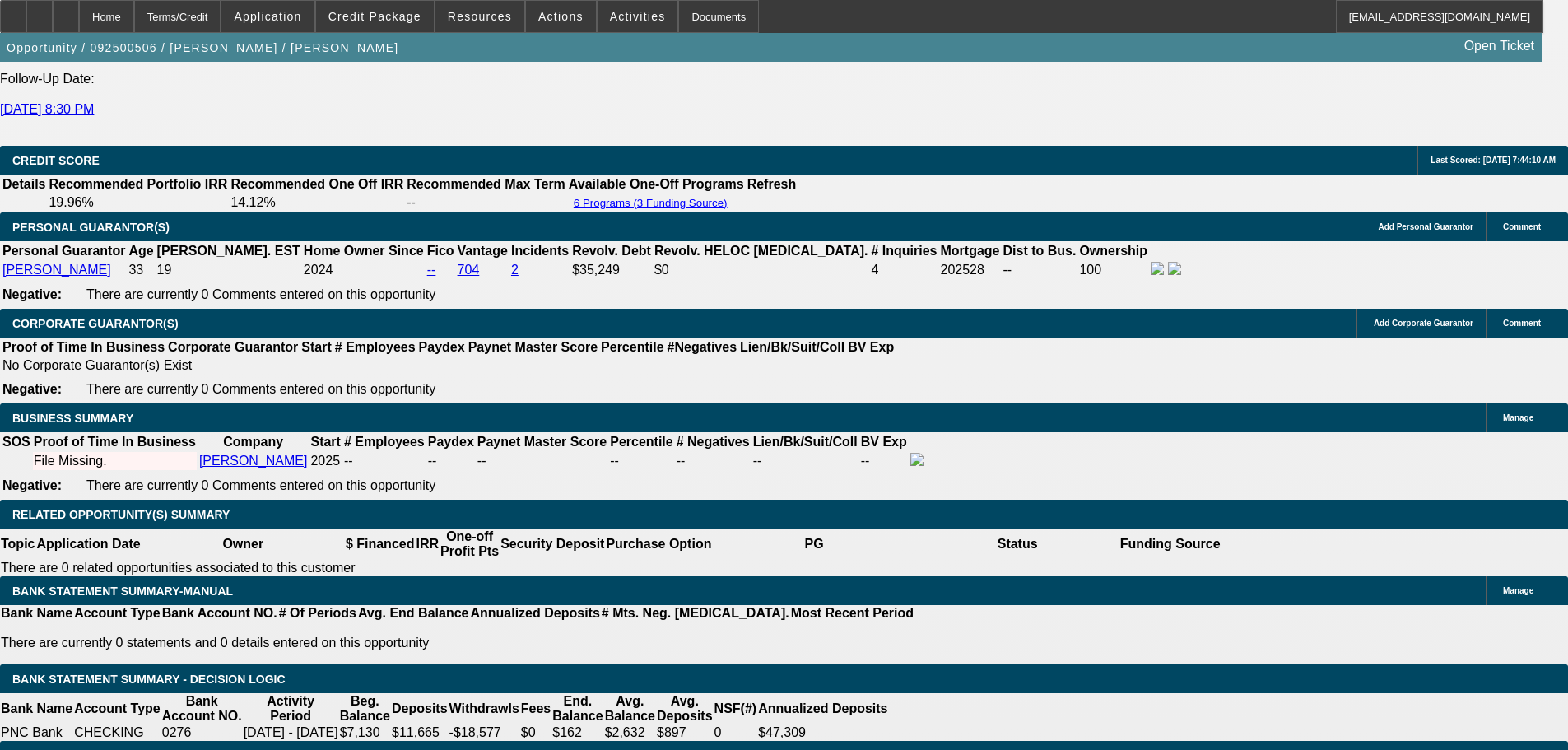
type input "$6,238.00"
type input "UNKNOWN"
type input "$1,251.38"
type input "$625.69"
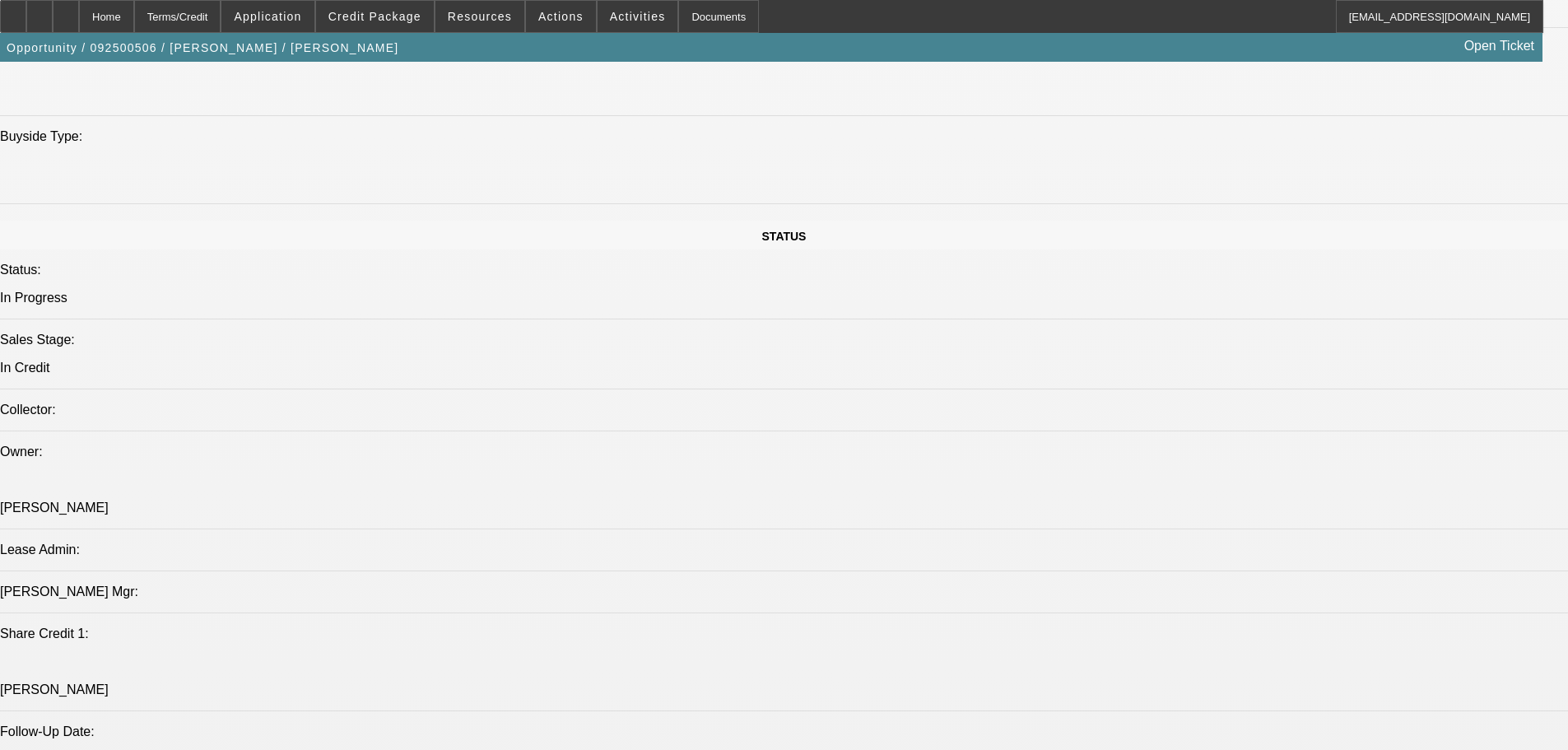
scroll to position [1890, 0]
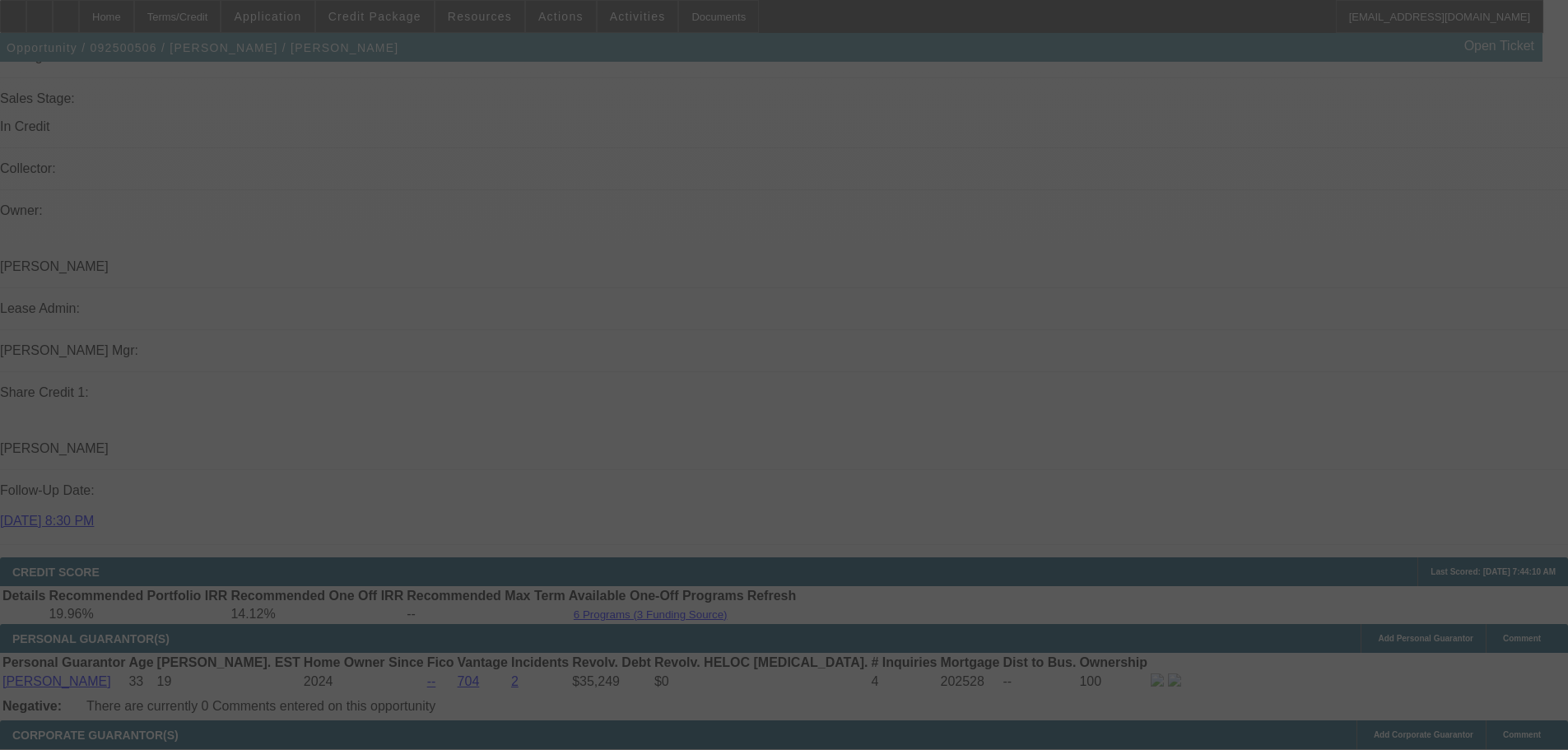
select select "0.2"
select select "2"
select select "0"
select select "6"
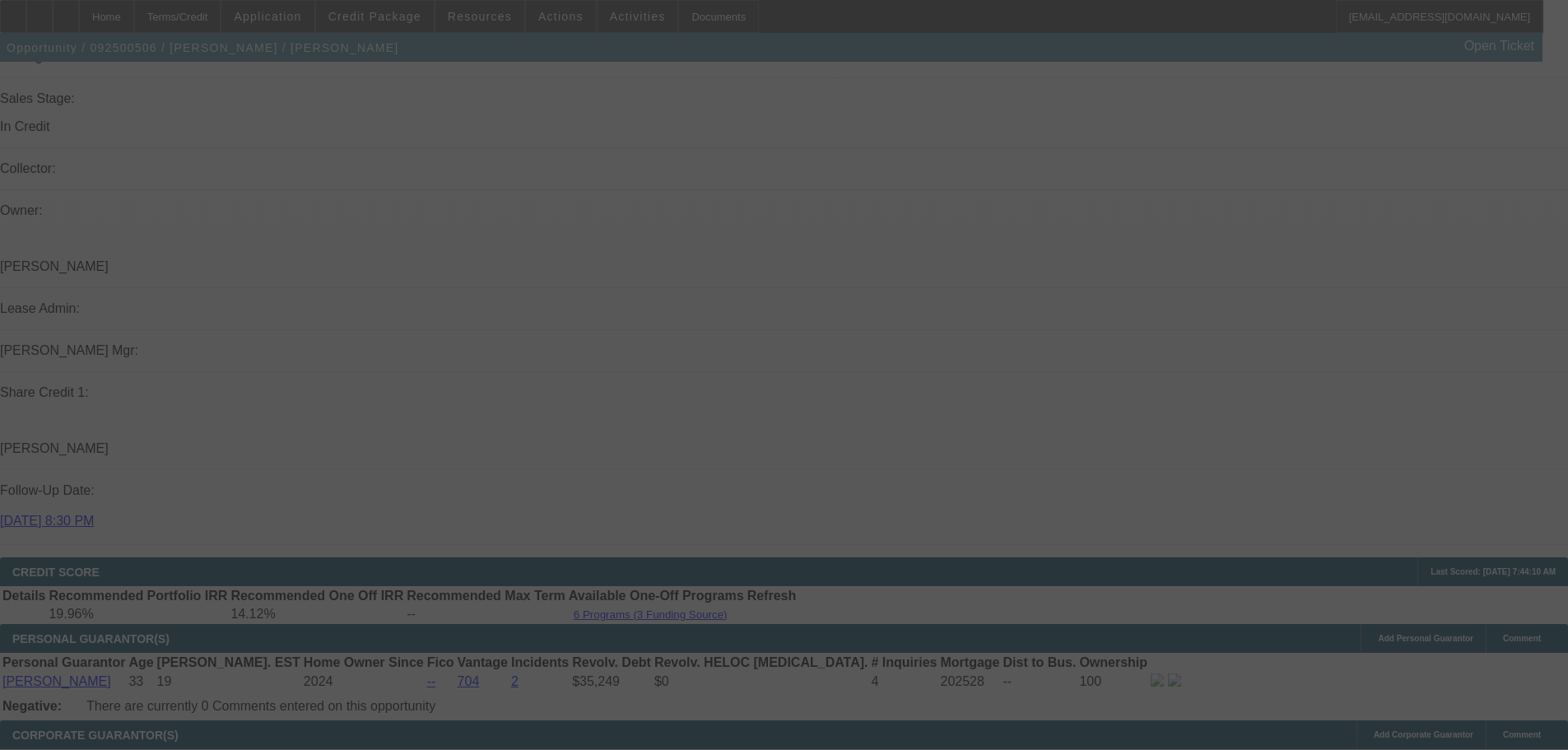
scroll to position [2220, 0]
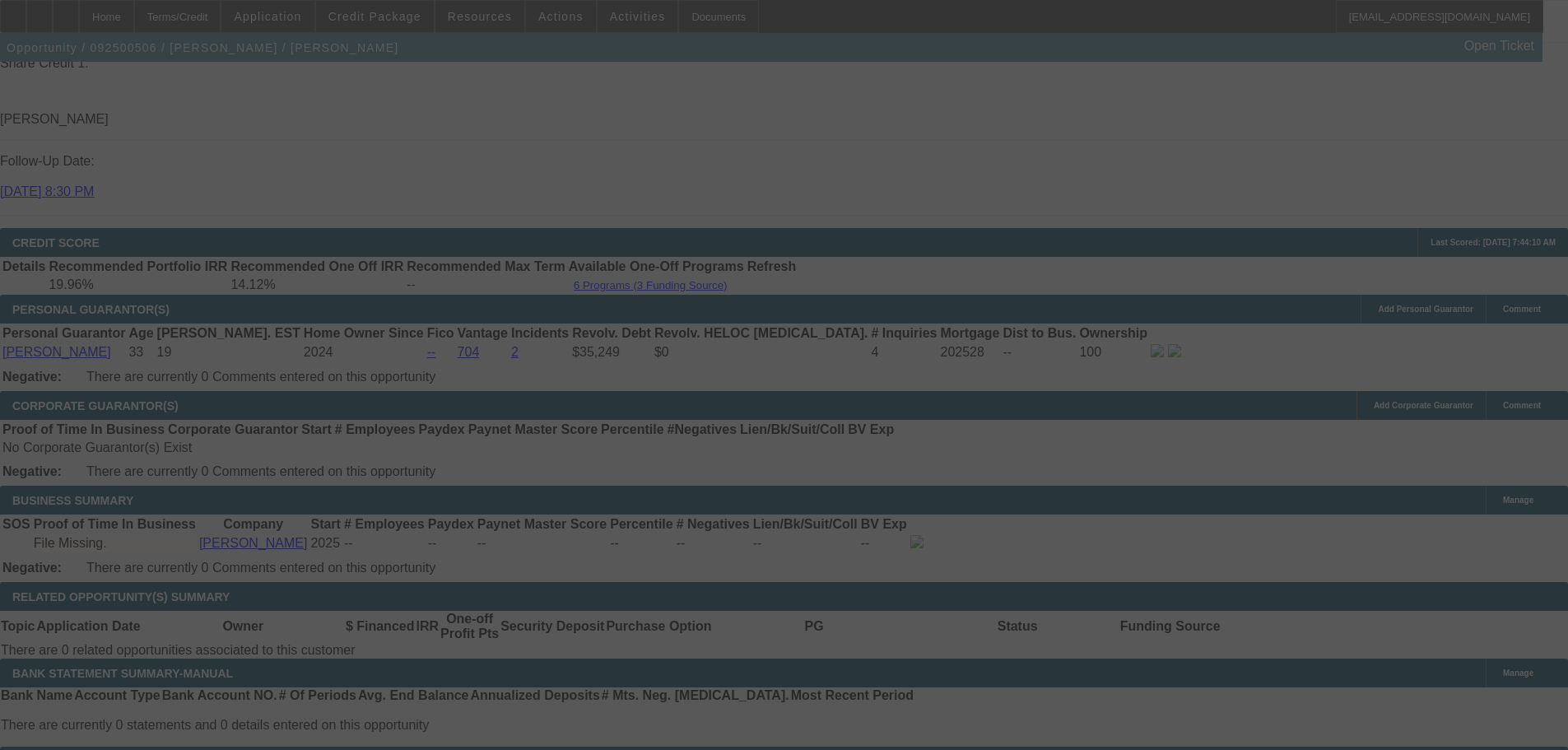
select select "0.2"
select select "2"
select select "0"
select select "6"
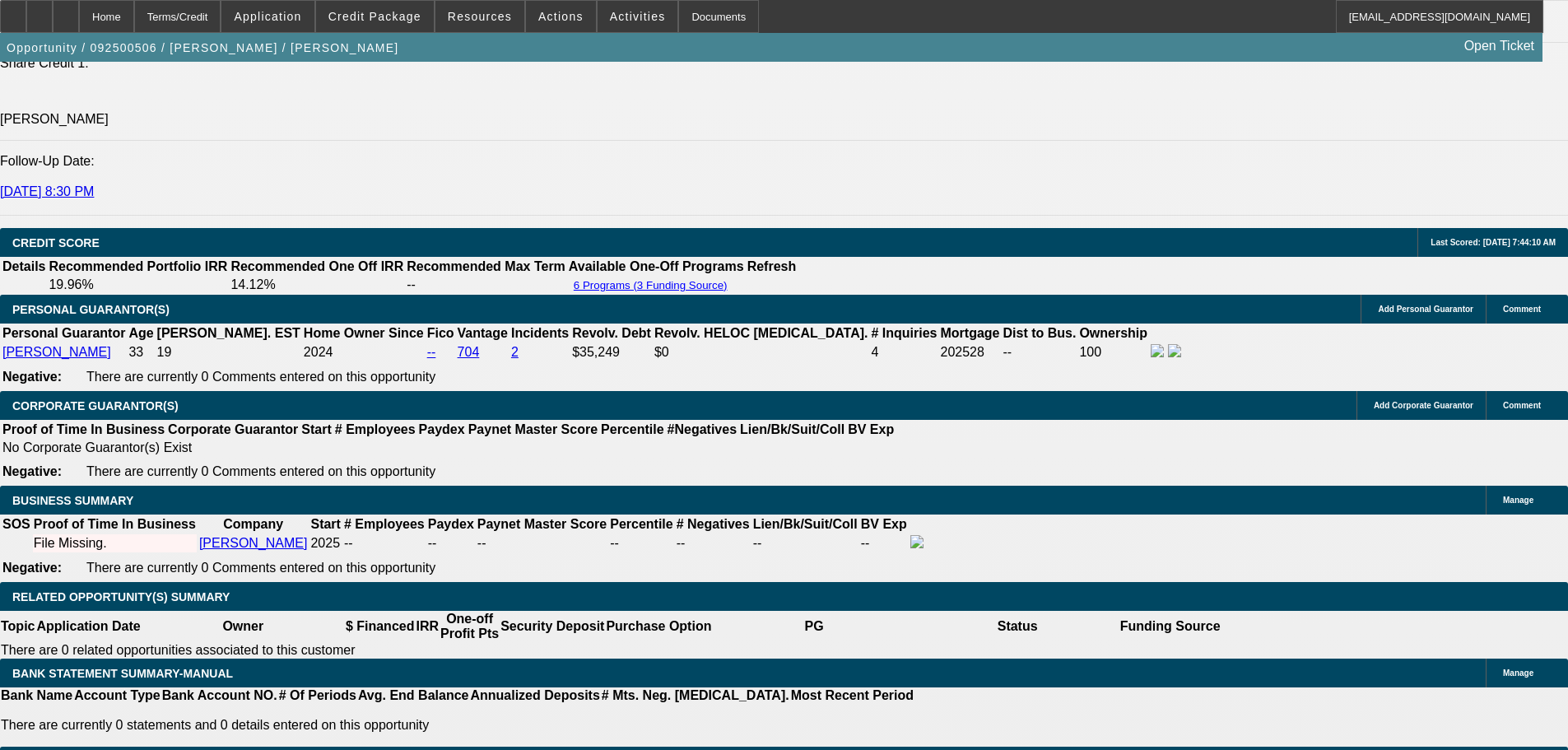
type input "UNKNOWN"
type input "17."
type input "$1,240.24"
type input "$620.12"
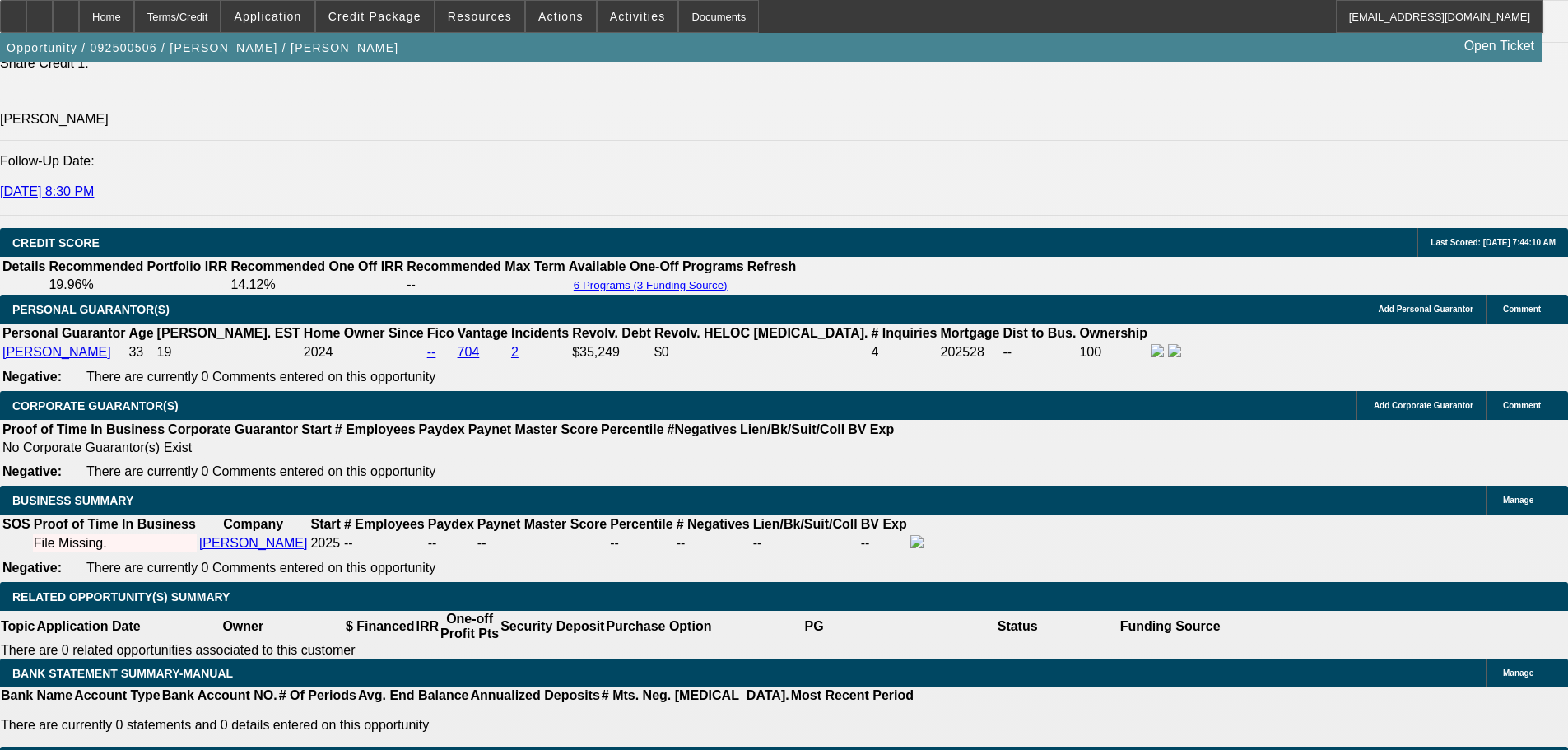
type input "17.6"
type input "$1,256.40"
type input "$628.20"
type input "17.6"
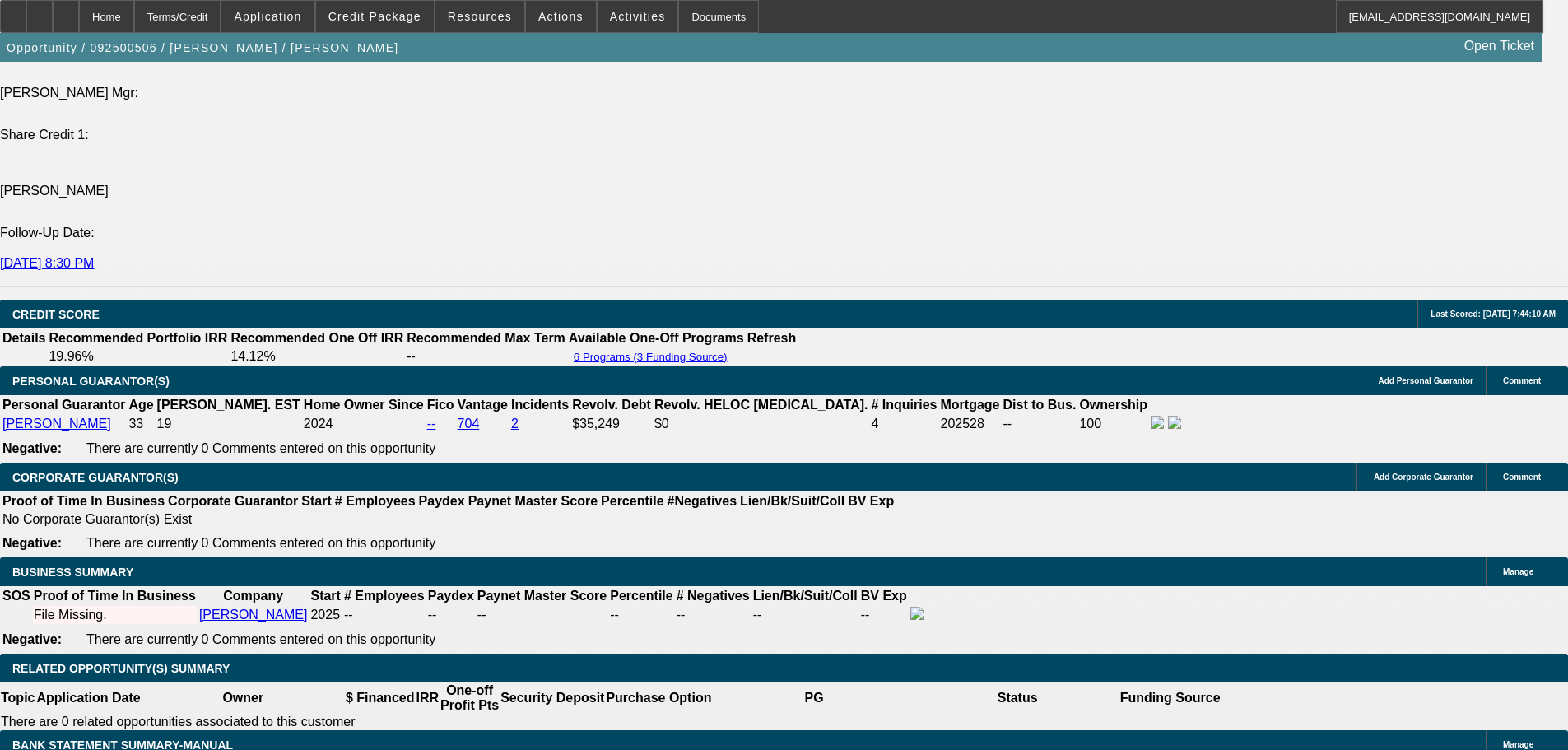
scroll to position [2055, 0]
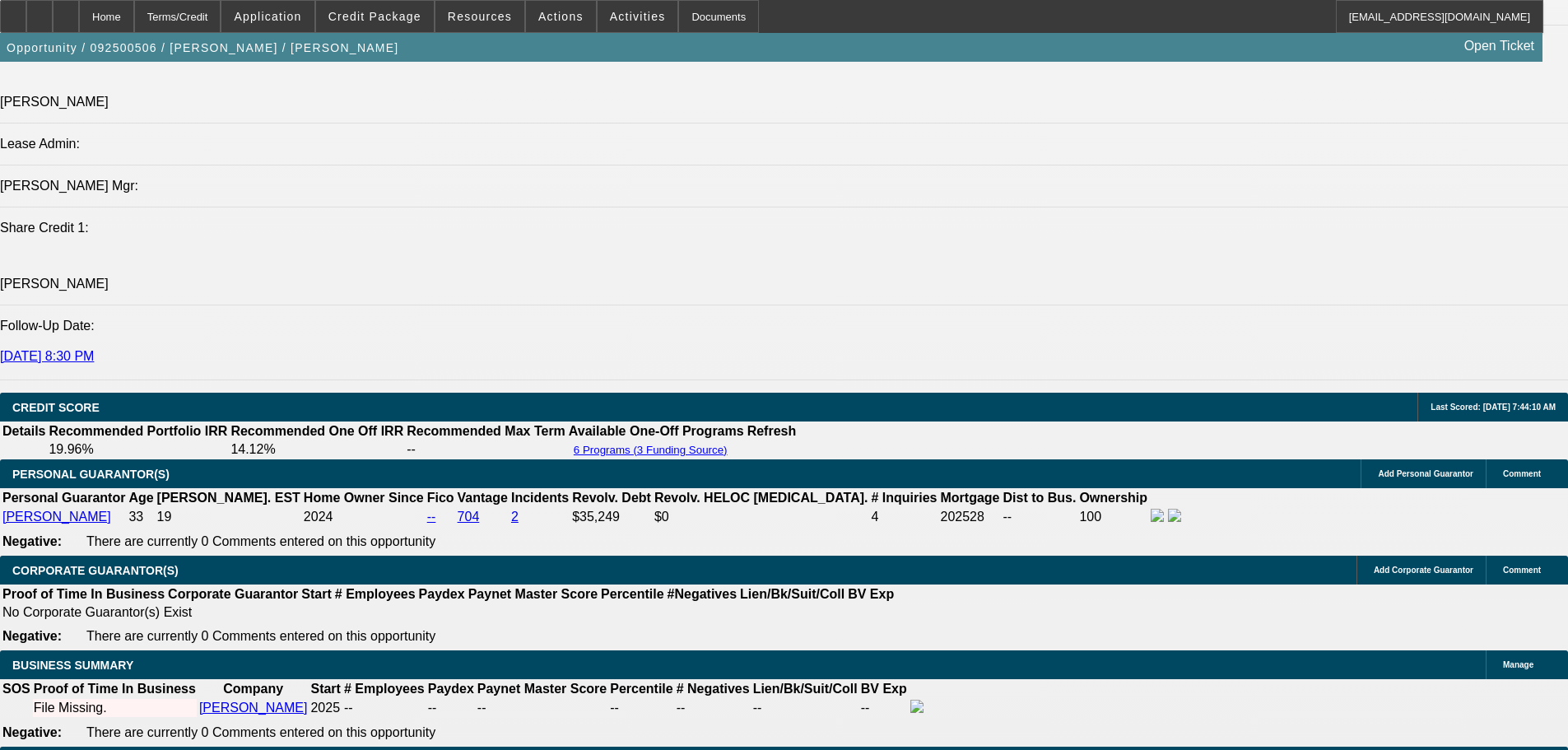
type input "$0.00"
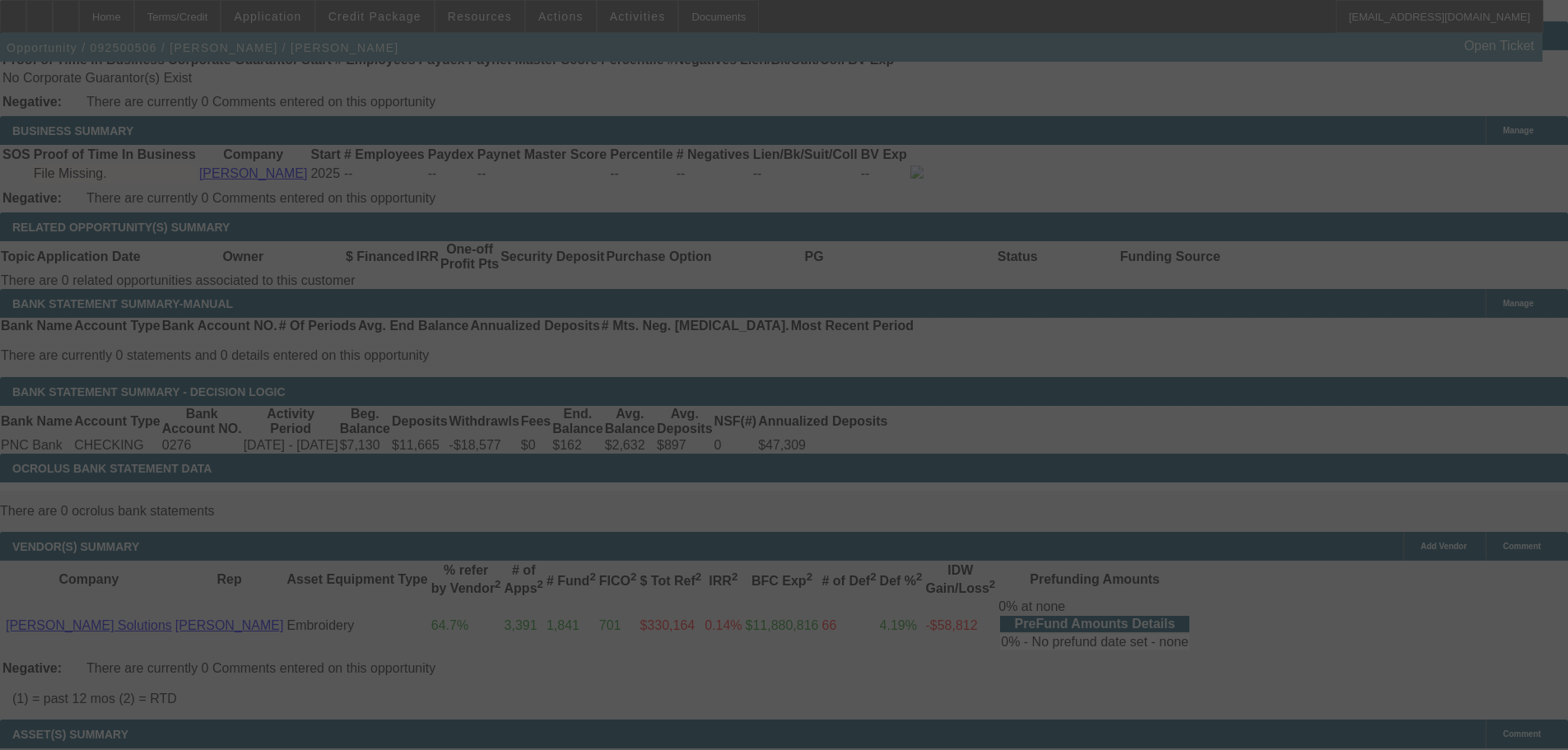
scroll to position [2741, 0]
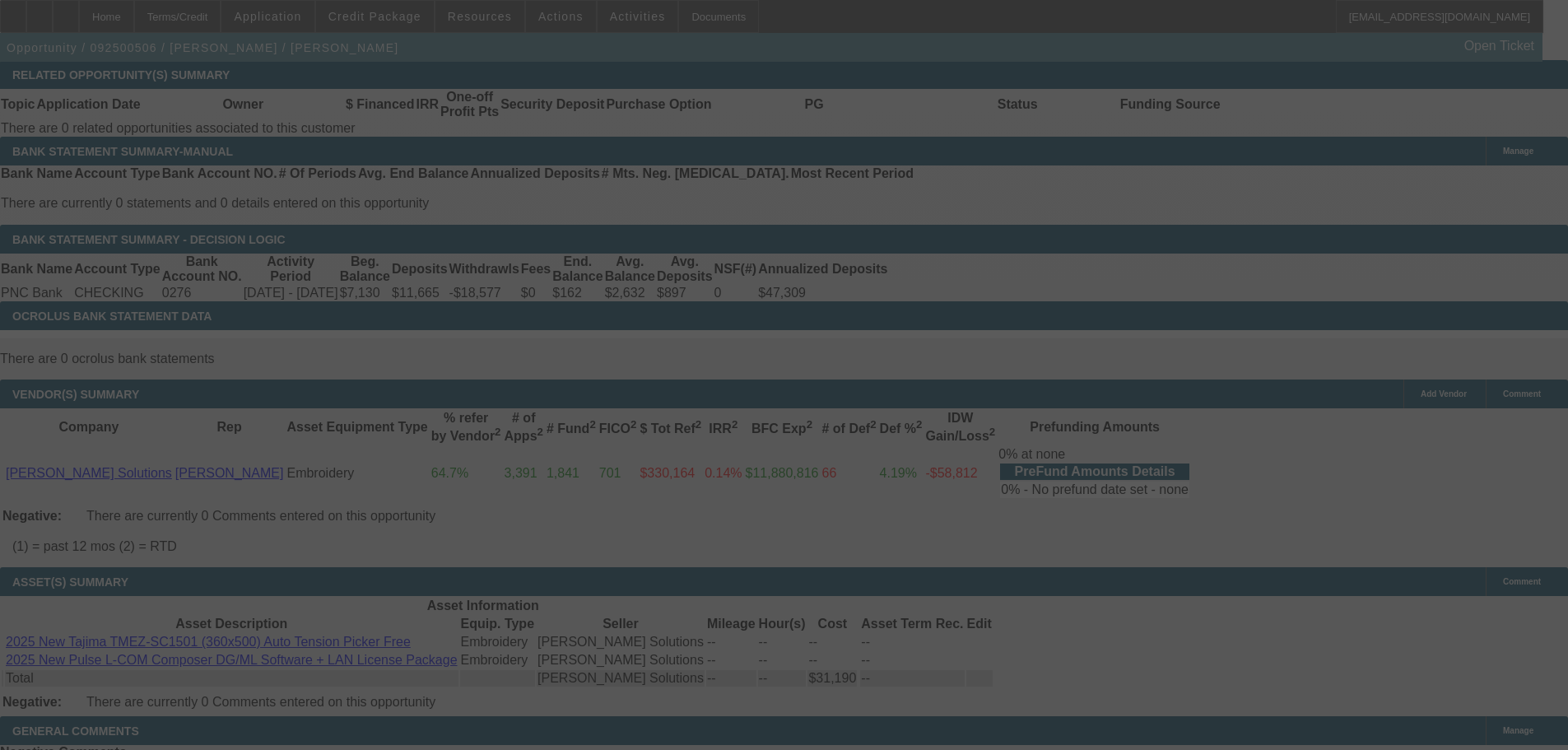
select select "0.2"
select select "2"
select select "0"
select select "6"
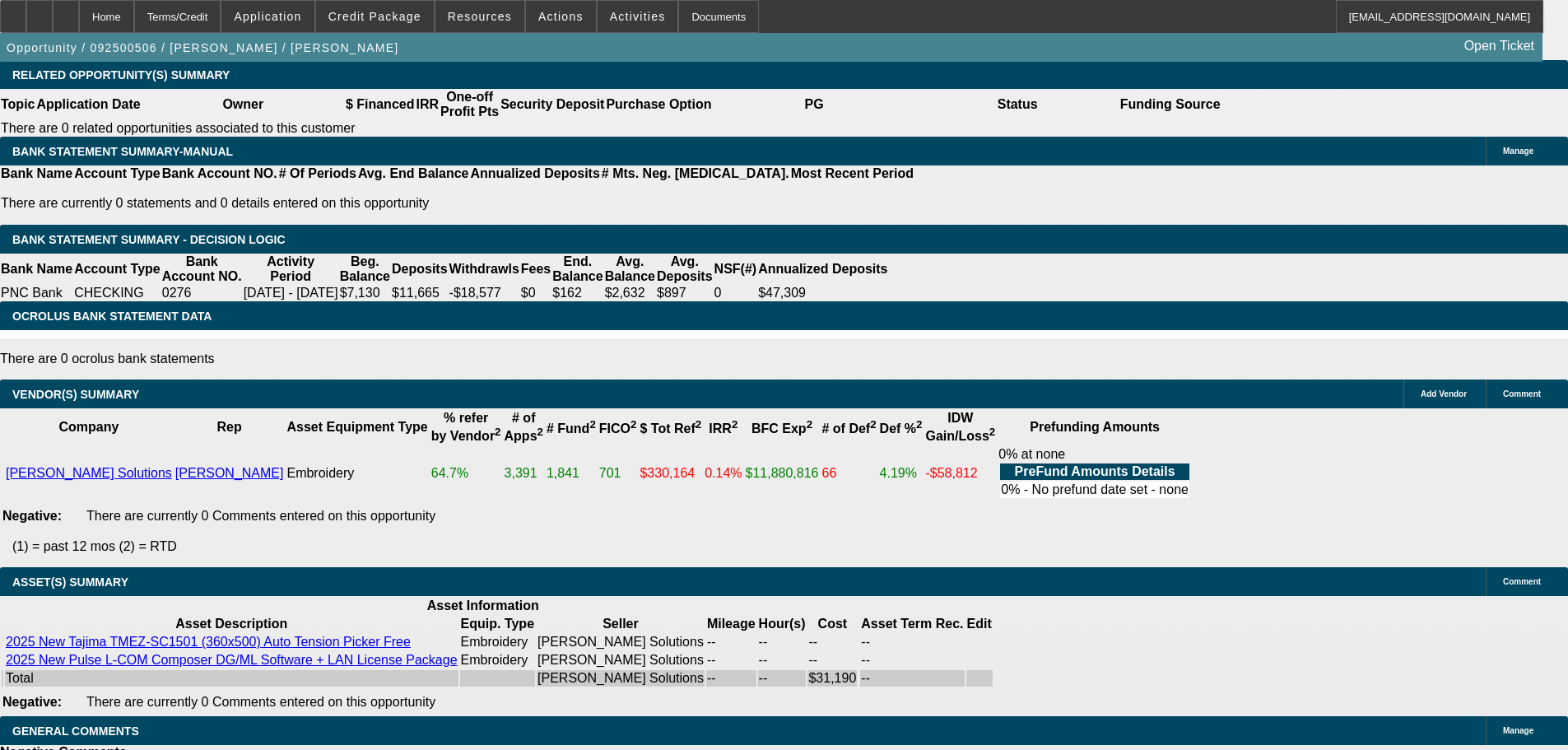
select select "3"
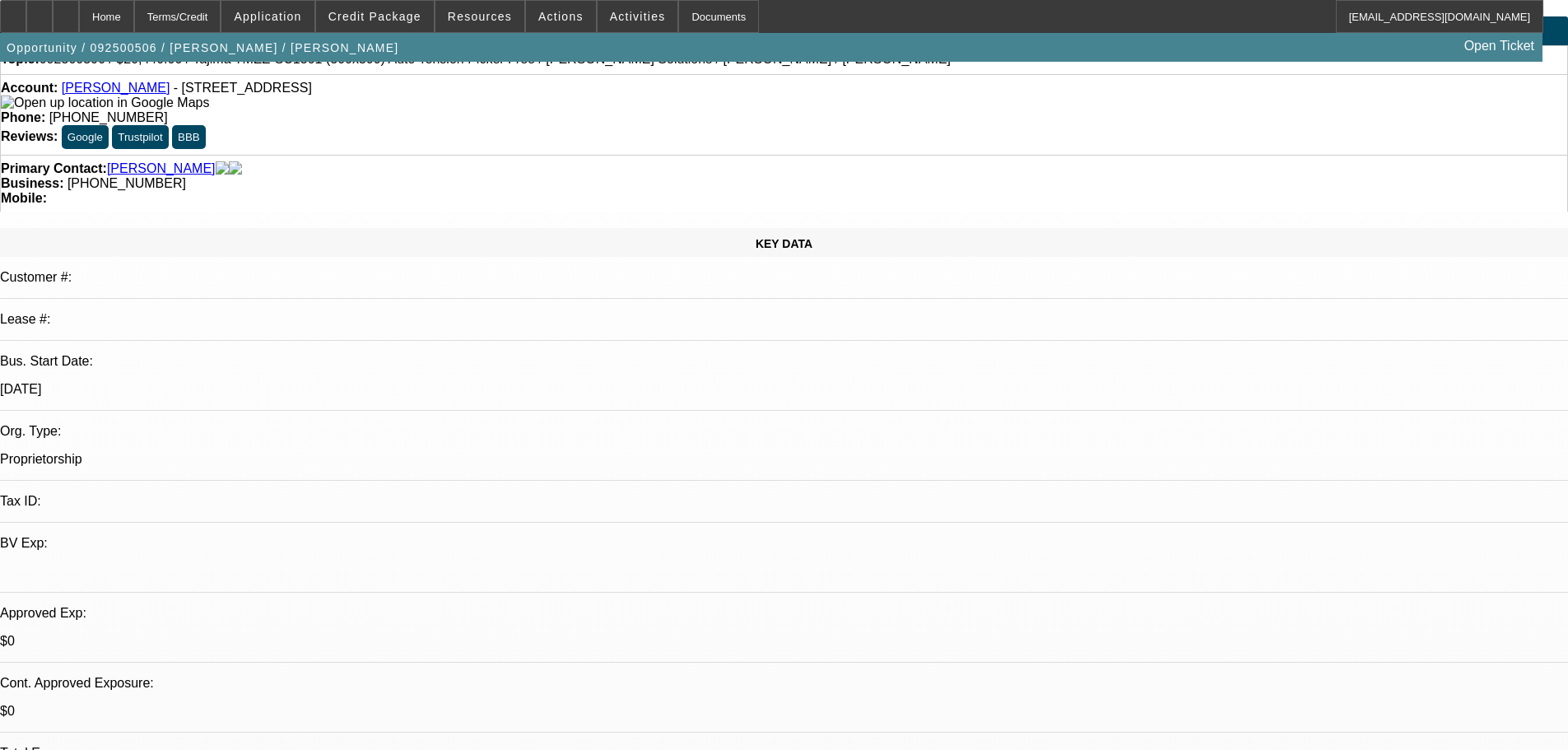
scroll to position [494, 0]
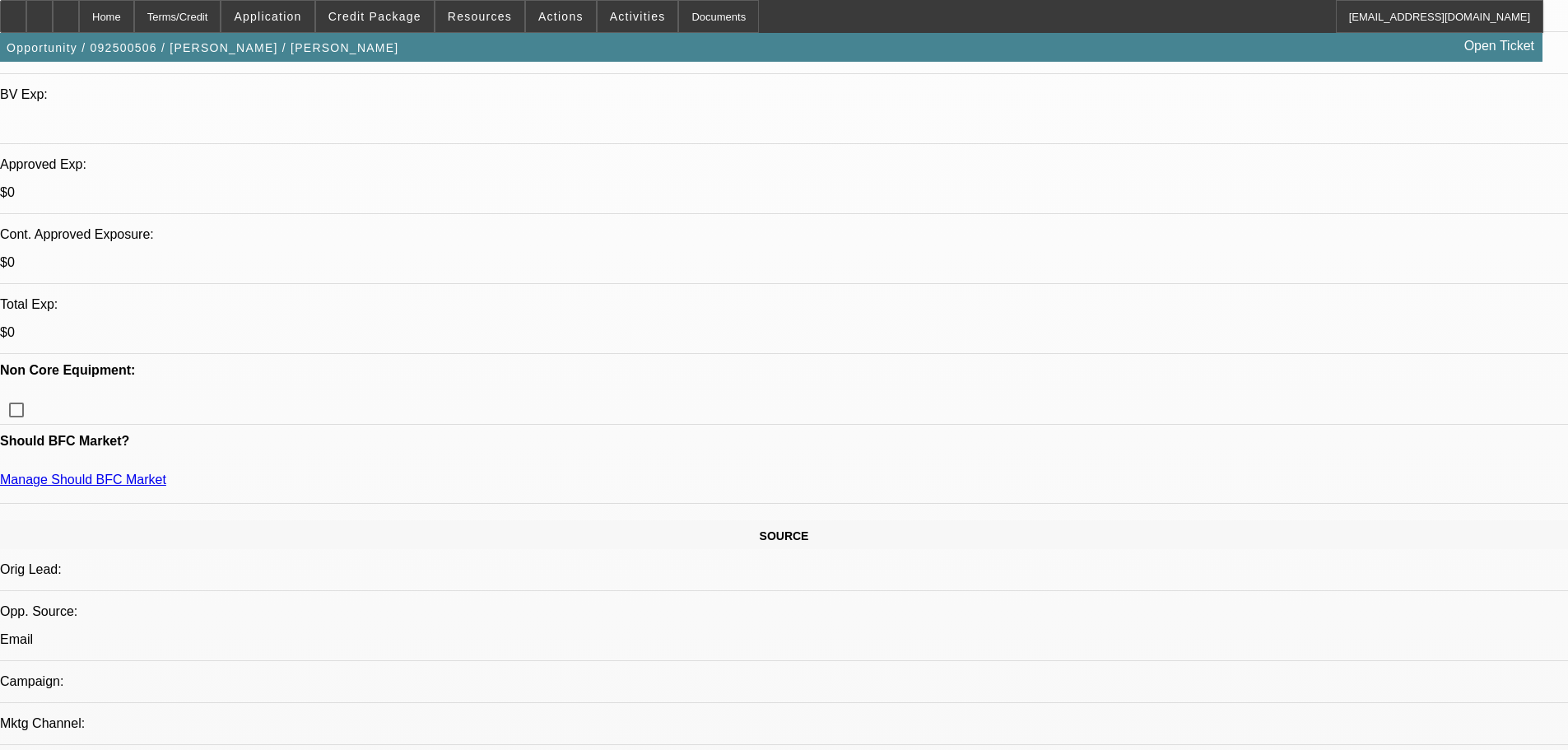
type textarea "S"
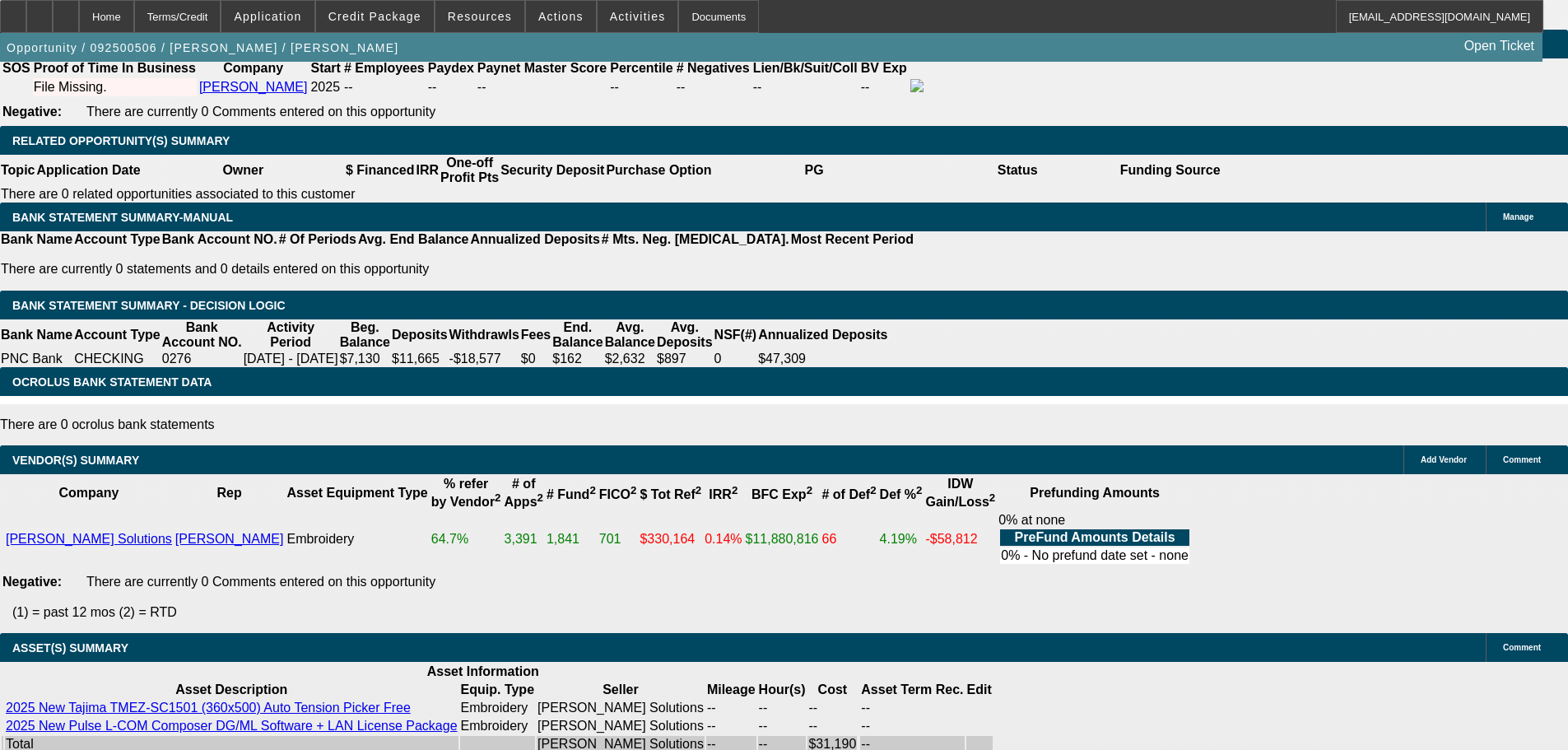
scroll to position [2741, 0]
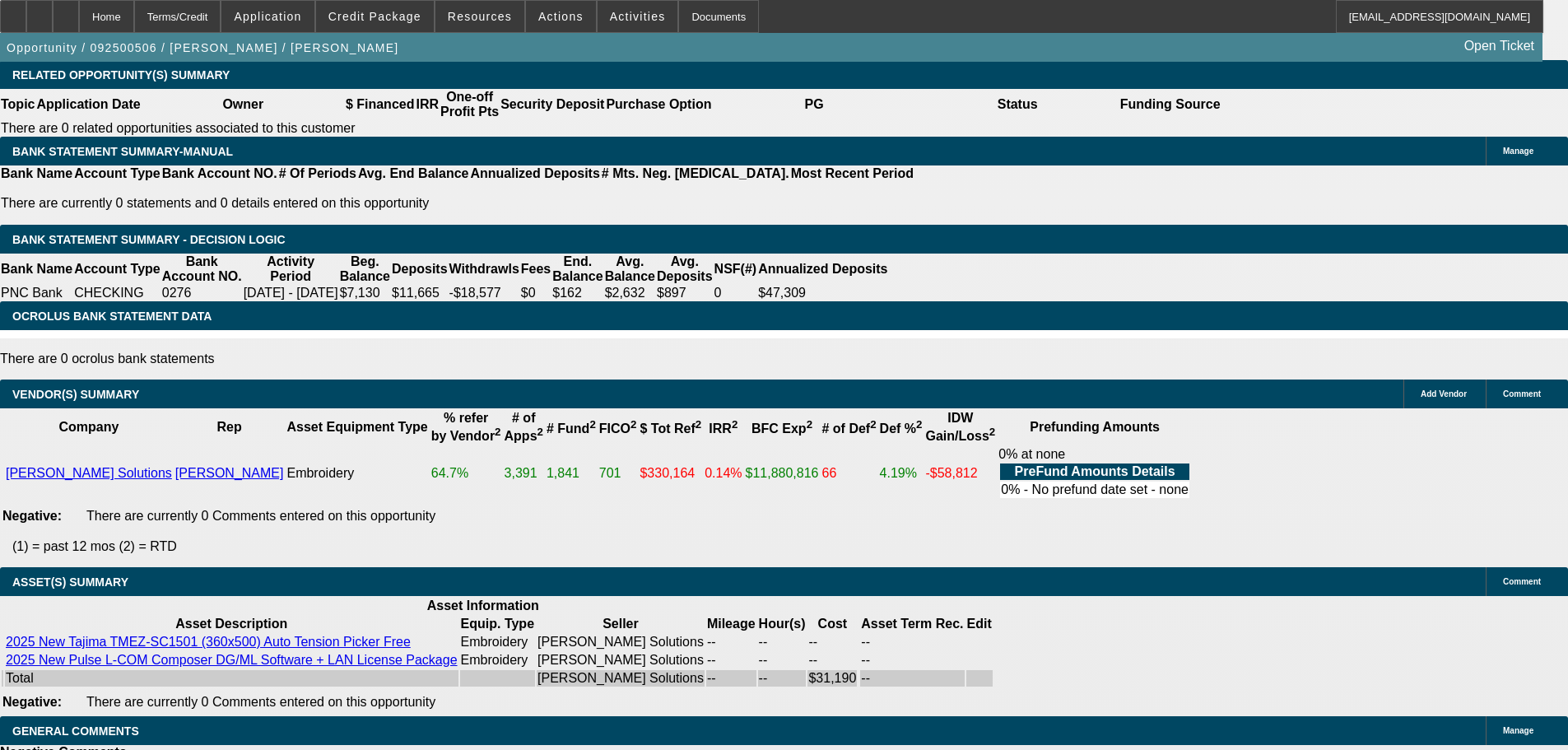
select select "9"
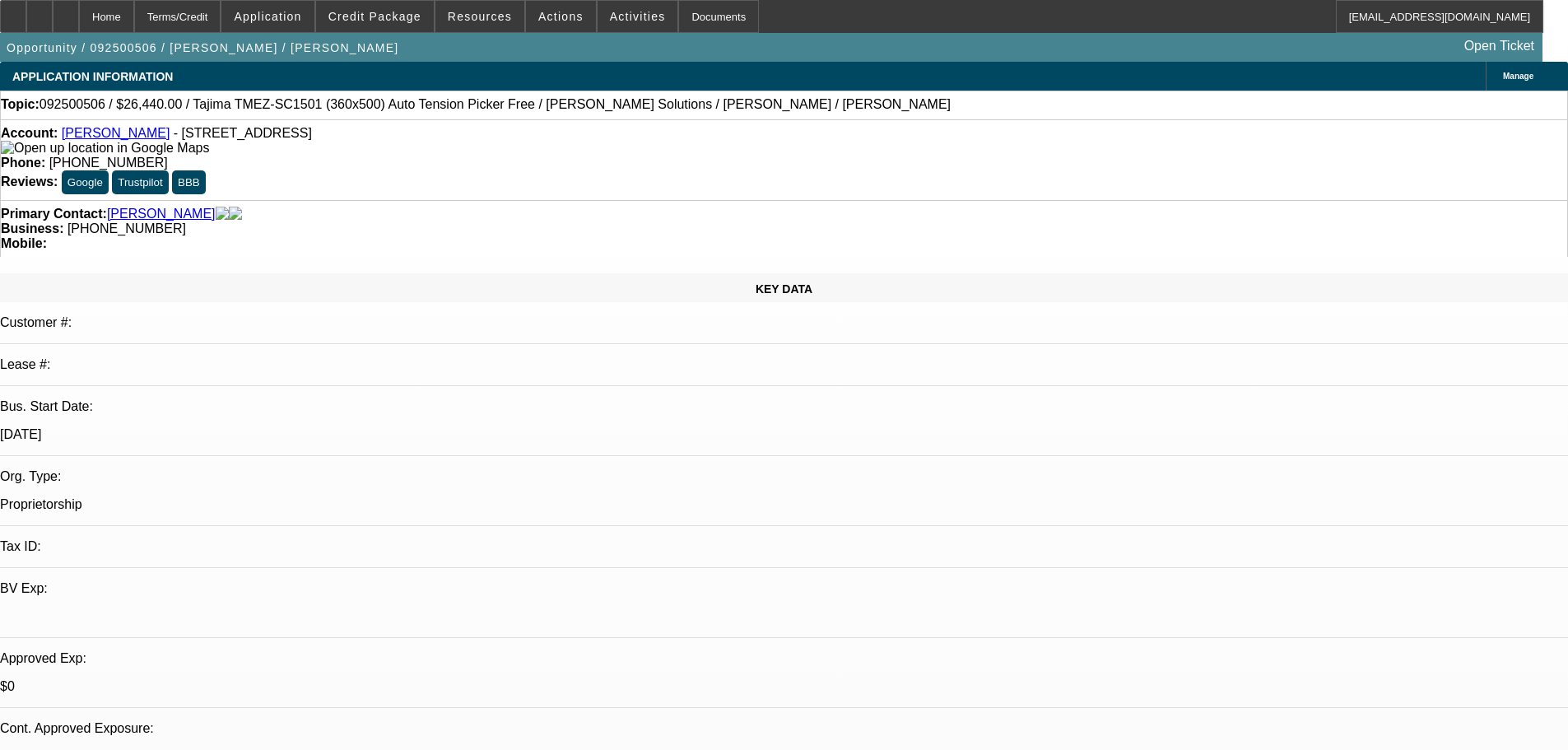
scroll to position [494, 0]
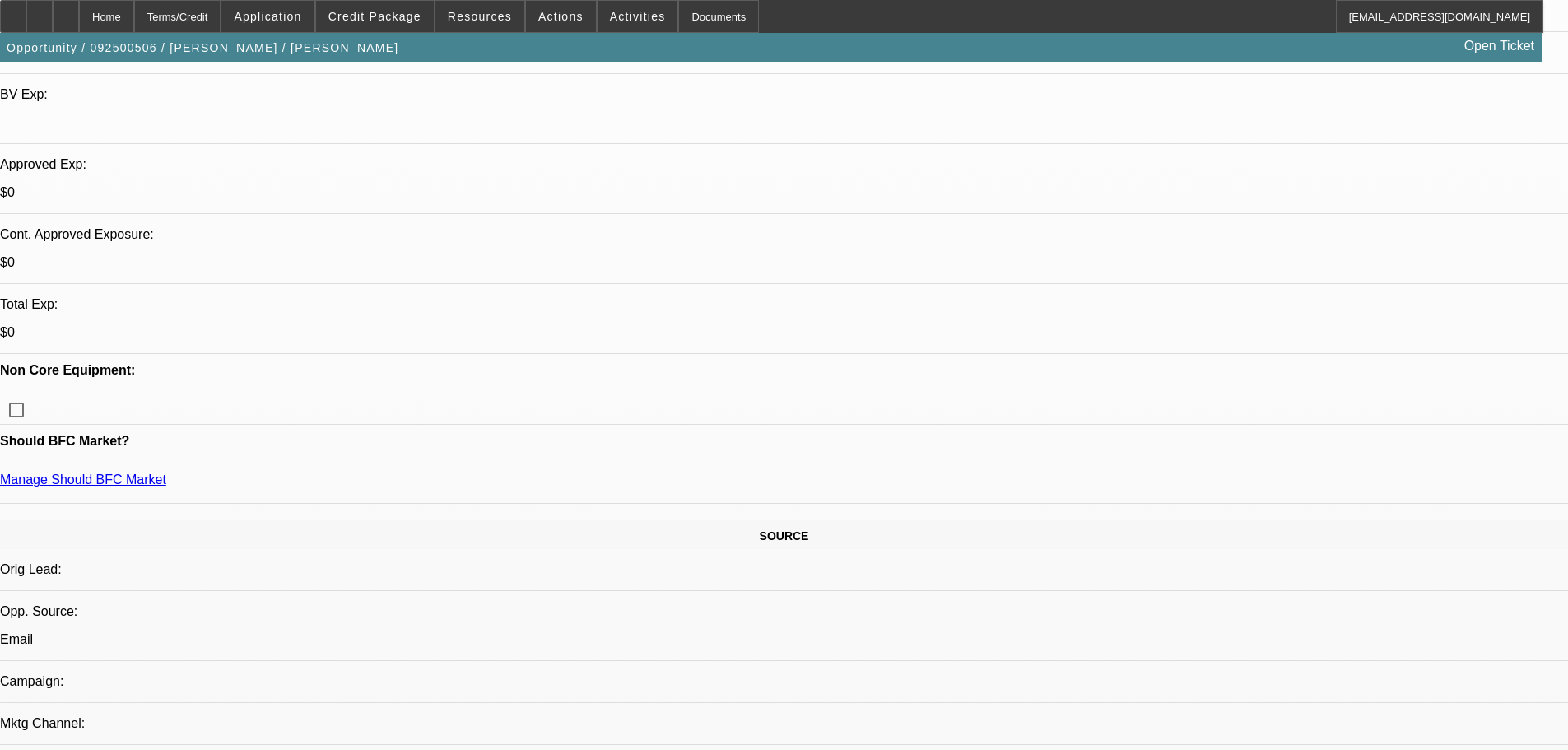
type textarea "START UP COMPANY WITH LITTEL TO NO EMB EXPERIENCE, AVG INCOME , $2500 DEAL IS A…"
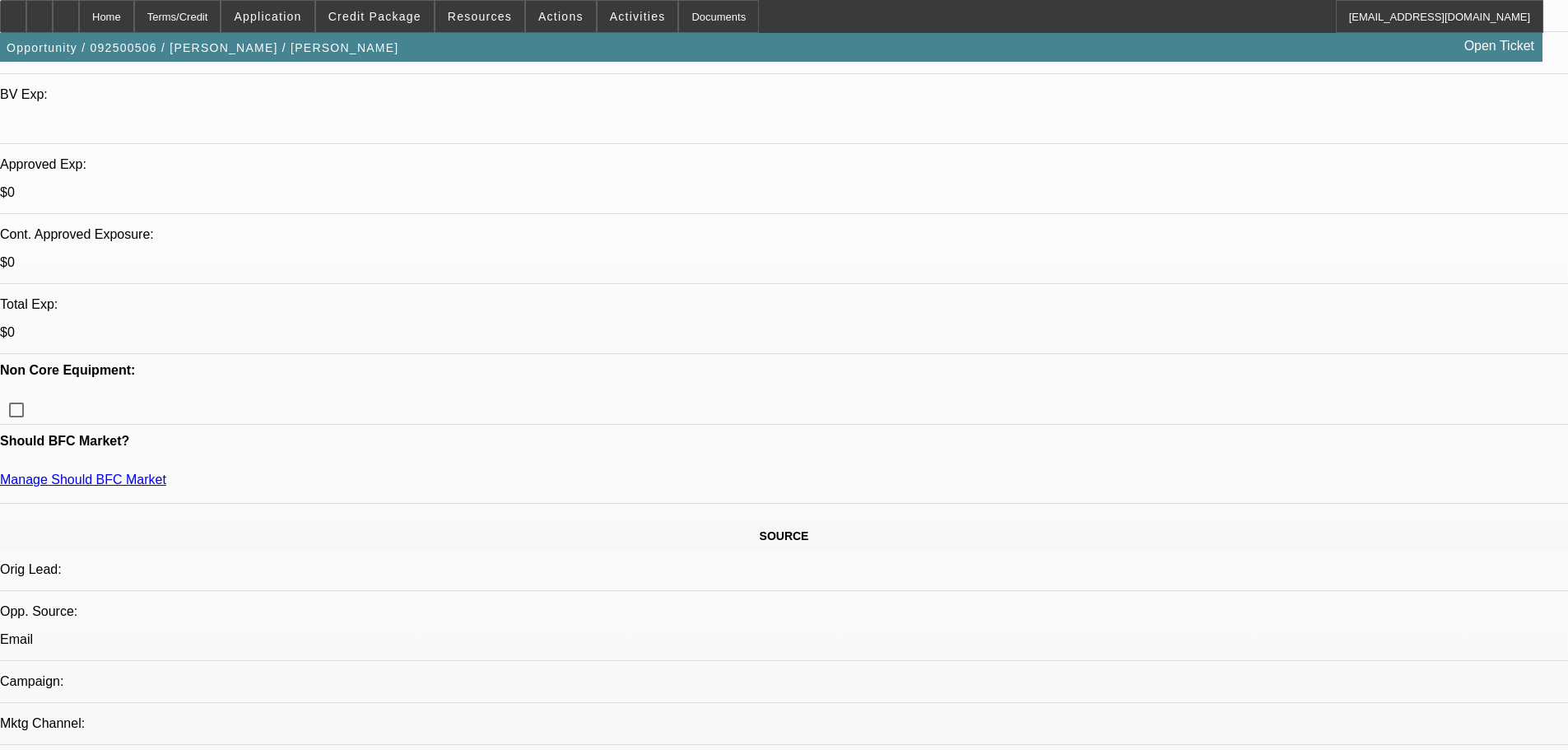
type textarea "NEED CLARIFICATION ON OWNERSHIP AS ON WRITE UP HE NOES " GOING TO PARTNER WITH …"
type textarea "START UP COMPANY WITH LITTLE TO NO EMB EXPERIENCE, AVG INCOME , $2500 DEAL IS A…"
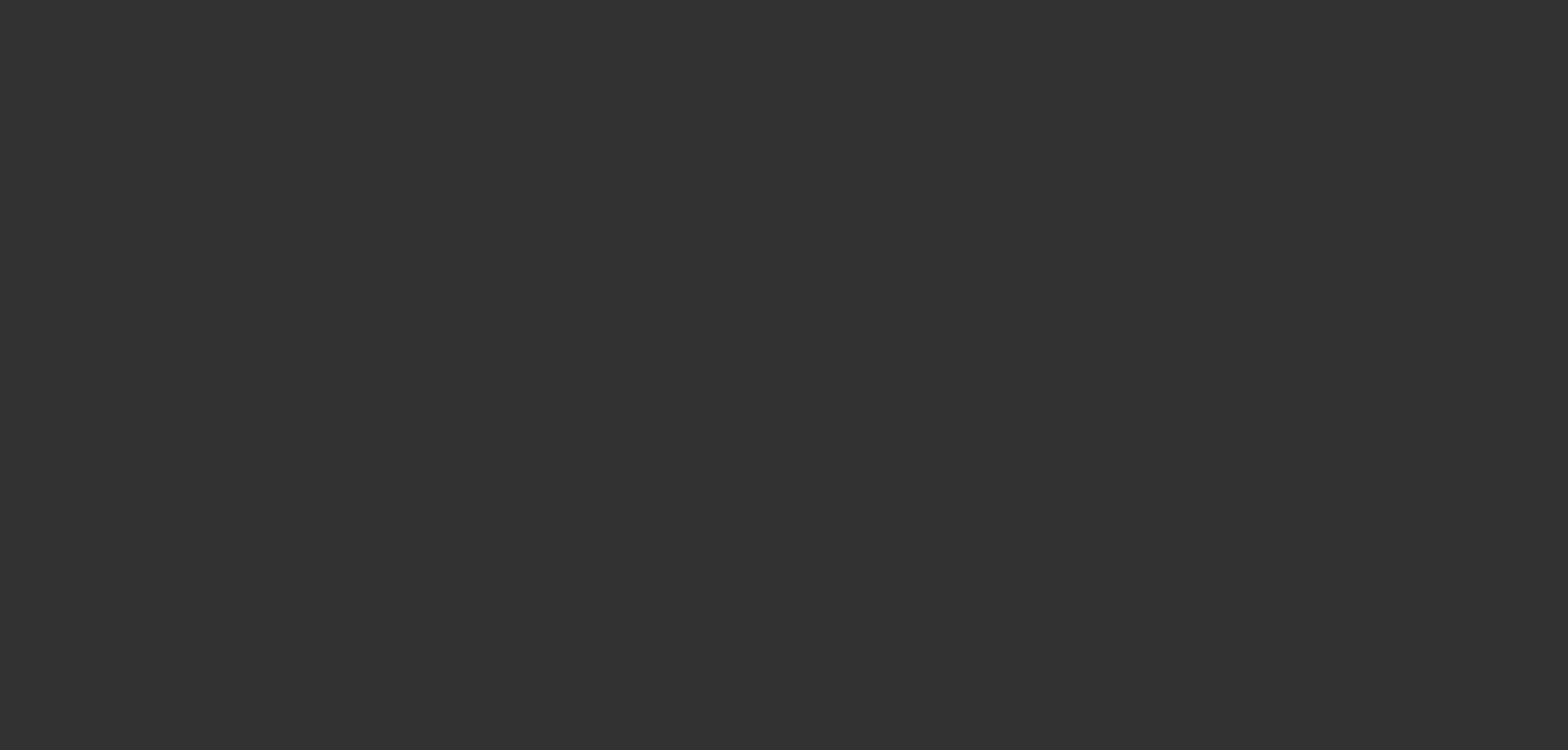
scroll to position [0, 0]
select select "0.2"
select select "2"
select select "0"
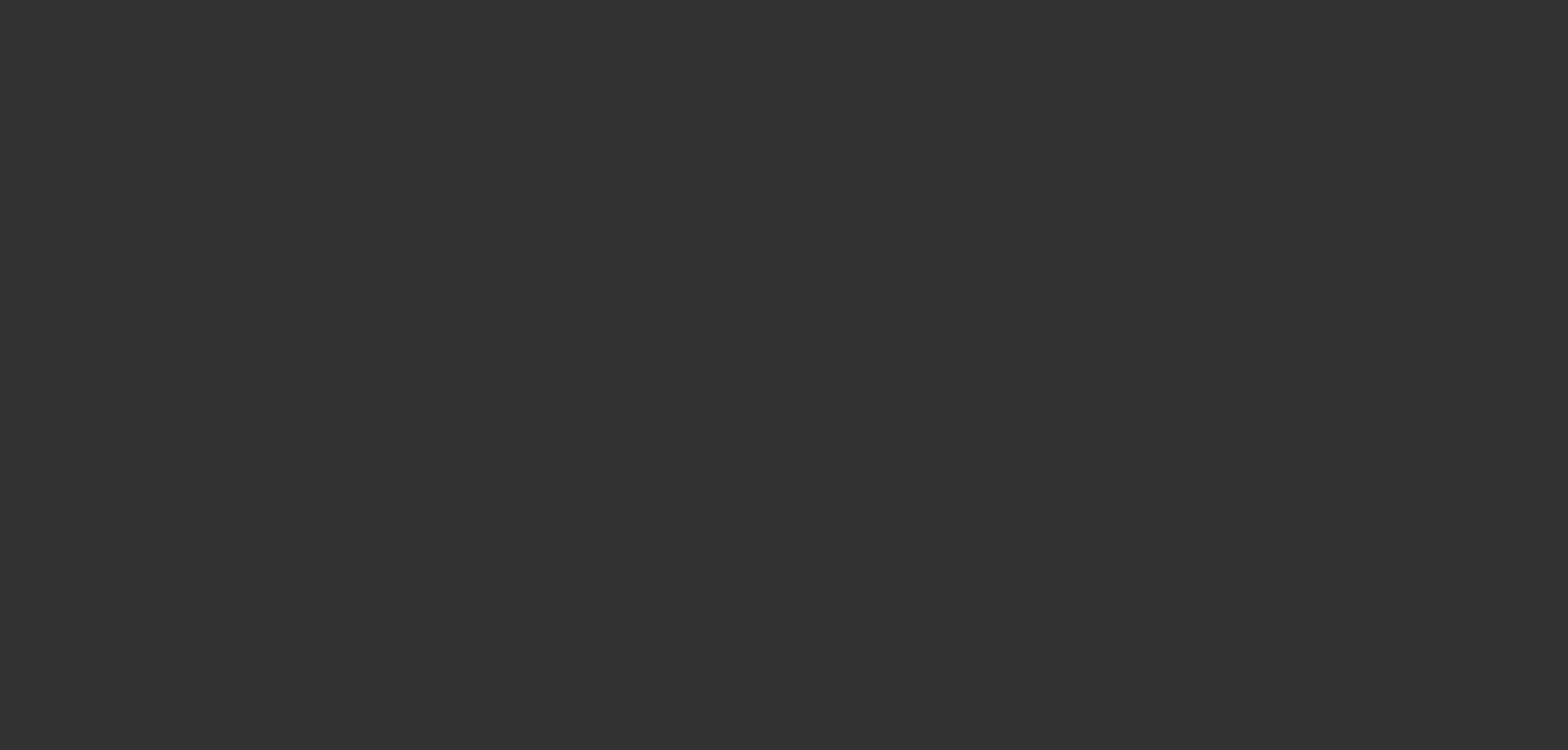
select select "6"
select select "0.2"
select select "2"
select select "0"
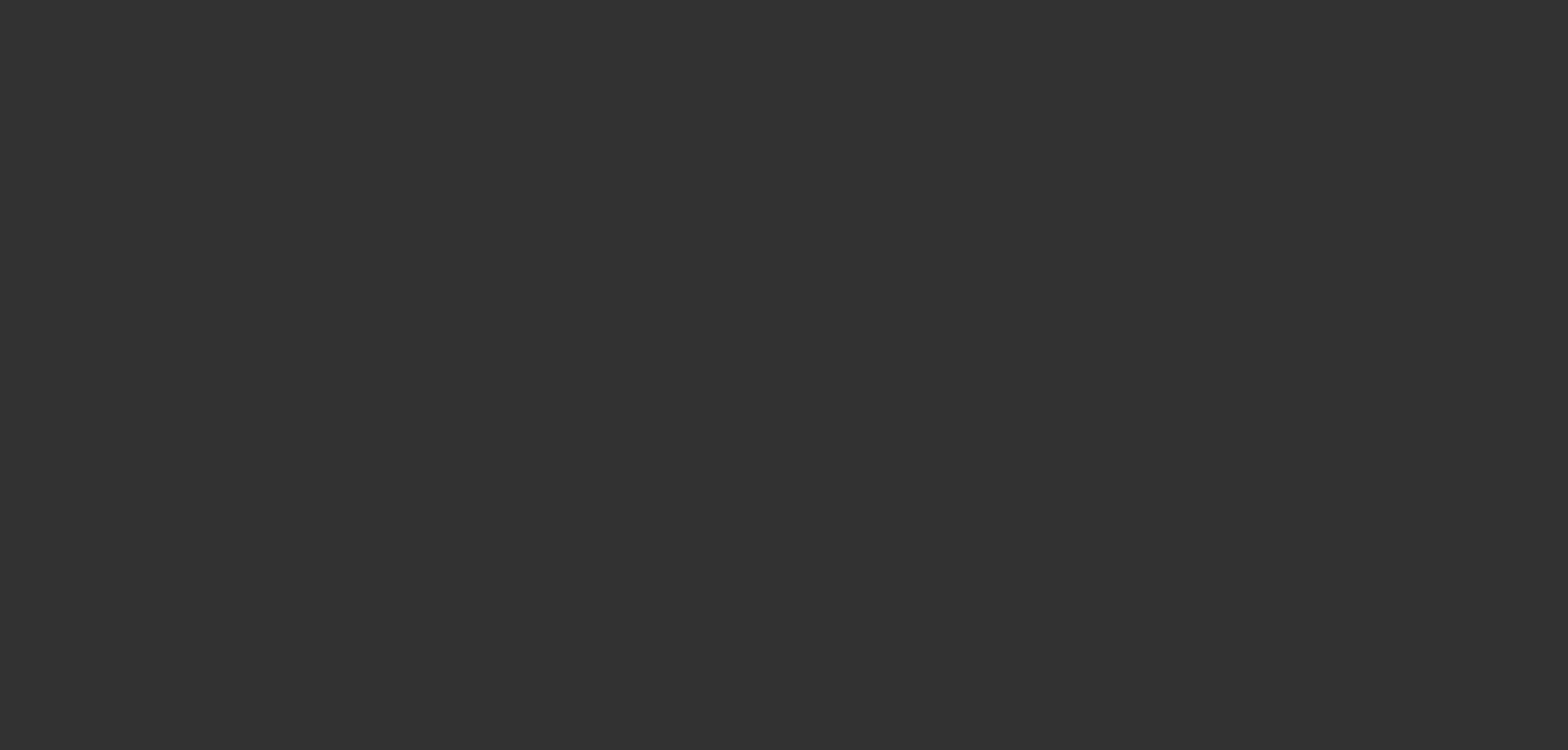
select select "6"
select select "0.2"
select select "2"
select select "0"
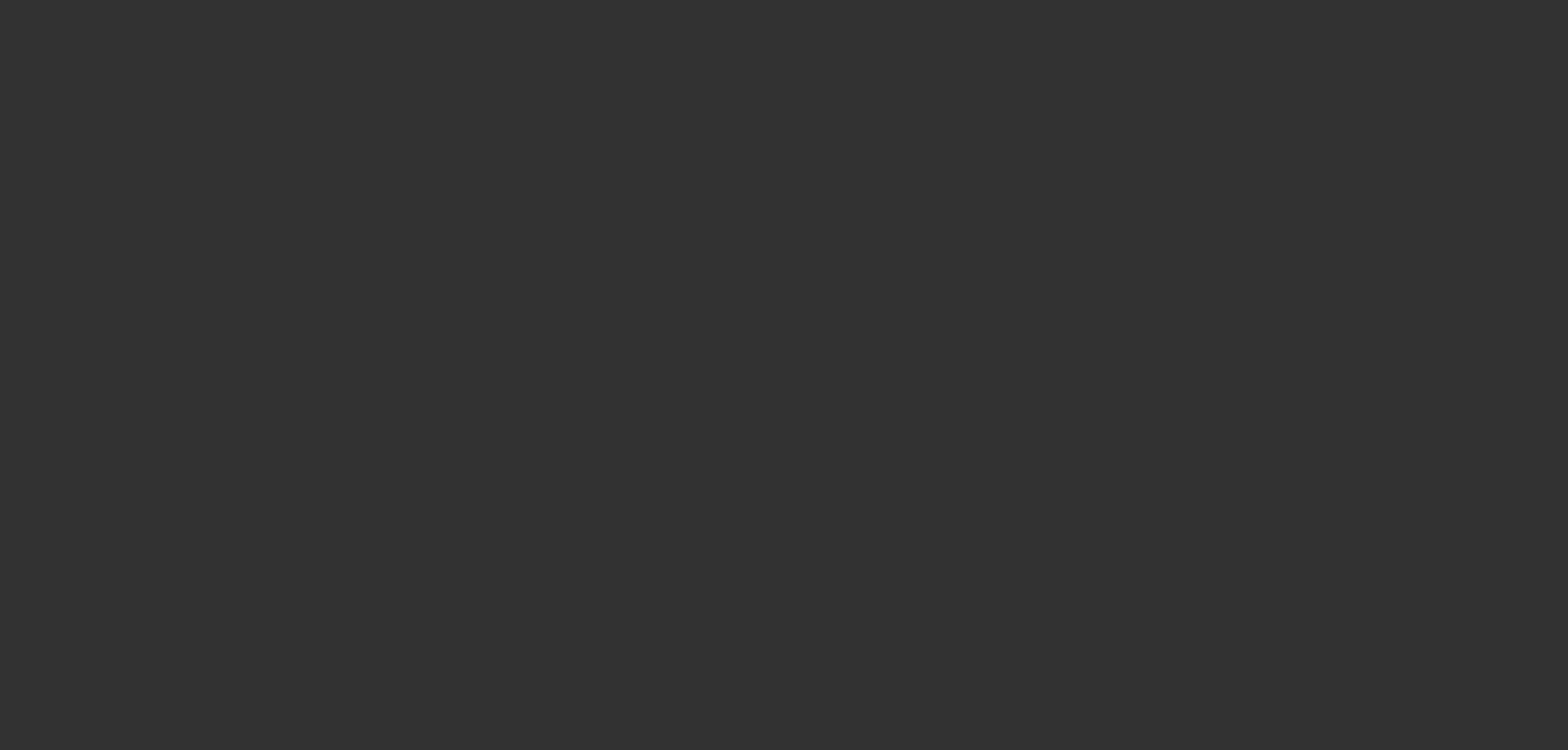
select select "6"
select select "0"
select select "2"
select select "0"
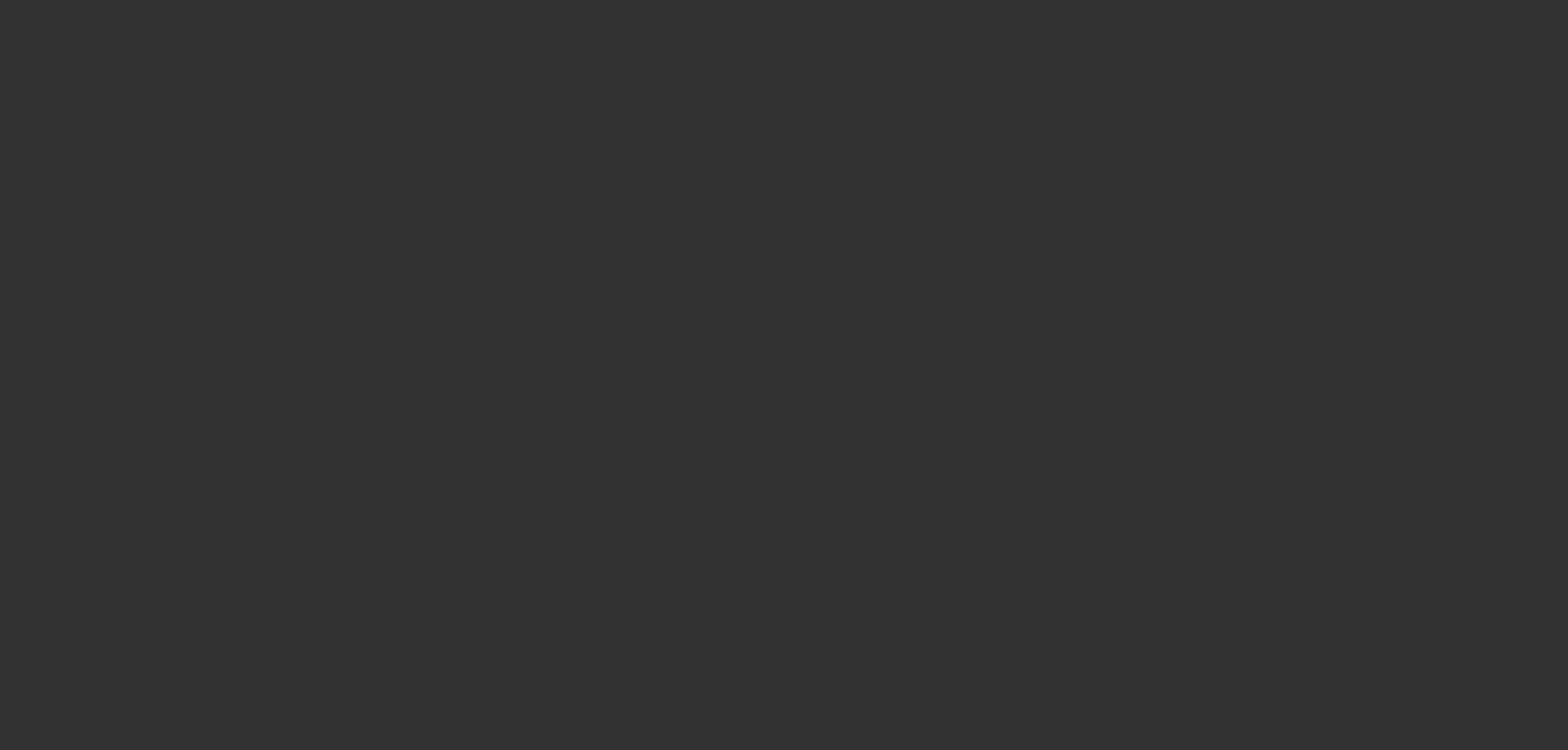
select select "6"
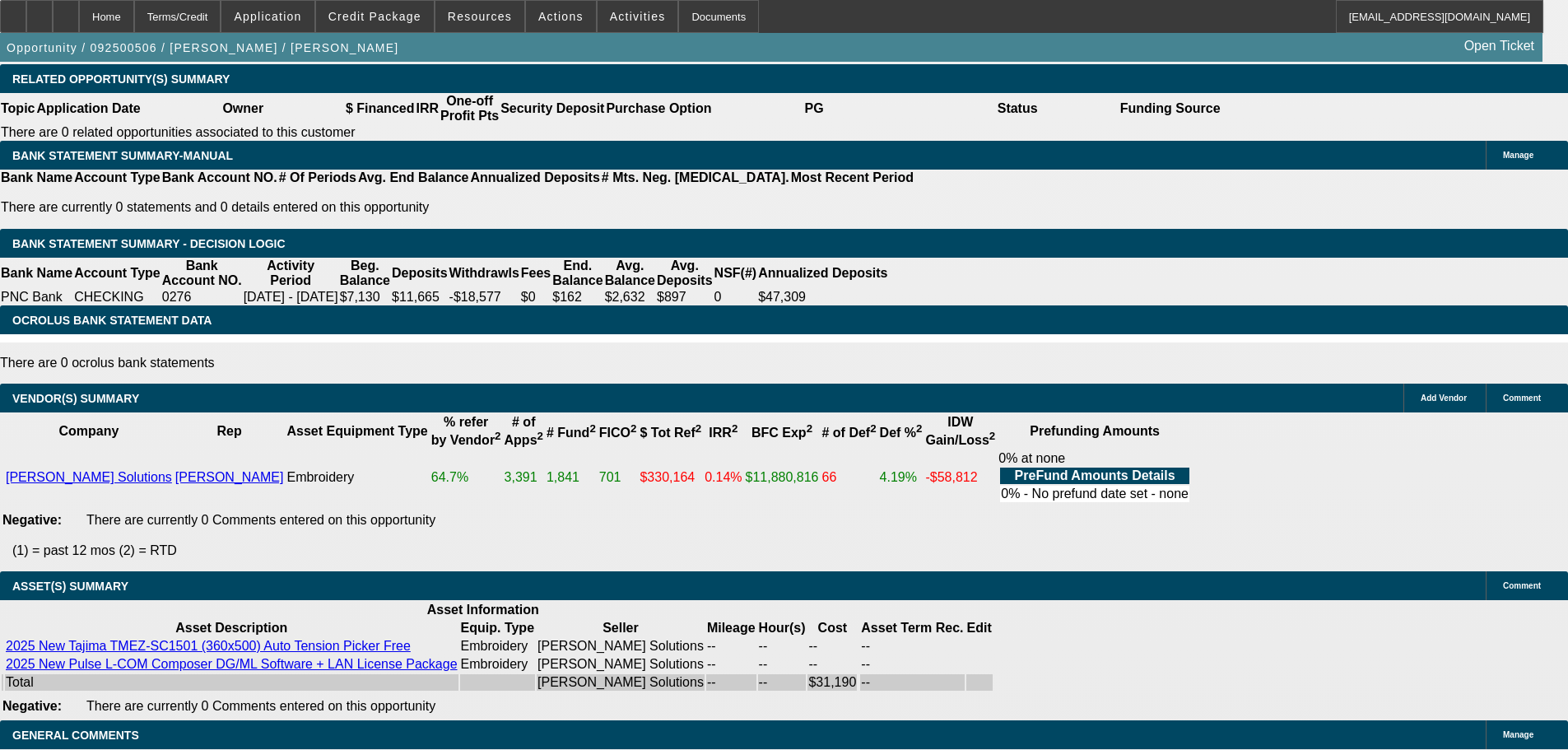
scroll to position [2741, 0]
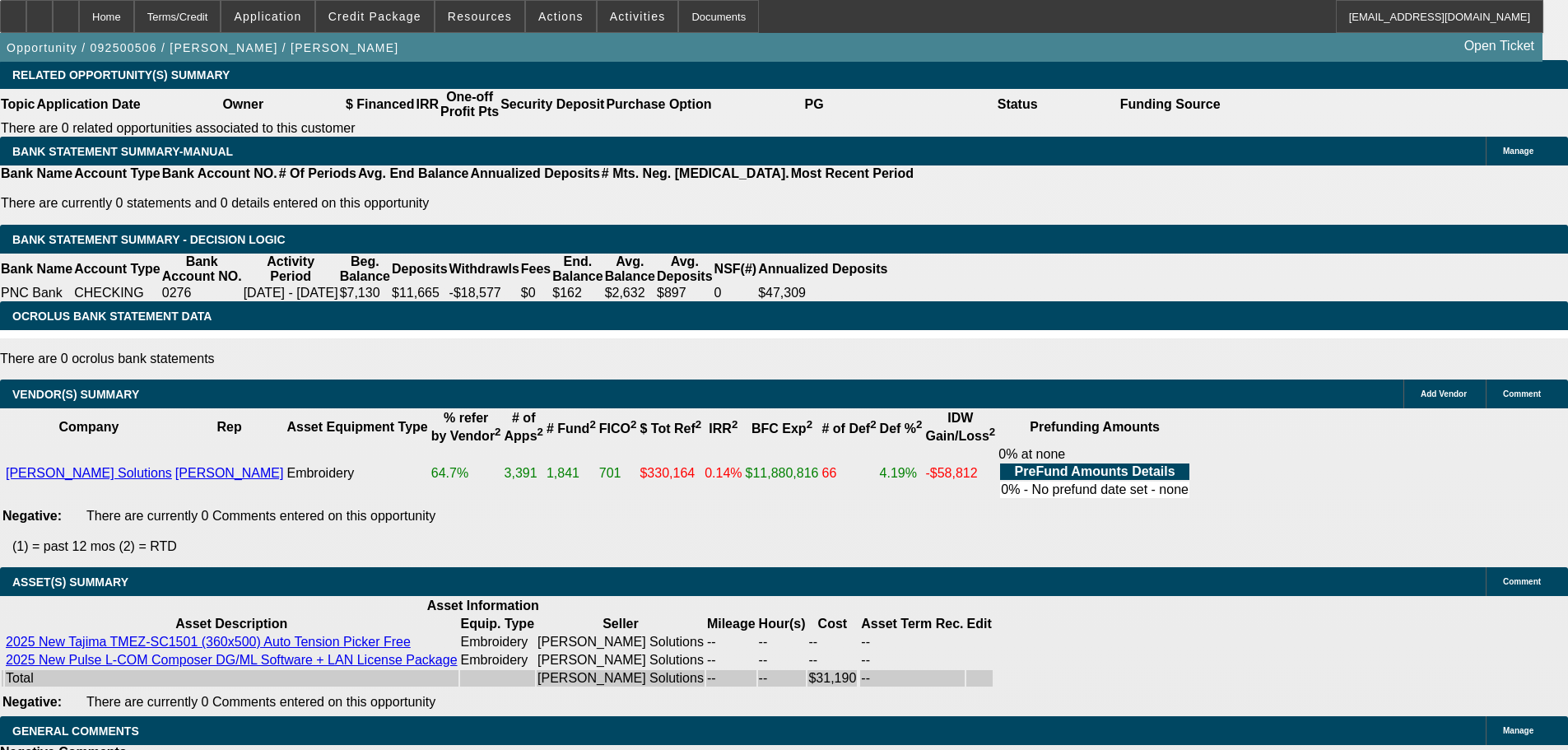
select select "9"
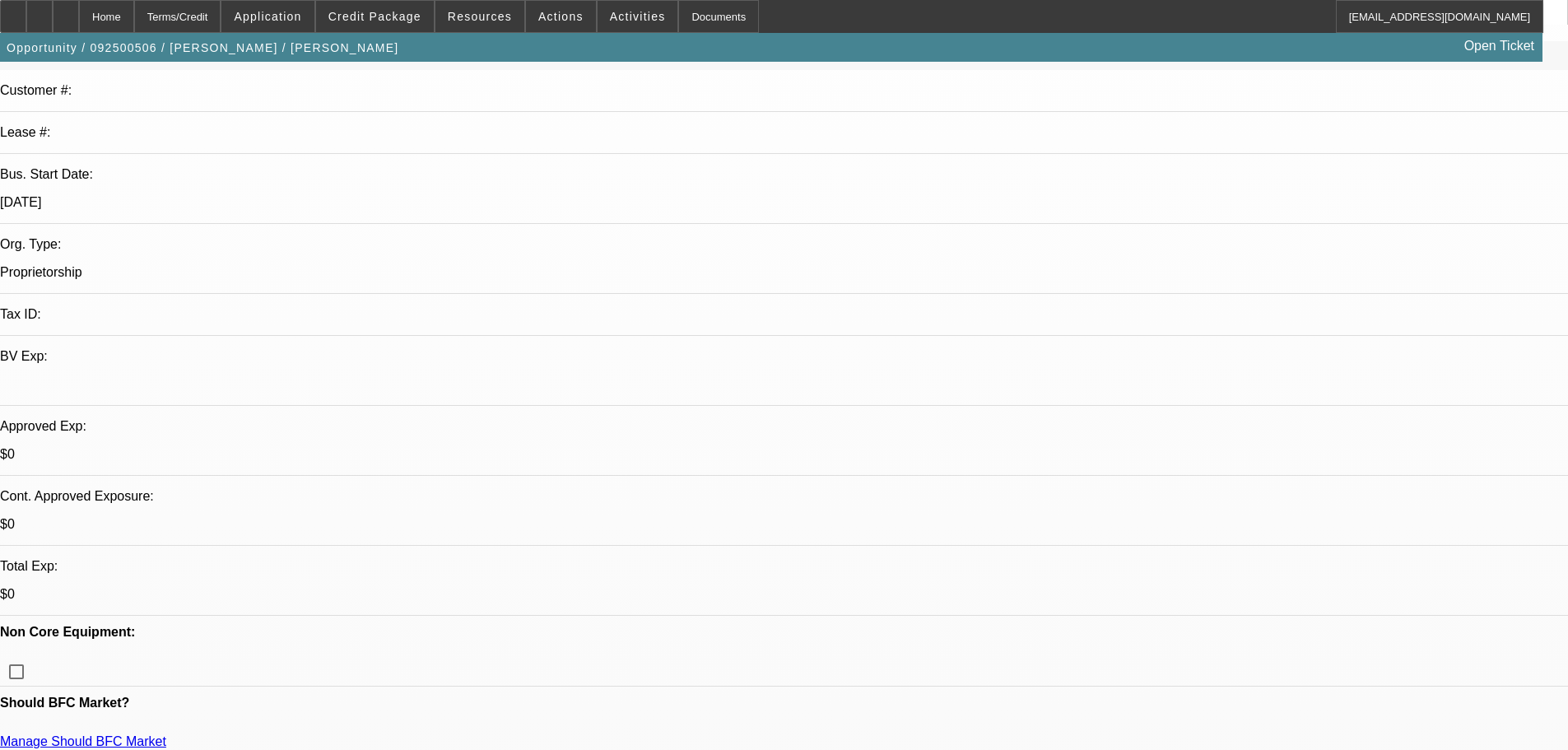
scroll to position [247, 0]
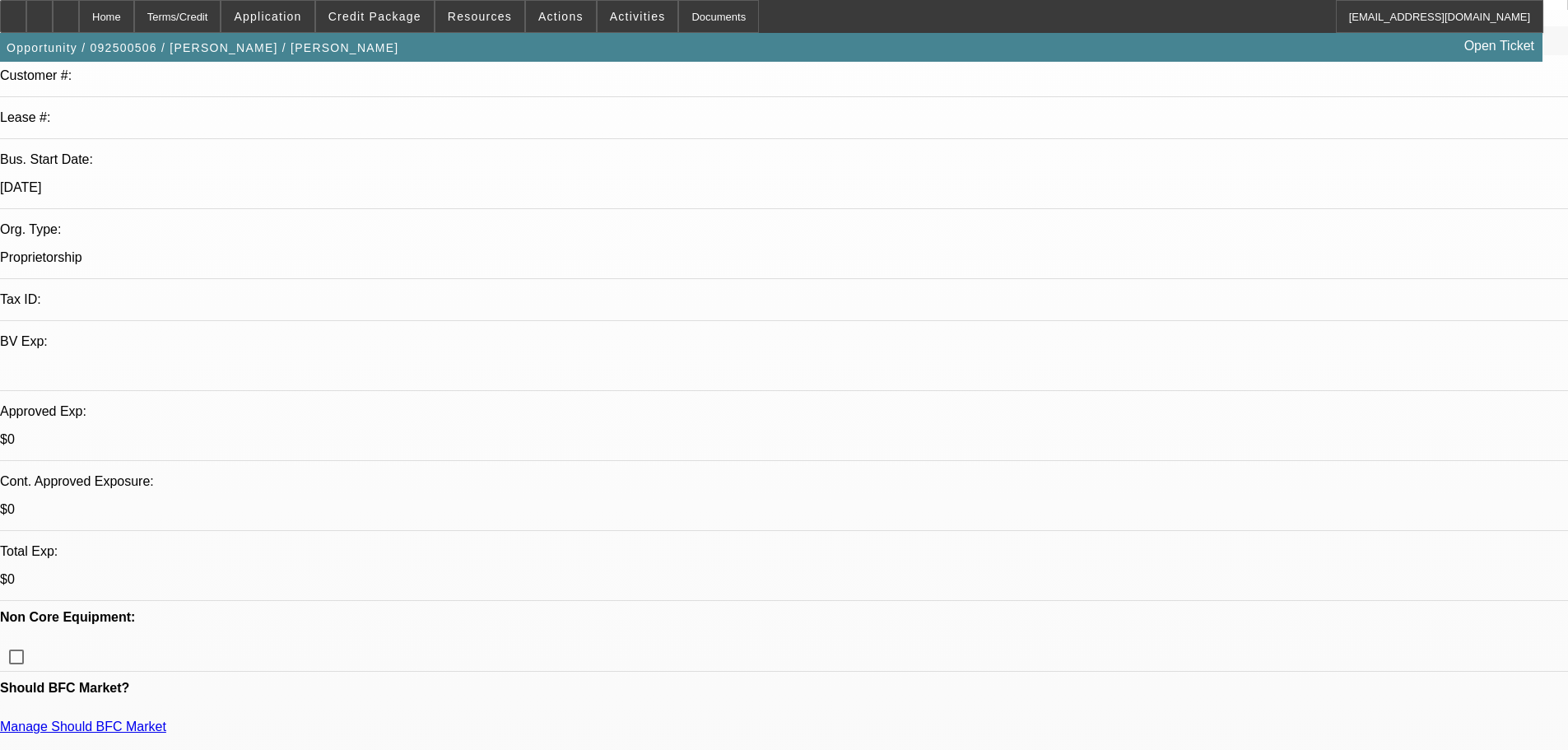
type textarea "SEE OTHER TERM SET"
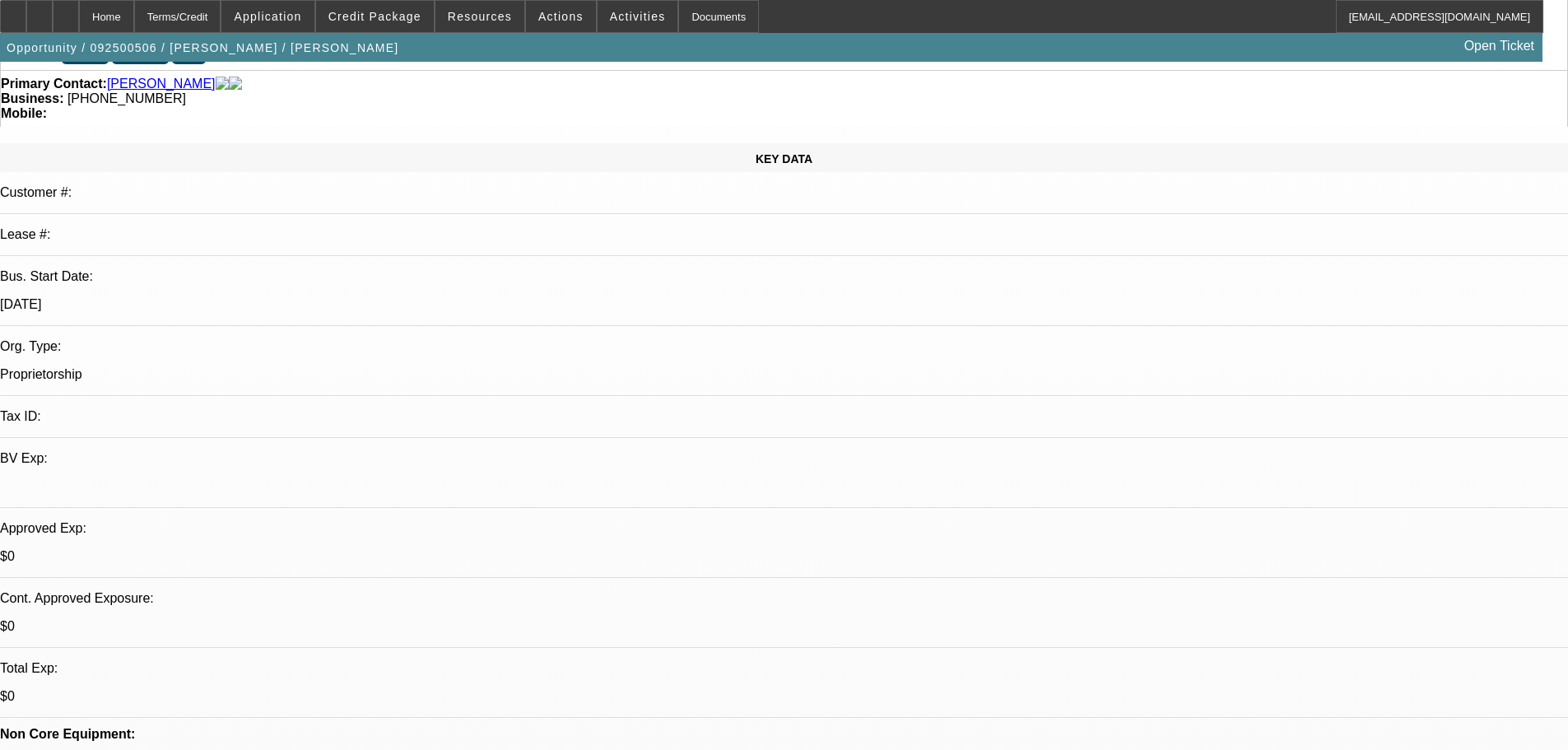
scroll to position [576, 0]
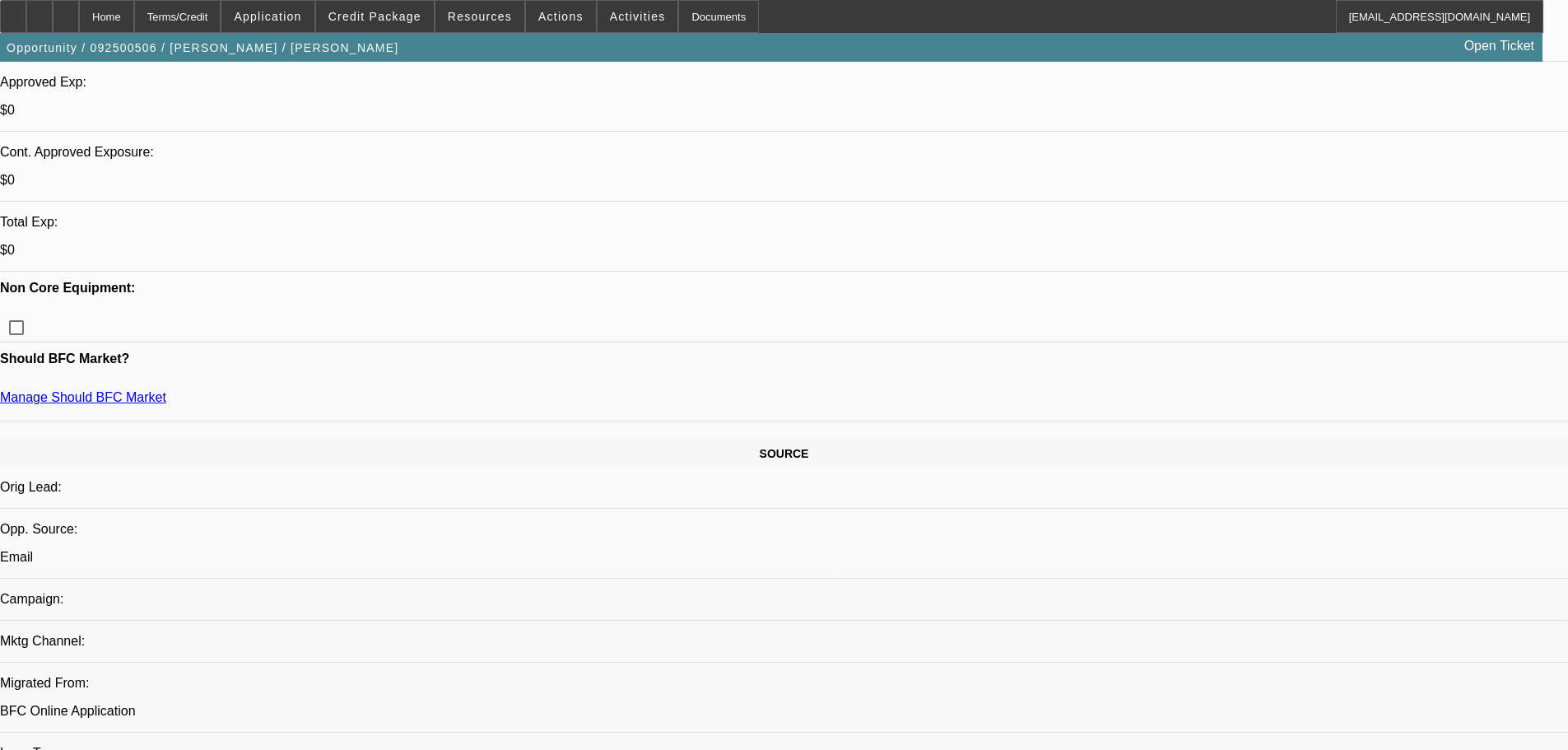
type textarea "GOOD LUCK"
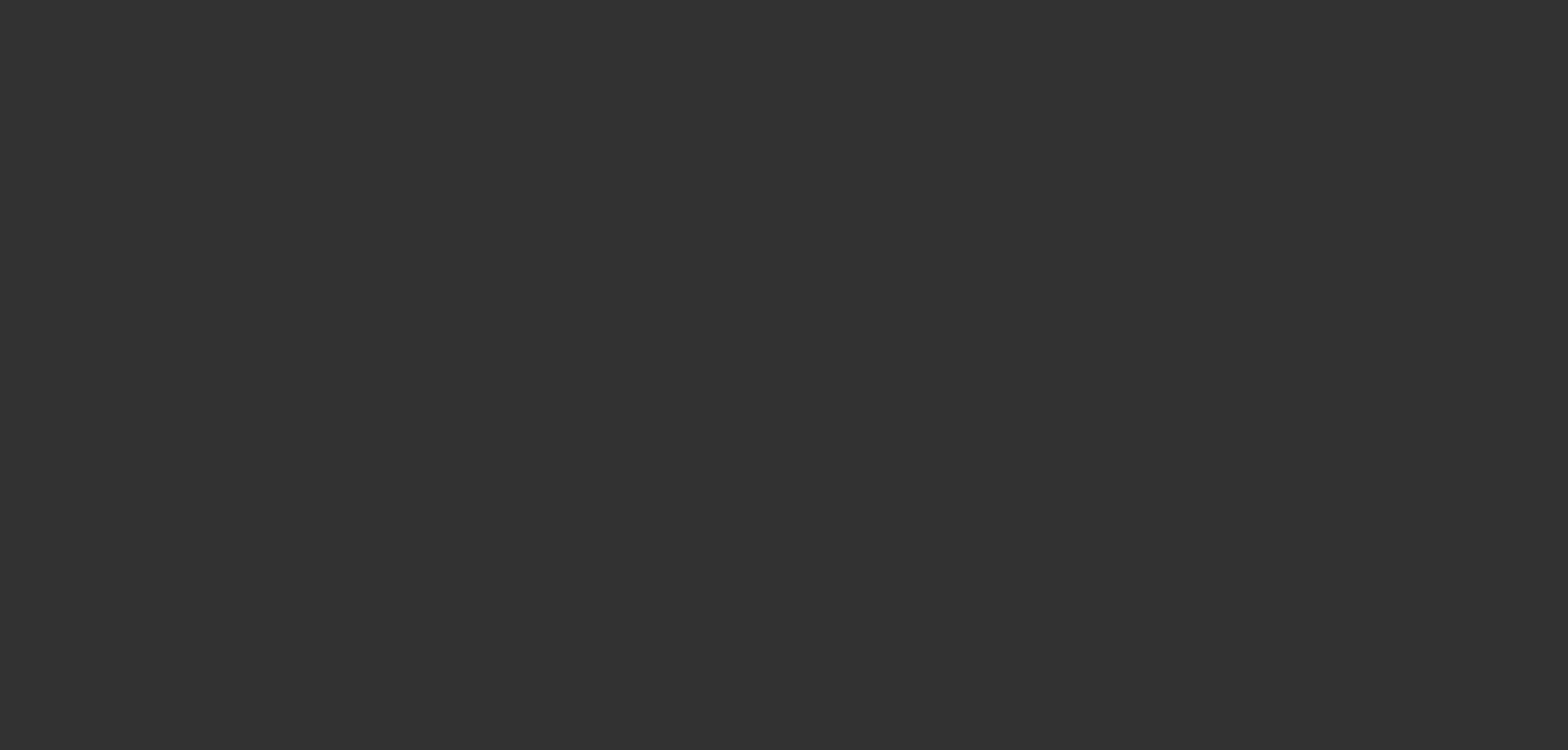
scroll to position [0, 0]
select select "0.2"
select select "2"
select select "0"
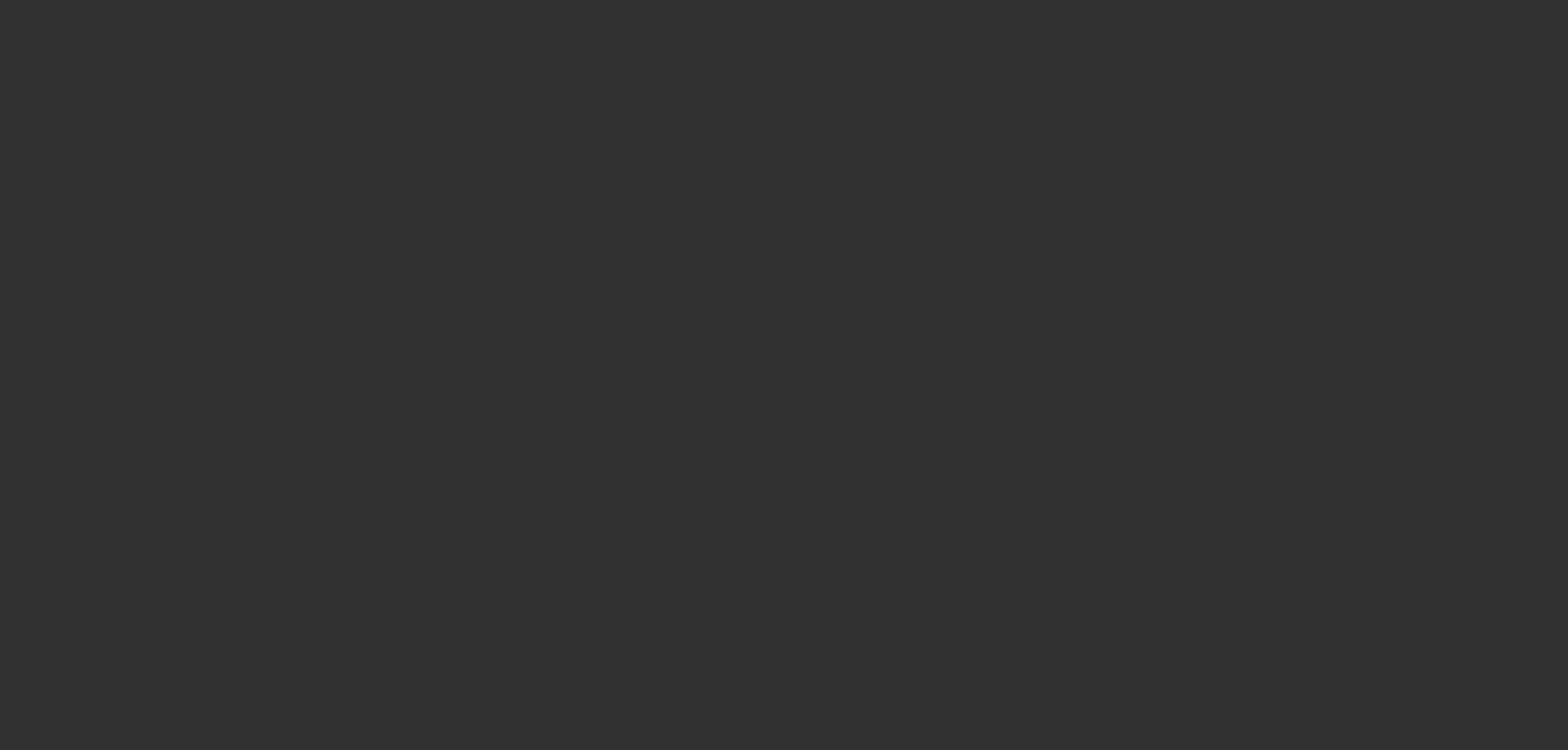
select select "6"
select select "0.2"
select select "2"
select select "0"
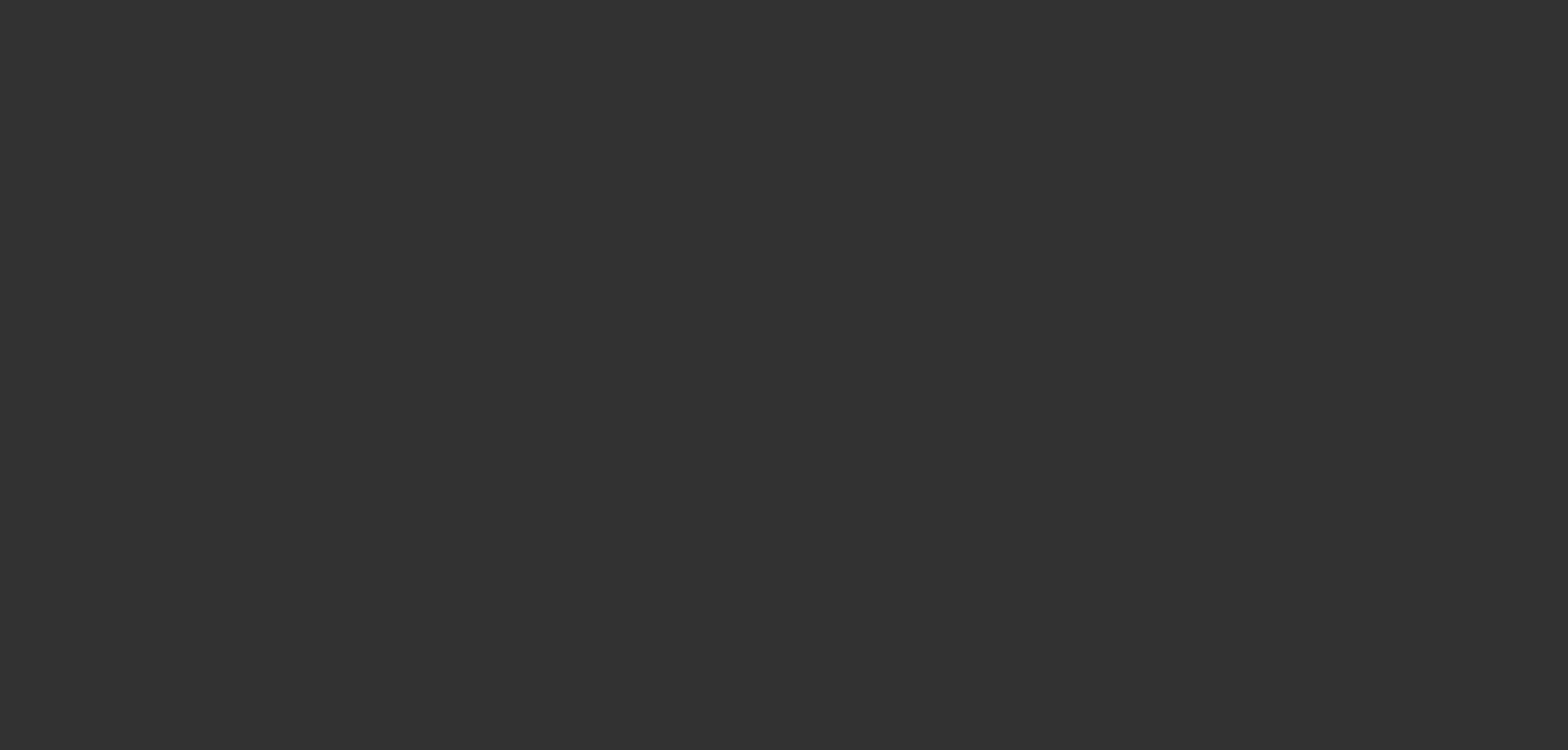
select select "6"
select select "0.2"
select select "2"
select select "0"
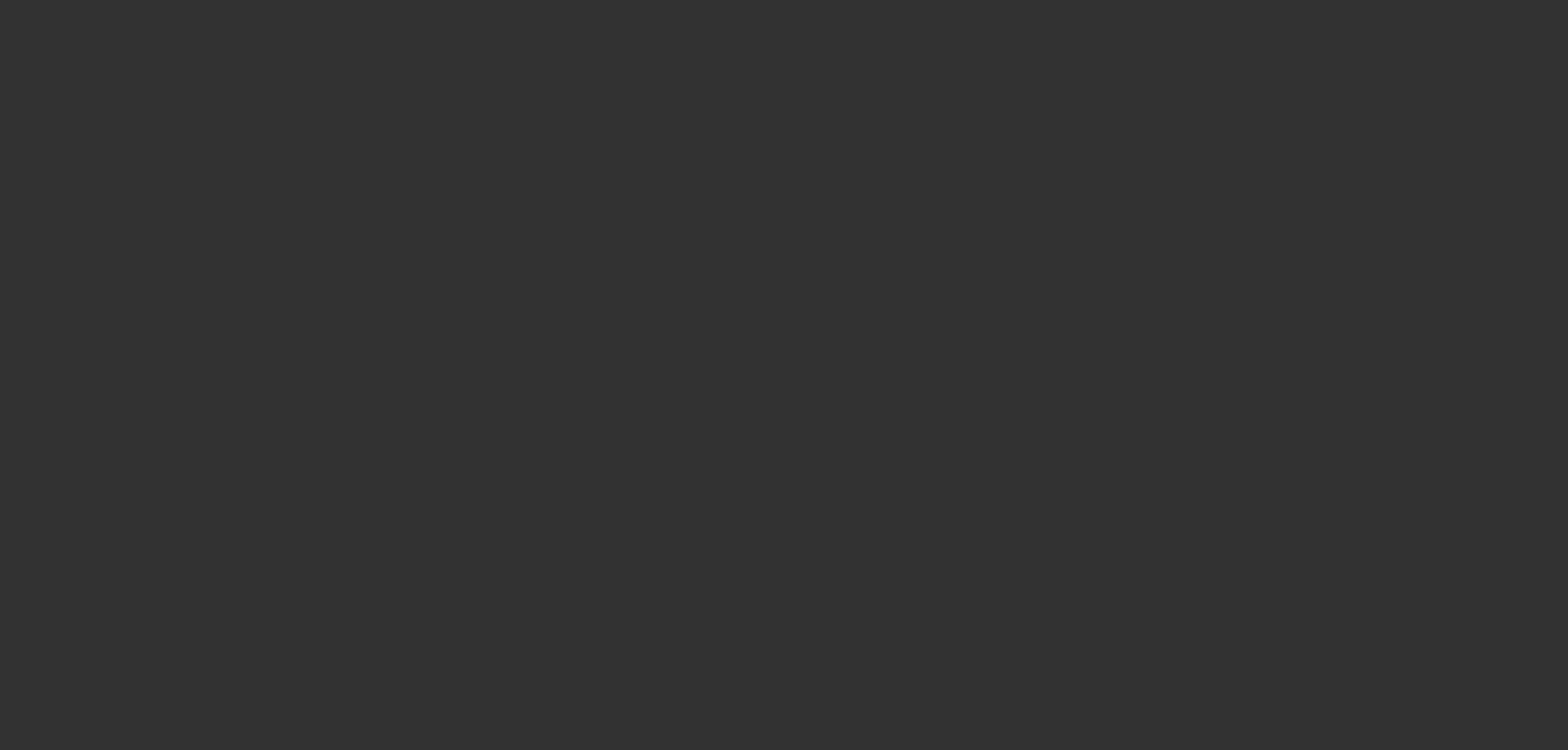
select select "6"
select select "0.2"
select select "2"
select select "0"
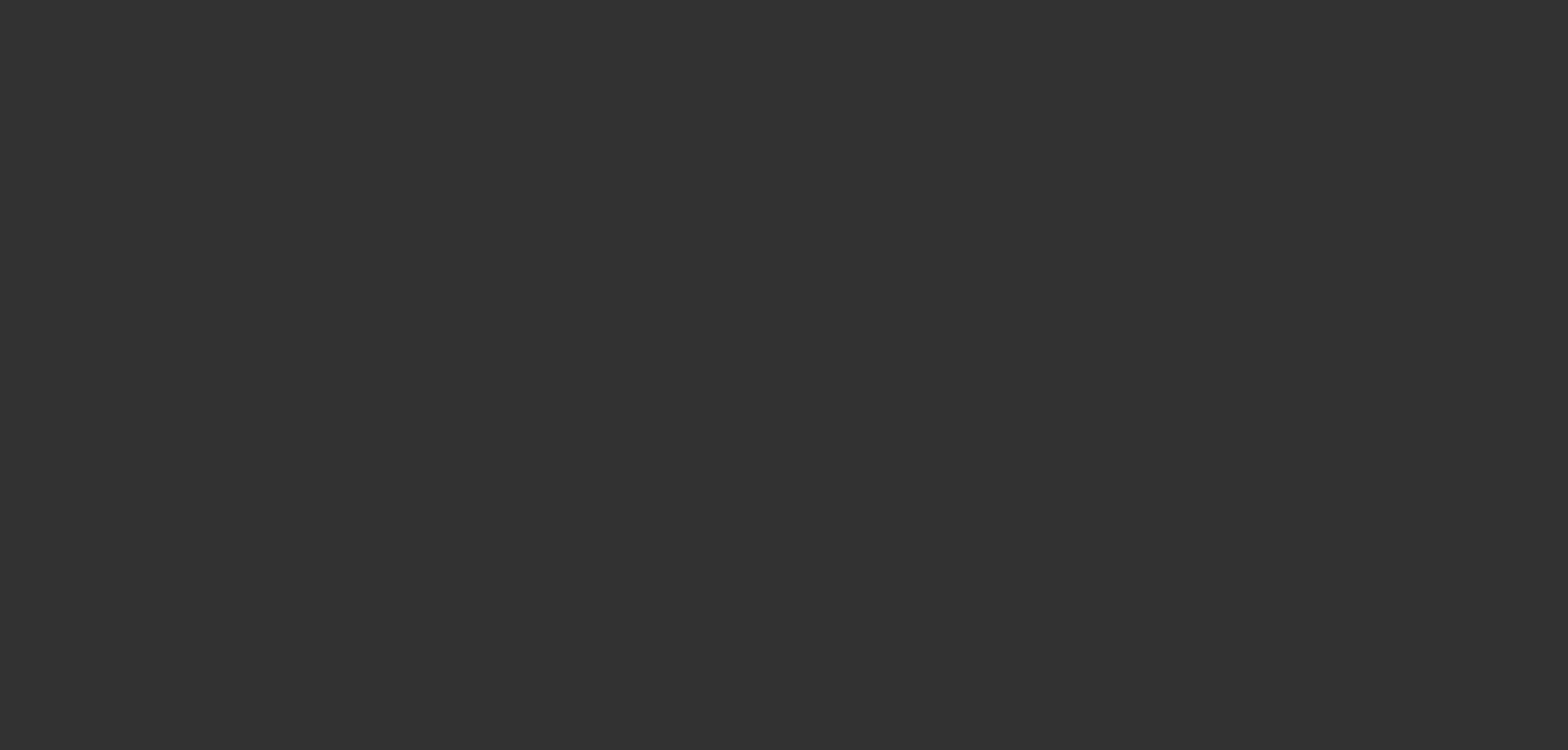
select select "6"
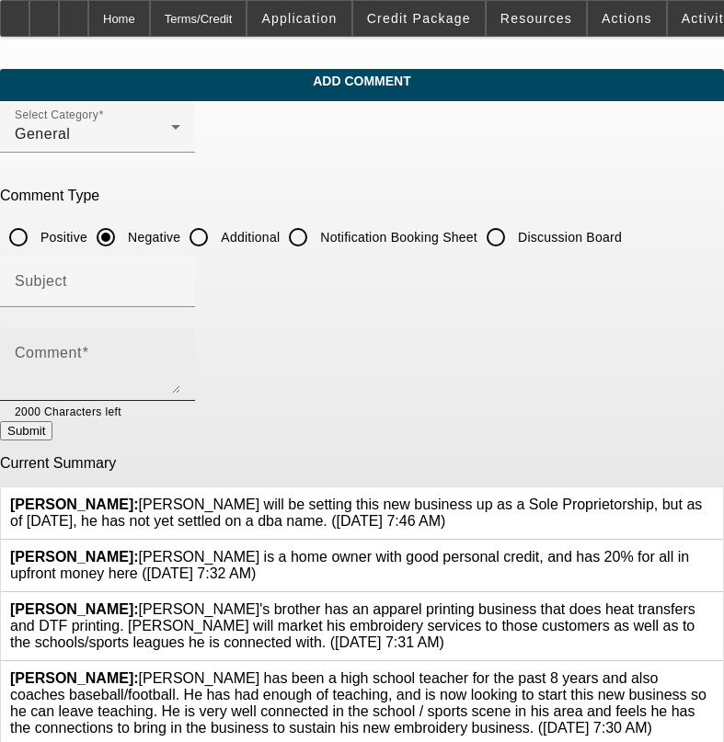
click at [180, 339] on div "Comment" at bounding box center [98, 364] width 166 height 74
click at [180, 359] on textarea "SEEMS LIKE WEVE TOTALLY ABANDONED LEASES THESE DAYS" at bounding box center [98, 372] width 166 height 44
type textarea "SEEMS LIKE WEVE TOTALLY ABANDONED LEASES THESE DAYS , $2500 DEAL AIR, HIGH REV …"
click at [52, 424] on button "Submit" at bounding box center [26, 430] width 52 height 19
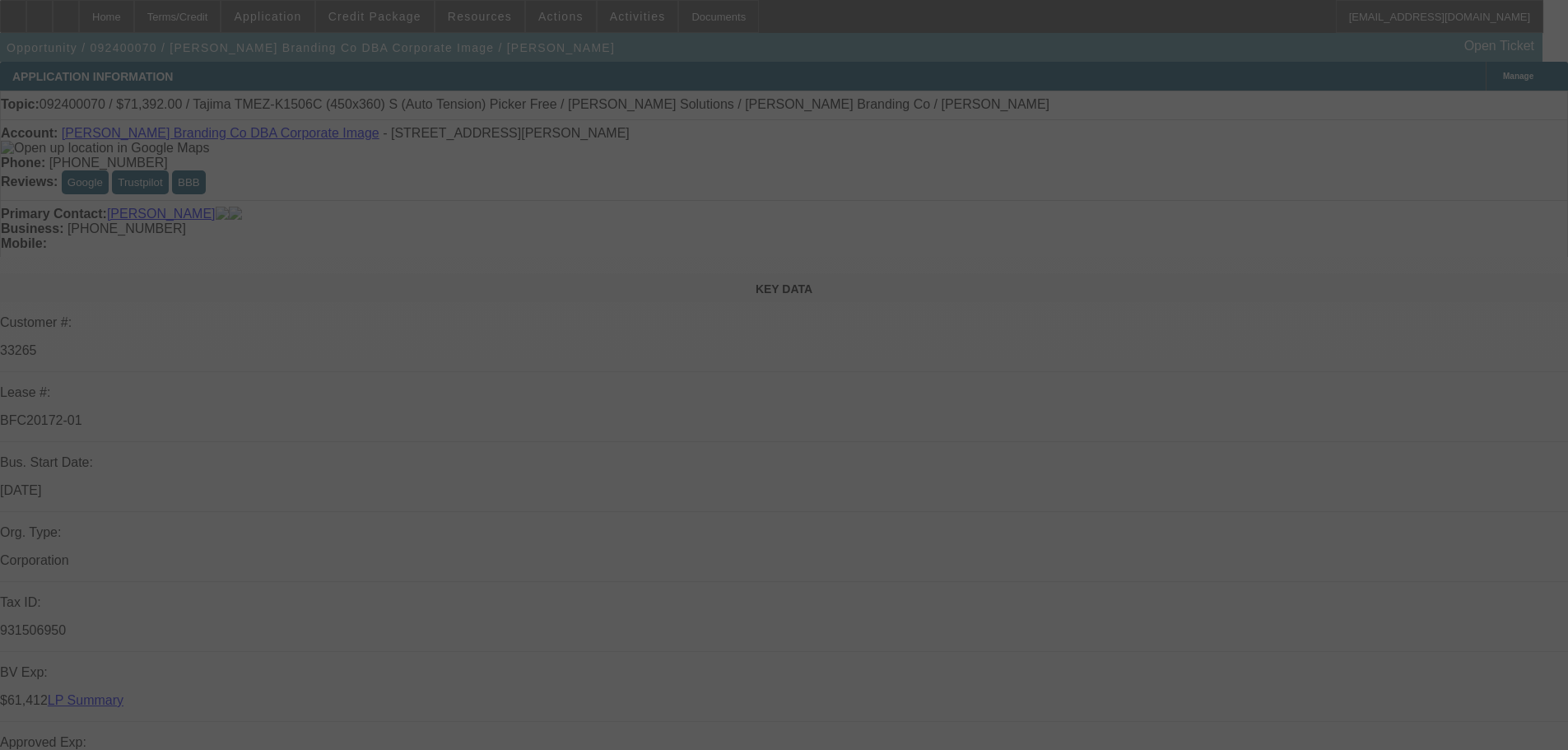
select select "0"
select select "2"
select select "0"
select select "6"
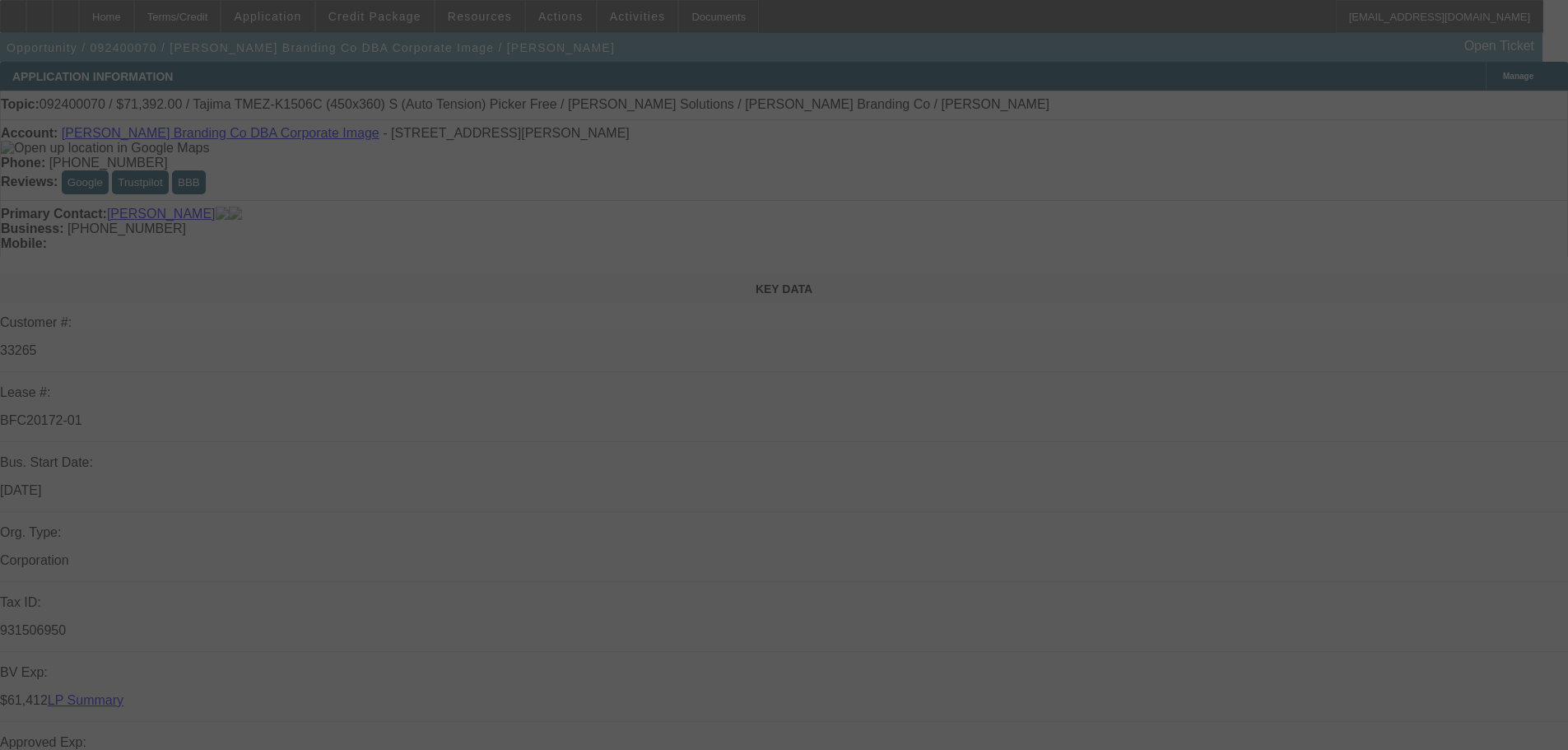
select select "0"
select select "2"
select select "0"
select select "6"
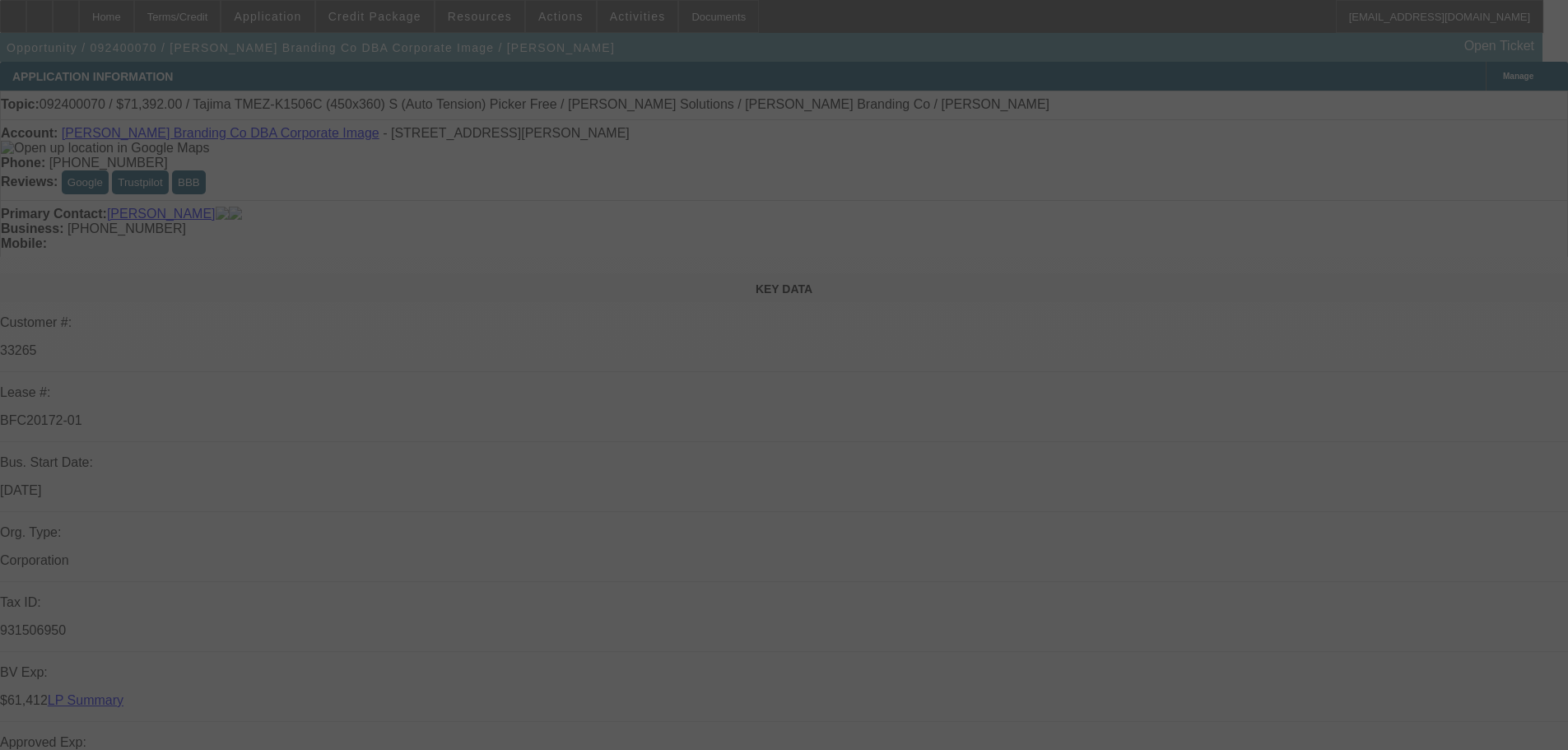
select select "0"
select select "2"
select select "0"
select select "6"
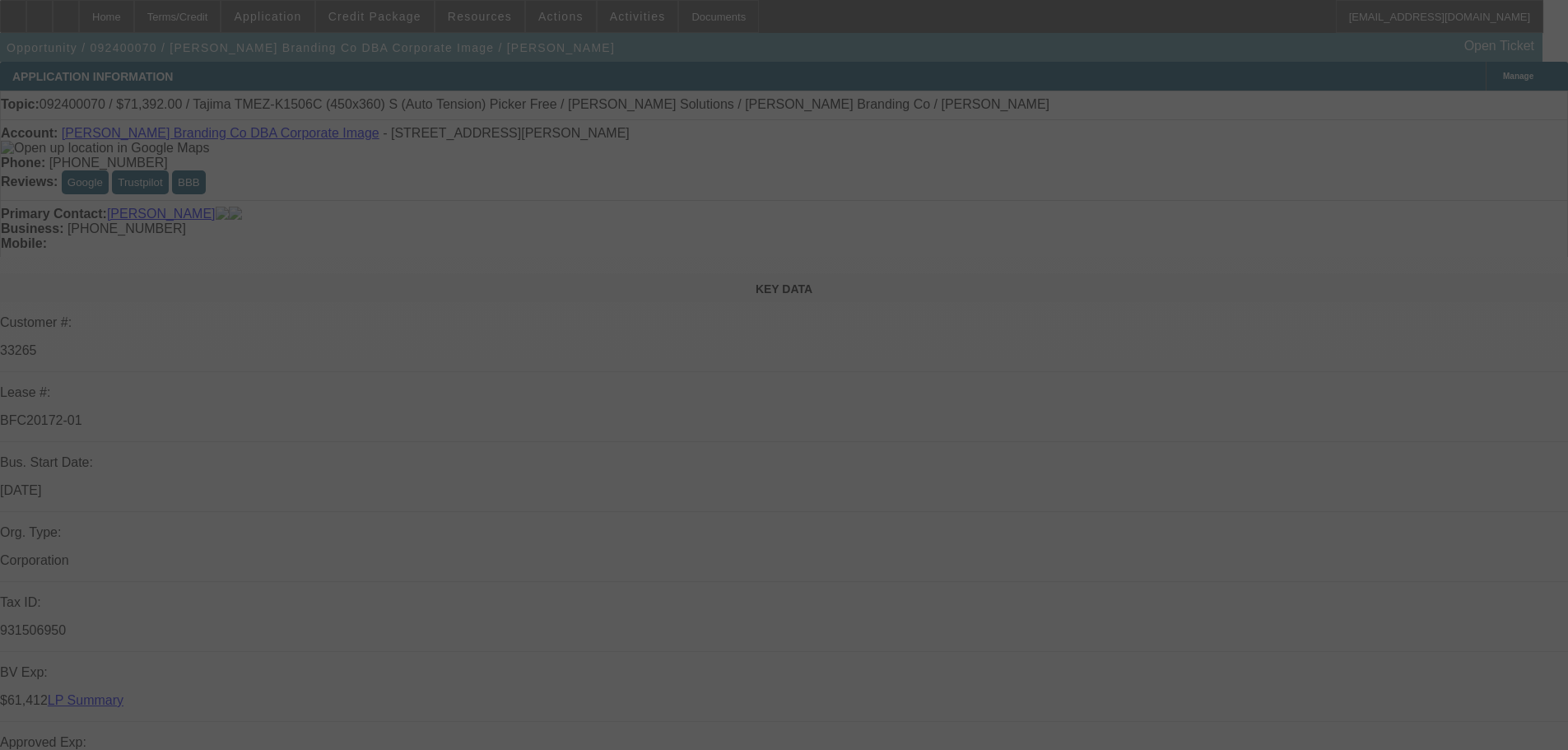
select select "0"
select select "2"
select select "0"
select select "6"
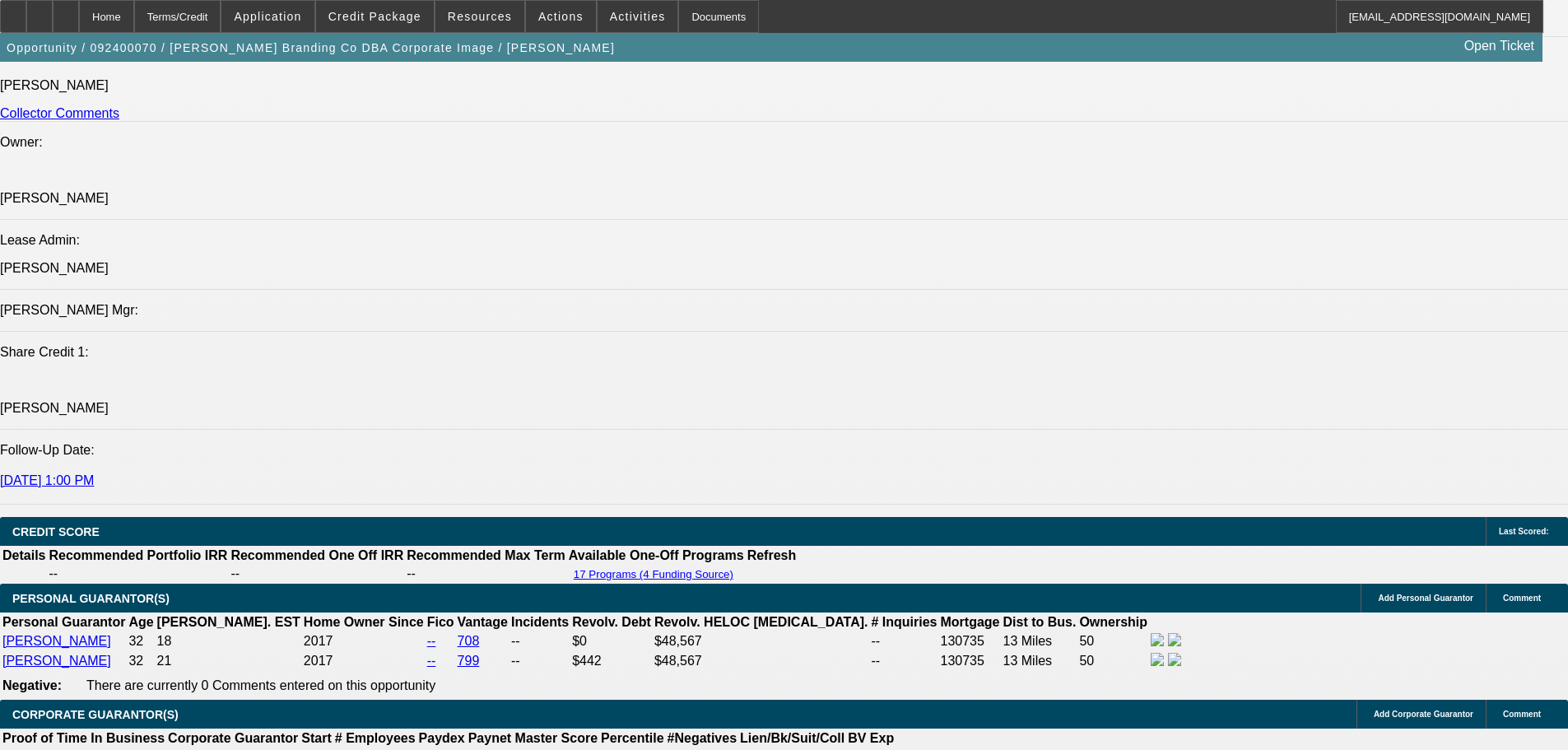
scroll to position [1729, 0]
